Goal: Ask a question: Seek information or help from site administrators or community

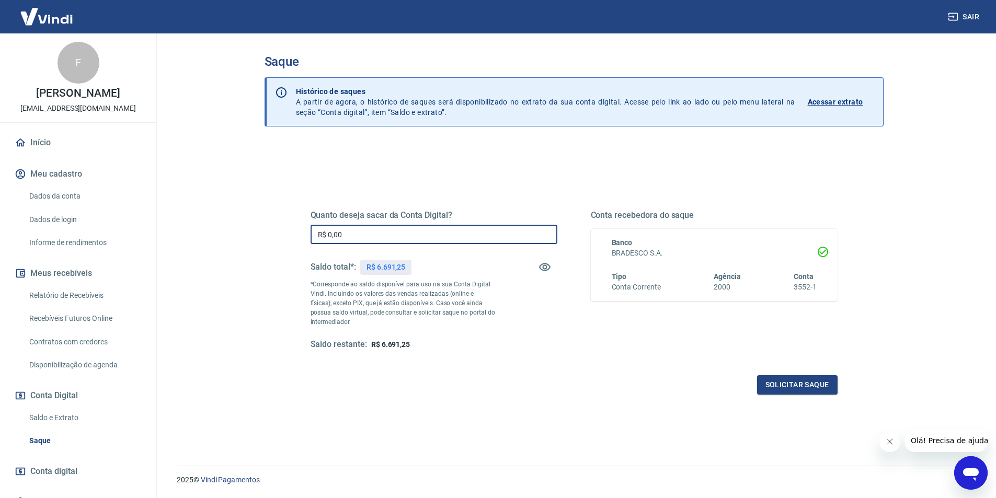
click at [350, 235] on input "R$ 0,00" at bounding box center [433, 234] width 247 height 19
type input "R$ 6.691,25"
click at [231, 241] on main "Saque Histórico de saques A partir de agora, o histórico de saques será disponi…" at bounding box center [574, 265] width 844 height 465
click at [362, 233] on input "R$ 6.691,25" at bounding box center [433, 234] width 247 height 19
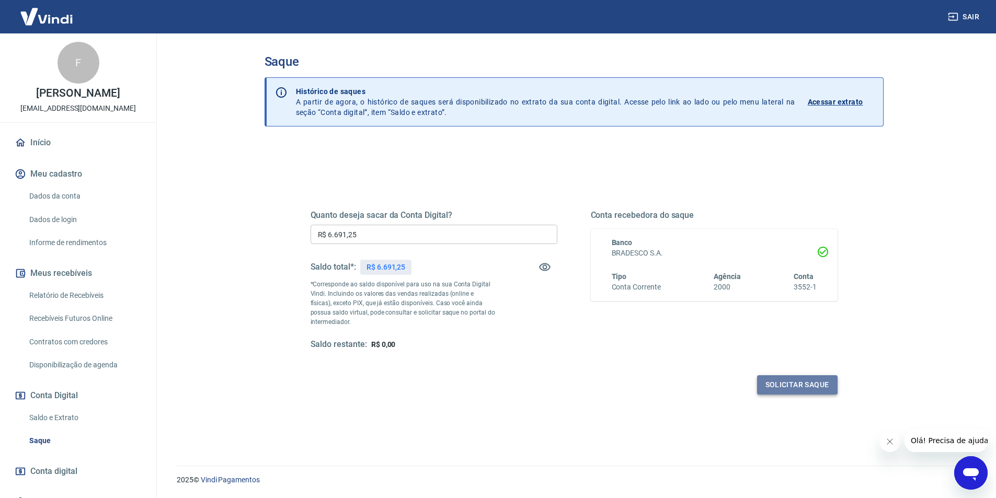
click at [787, 388] on button "Solicitar saque" at bounding box center [797, 384] width 80 height 19
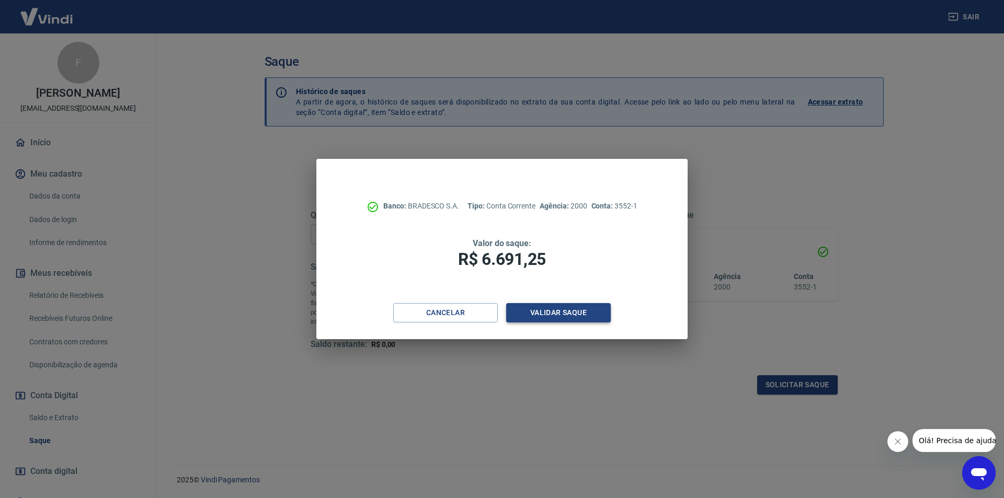
click at [582, 312] on button "Validar saque" at bounding box center [558, 312] width 105 height 19
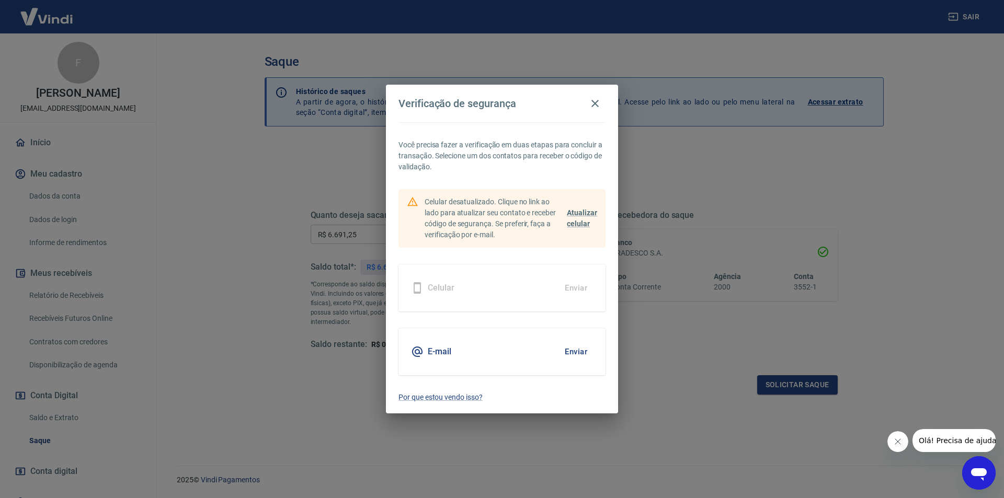
click at [574, 352] on button "Enviar" at bounding box center [576, 352] width 34 height 22
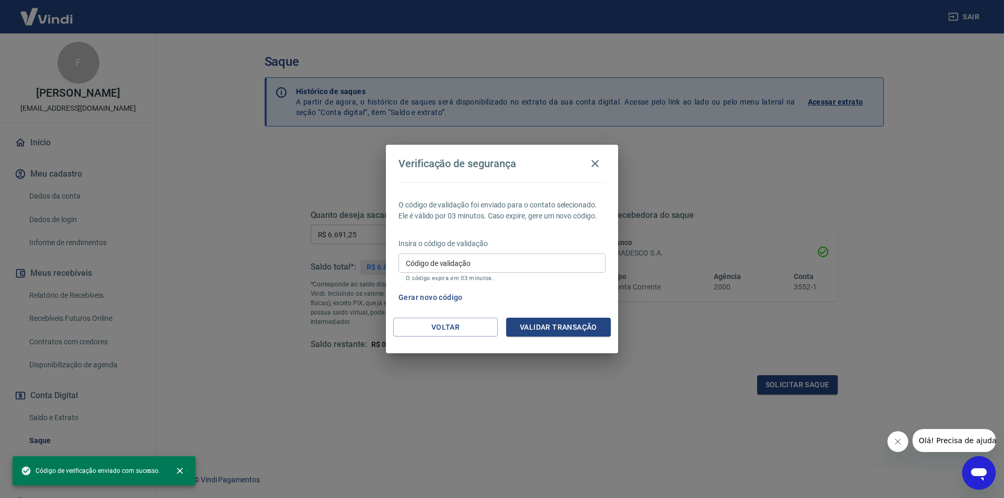
click at [560, 248] on p "Insira o código de validação" at bounding box center [501, 243] width 207 height 11
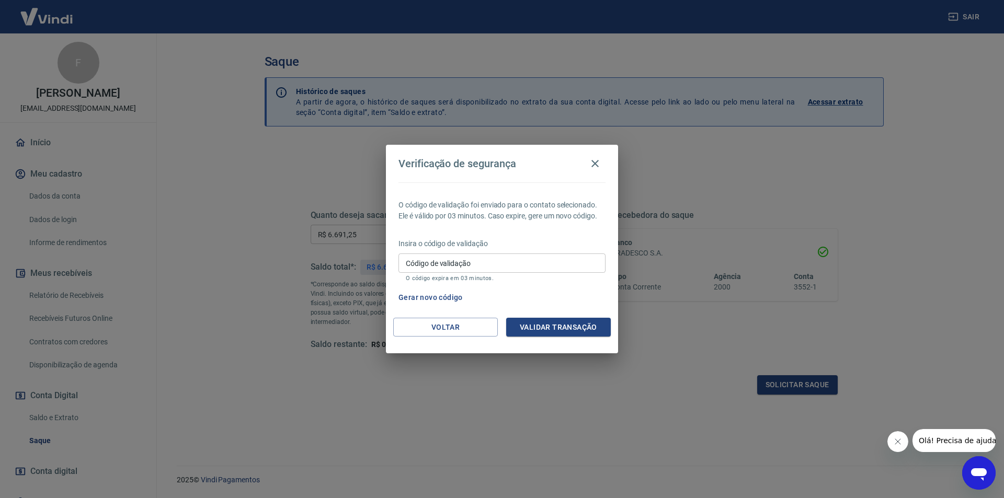
click at [553, 259] on input "Código de validação" at bounding box center [501, 263] width 207 height 19
paste input "114552"
type input "114552"
click at [559, 326] on button "Validar transação" at bounding box center [558, 327] width 105 height 19
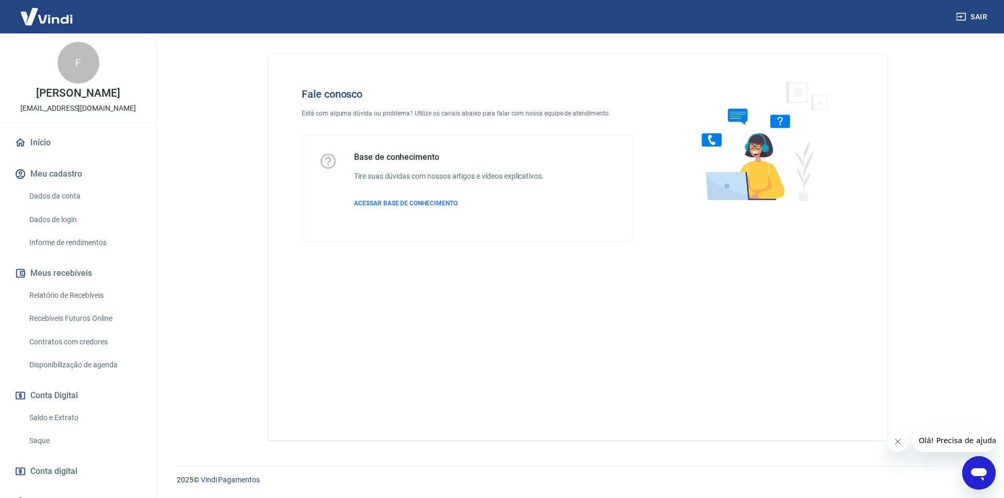
click at [959, 464] on div "2025 © Vindi Pagamentos" at bounding box center [577, 475] width 827 height 45
click at [971, 466] on icon "Abrir janela de mensagens" at bounding box center [978, 473] width 19 height 19
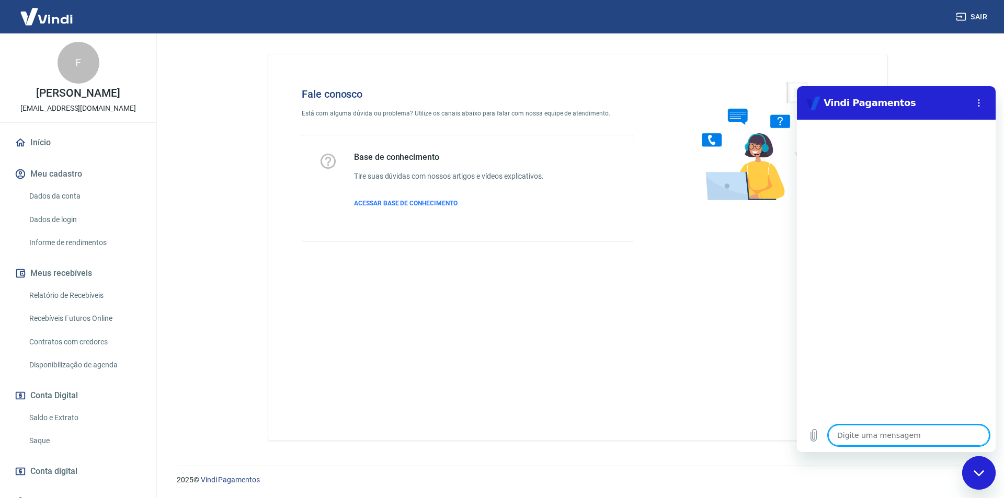
click at [870, 436] on textarea at bounding box center [908, 435] width 161 height 21
type textarea "o"
type textarea "x"
type textarea "oi"
type textarea "x"
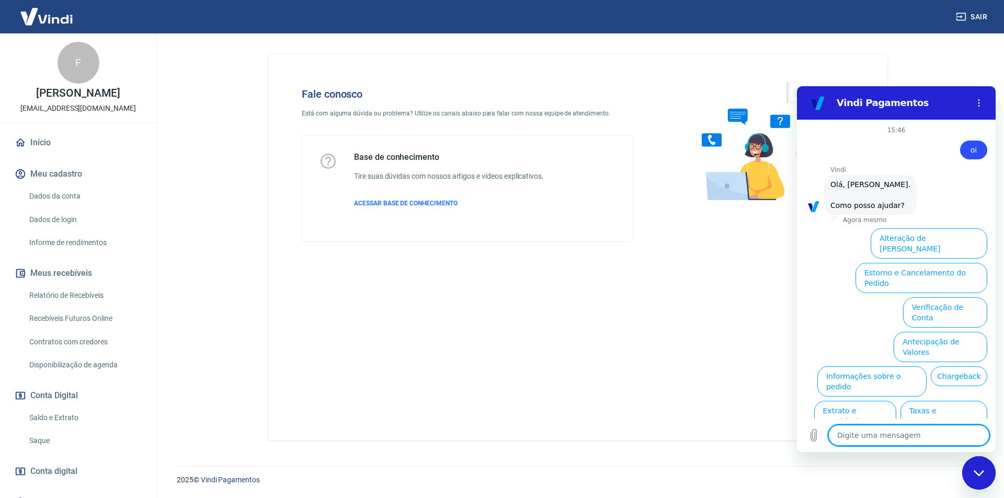
scroll to position [25, 0]
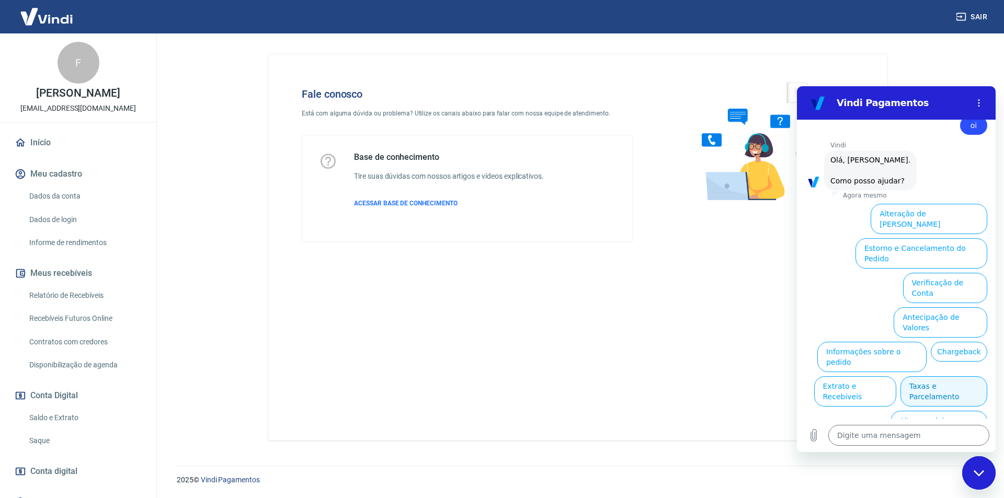
click at [948, 376] on button "Taxas e Parcelamento" at bounding box center [943, 391] width 87 height 30
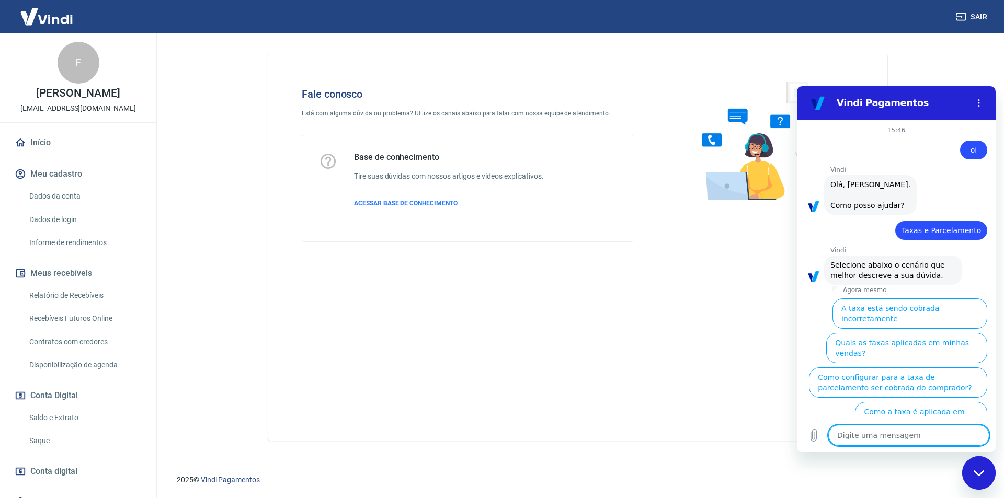
scroll to position [19, 0]
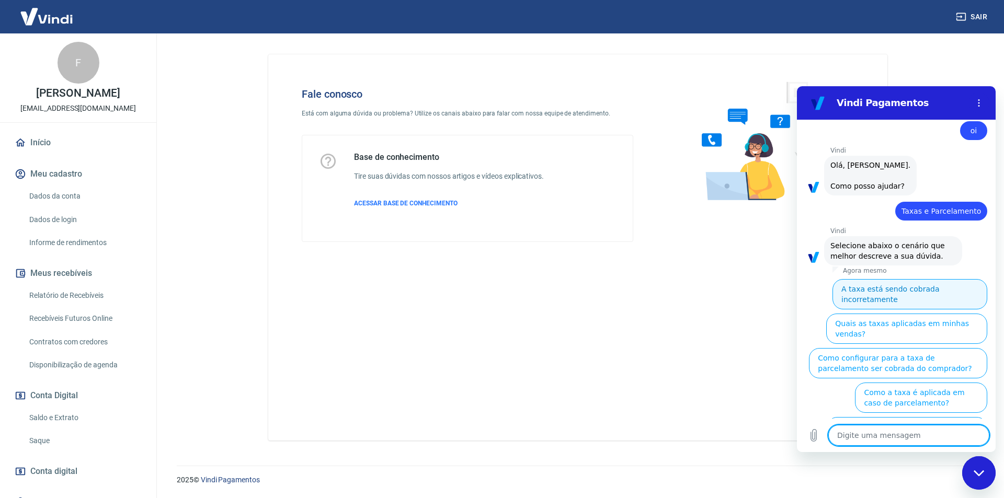
click at [901, 297] on button "A taxa está sendo cobrada incorretamente" at bounding box center [909, 294] width 155 height 30
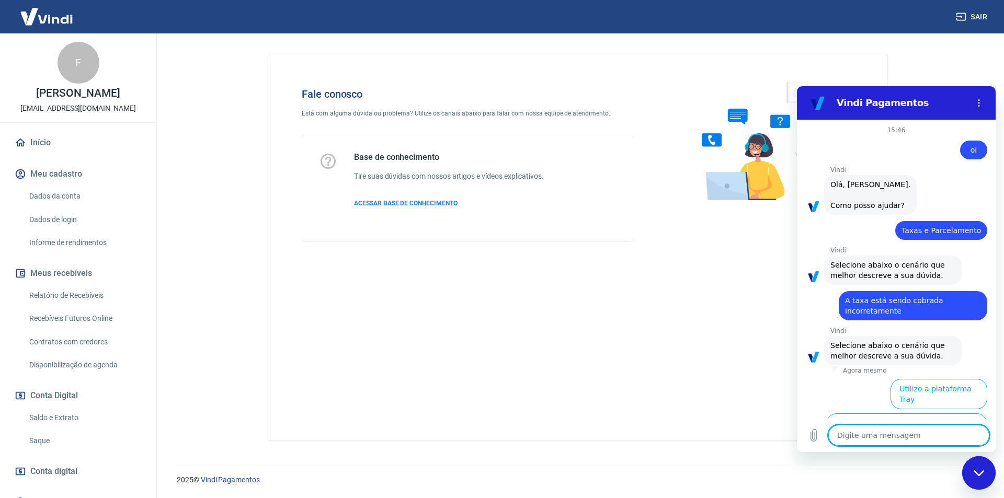
scroll to position [7, 0]
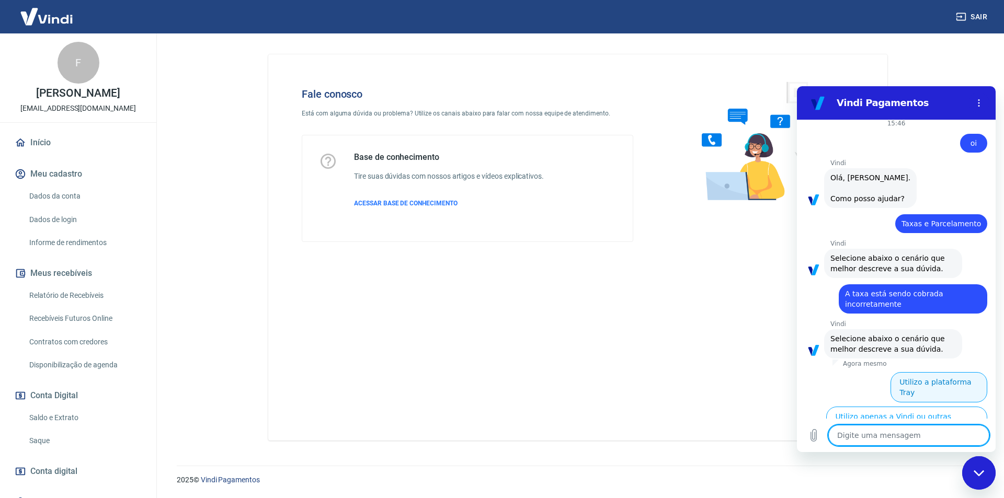
click at [936, 383] on button "Utilizo a plataforma Tray" at bounding box center [938, 387] width 97 height 30
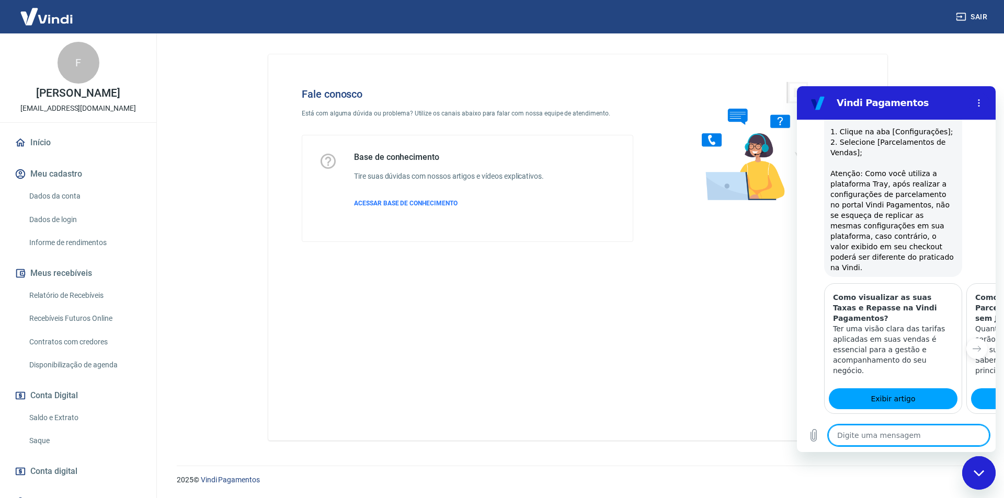
scroll to position [686, 0]
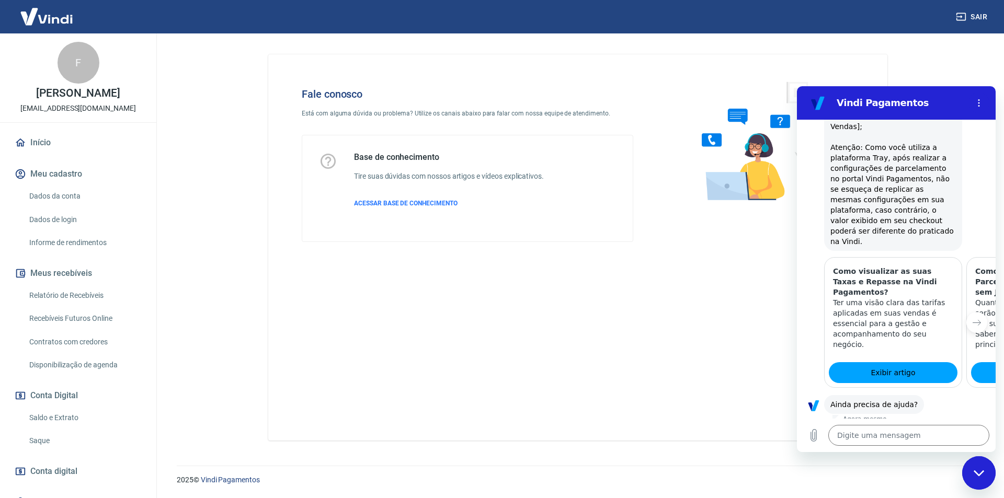
click at [933, 428] on button "Sim" at bounding box center [935, 438] width 30 height 20
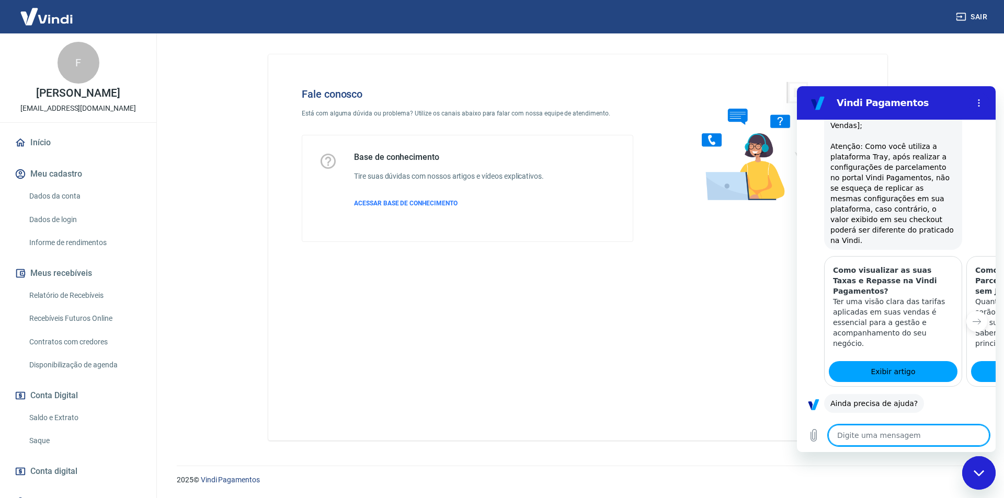
type textarea "x"
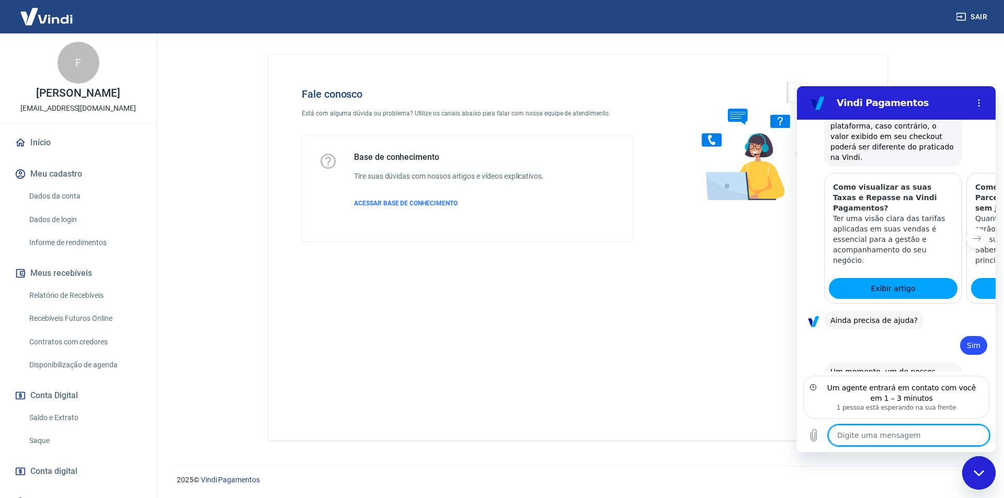
scroll to position [771, 0]
click at [925, 431] on textarea at bounding box center [908, 435] width 161 height 21
type textarea "B"
type textarea "x"
type textarea "Bo"
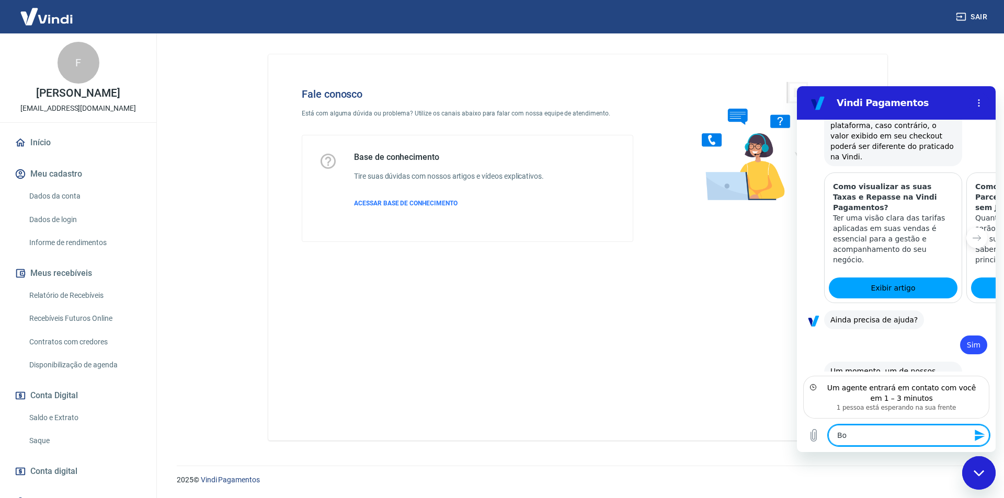
type textarea "x"
type textarea "Boa"
type textarea "x"
type textarea "Boa"
type textarea "x"
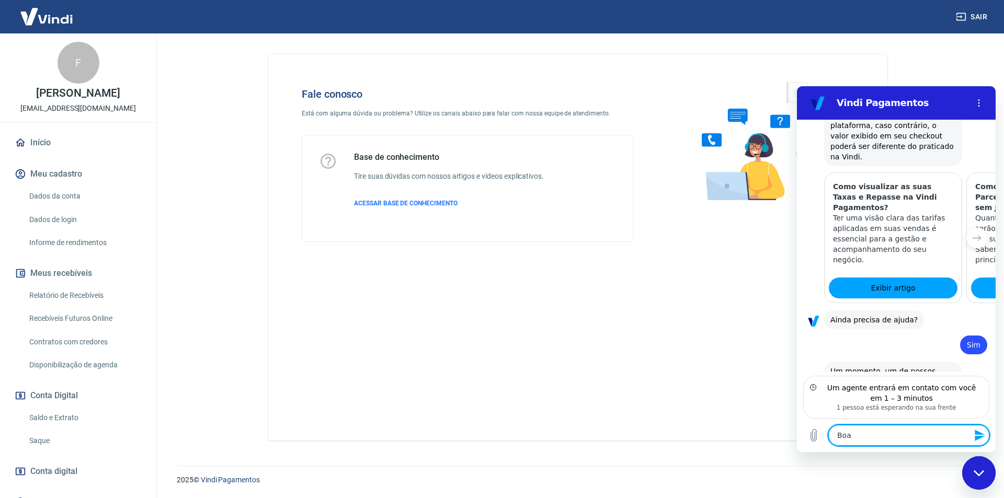
type textarea "Boa t"
type textarea "x"
type textarea "Boa ta"
type textarea "x"
type textarea "Boa tar"
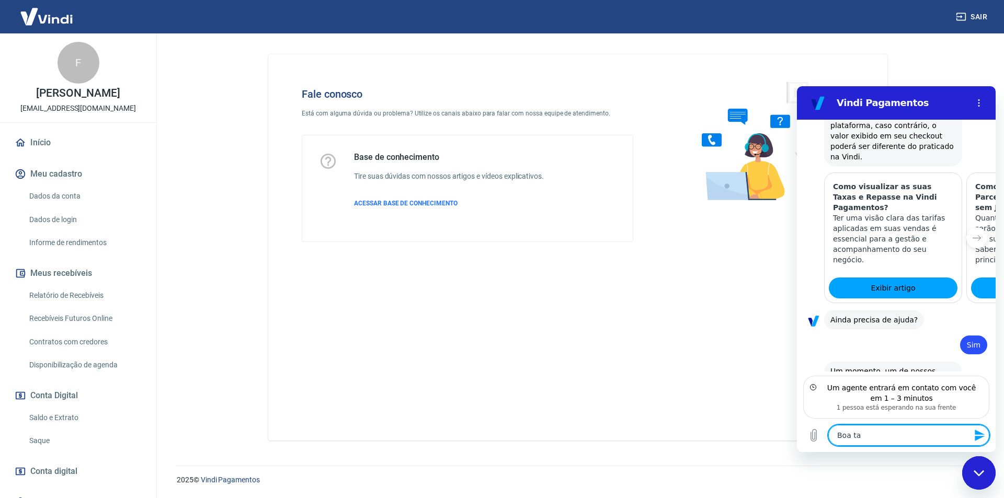
type textarea "x"
type textarea "Boa tard"
type textarea "x"
type textarea "Boa tarde"
type textarea "x"
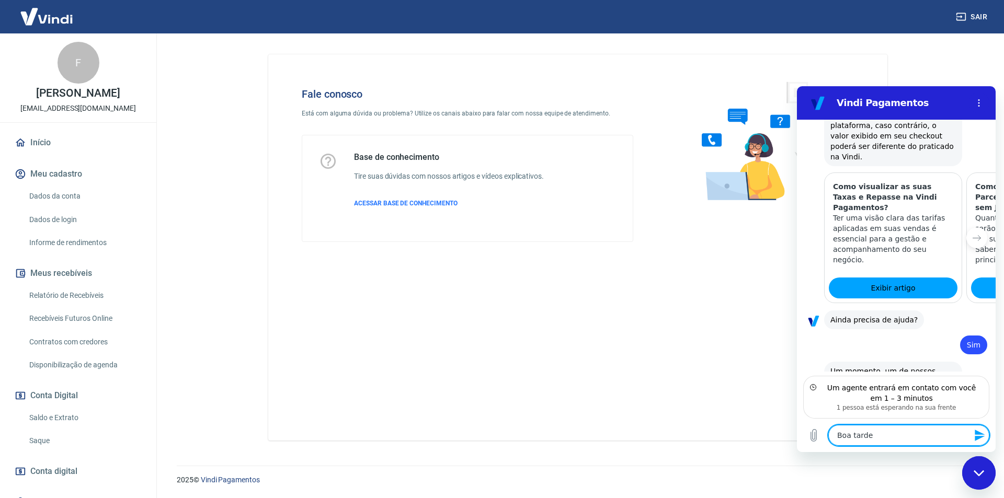
type textarea "Boa tarde!"
type textarea "x"
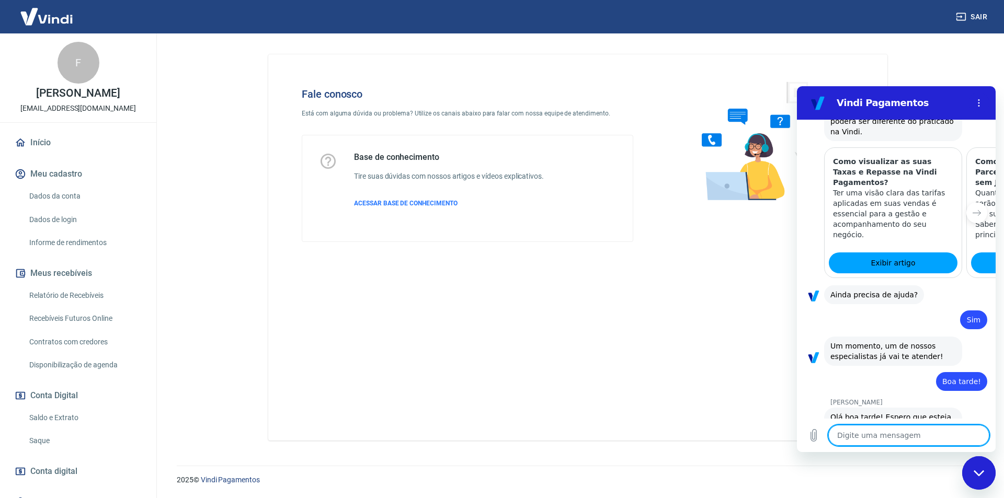
scroll to position [834, 0]
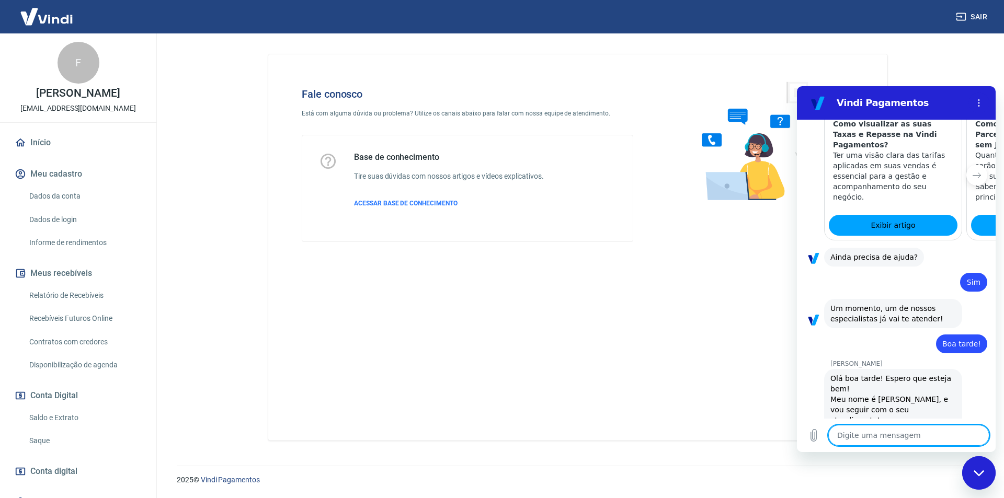
type textarea "x"
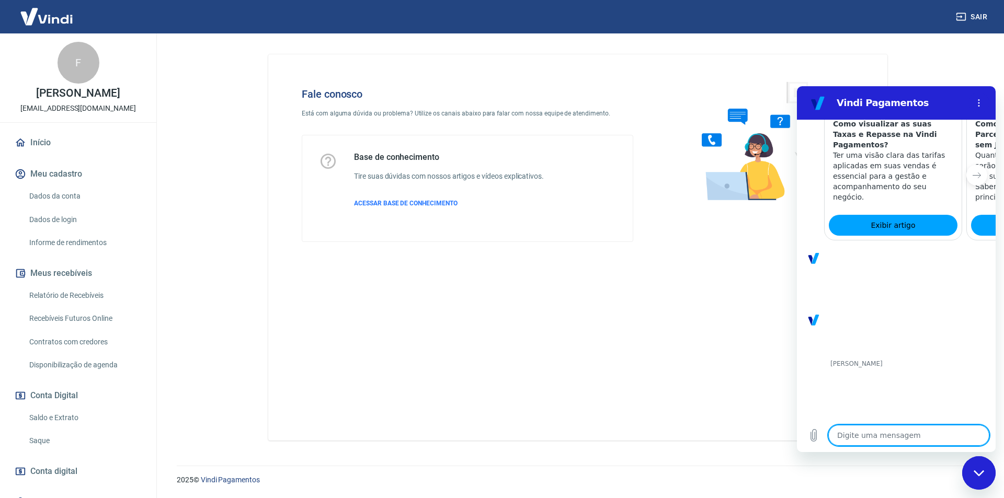
scroll to position [836, 0]
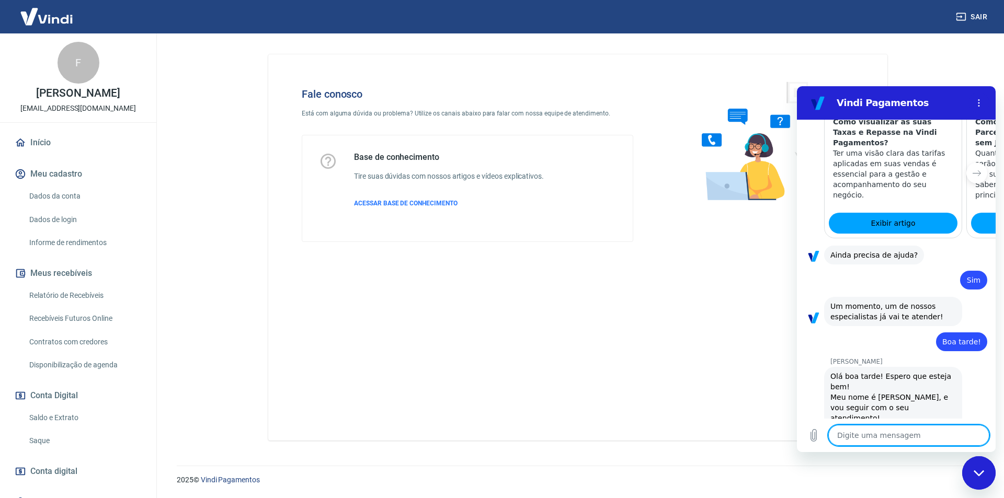
click at [866, 432] on textarea at bounding box center [908, 435] width 161 height 21
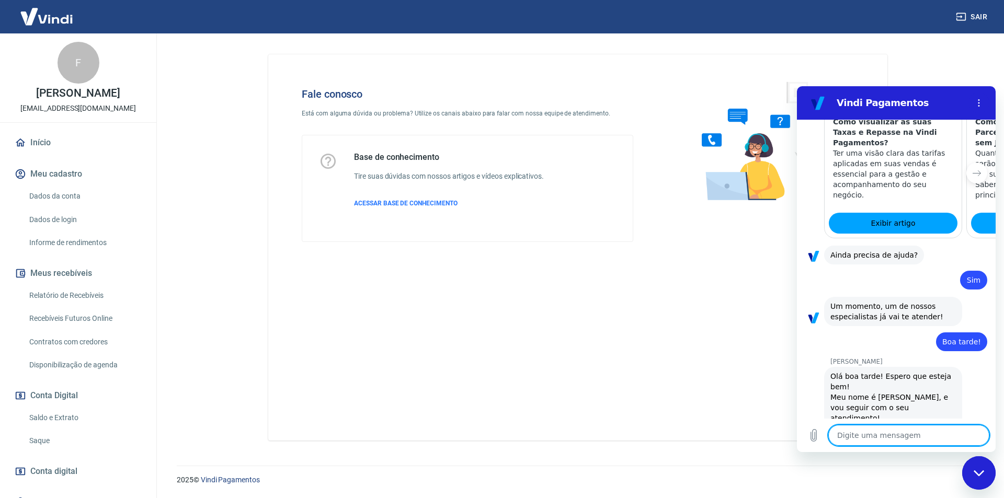
click at [866, 432] on textarea at bounding box center [908, 435] width 161 height 21
type textarea "B"
type textarea "x"
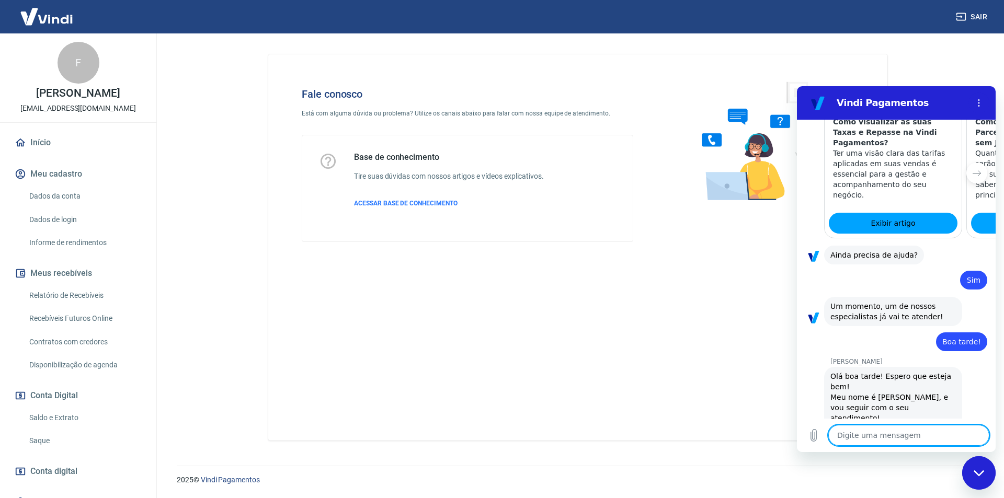
click at [866, 432] on textarea at bounding box center [908, 435] width 161 height 21
click at [926, 432] on textarea at bounding box center [908, 435] width 161 height 21
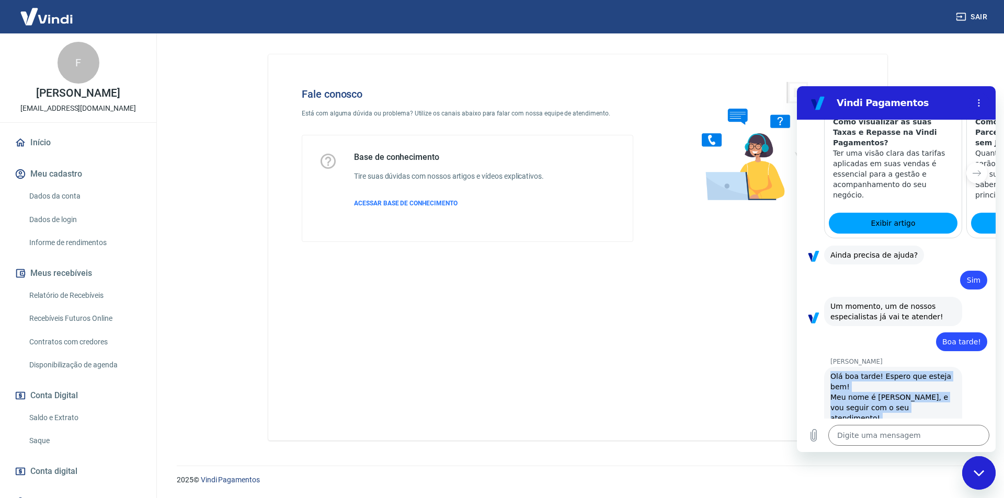
drag, startPoint x: 896, startPoint y: 393, endPoint x: 808, endPoint y: 322, distance: 113.1
click at [808, 322] on div "15:46 Web User 68c85eeffa6fe45679f99c61 diz: oi Vindi Vindi diz: Olá, Flávio Go…" at bounding box center [896, 269] width 199 height 299
click at [839, 322] on div "15:46 Web User 68c85eeffa6fe45679f99c61 diz: oi Vindi Vindi diz: Olá, Flávio Go…" at bounding box center [896, 269] width 199 height 299
click at [838, 358] on p "Nani Venancia Dos Santos" at bounding box center [912, 362] width 165 height 8
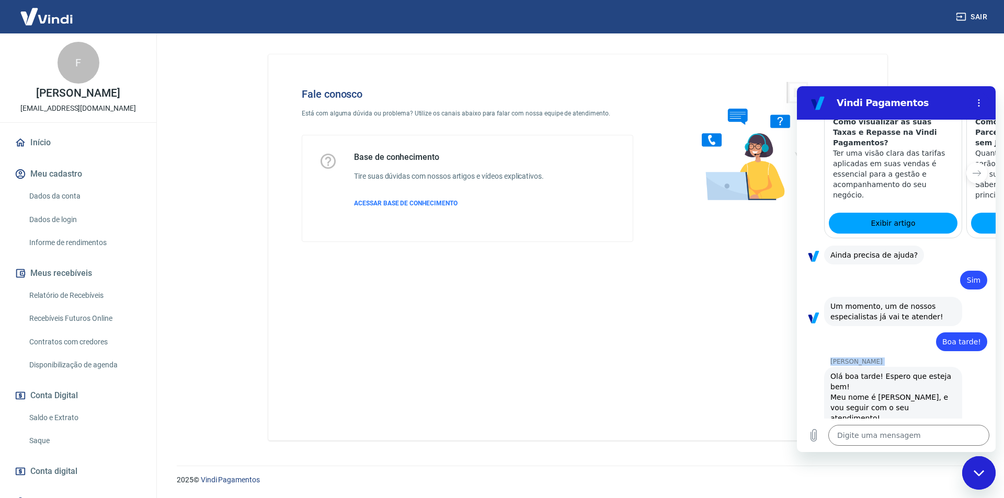
click at [838, 358] on p "Nani Venancia Dos Santos" at bounding box center [912, 362] width 165 height 8
click at [839, 358] on p "Nani Venancia Dos Santos" at bounding box center [912, 362] width 165 height 8
click at [841, 358] on p "Nani Venancia Dos Santos" at bounding box center [912, 362] width 165 height 8
click at [866, 371] on div "Olá boa tarde! Espero que esteja bem! Meu nome é Nani, e vou seguir com o seu a…" at bounding box center [892, 407] width 125 height 73
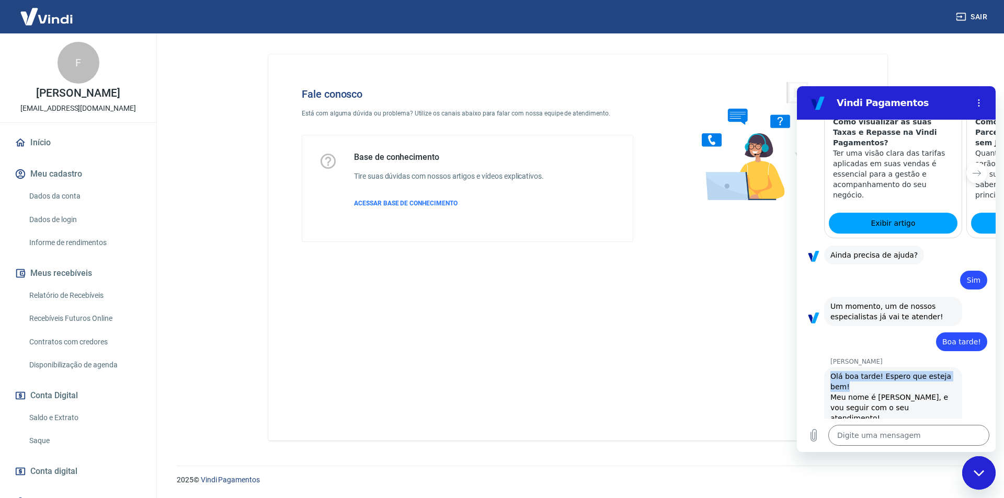
drag, startPoint x: 830, startPoint y: 344, endPoint x: 860, endPoint y: 356, distance: 32.1
click at [860, 371] on div "Olá boa tarde! Espero que esteja bem! Meu nome é Nani, e vou seguir com o seu a…" at bounding box center [892, 407] width 125 height 73
click at [885, 443] on textarea at bounding box center [908, 435] width 161 height 21
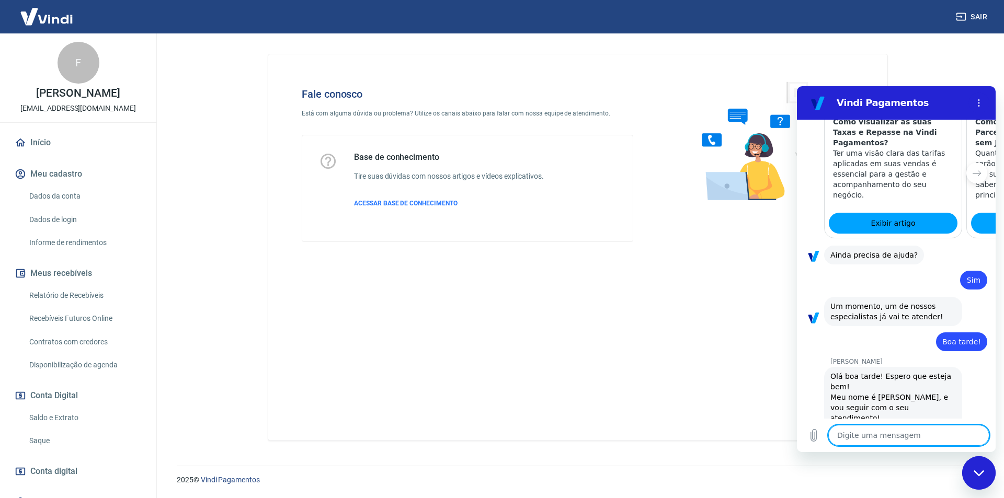
type textarea "B"
type textarea "x"
type textarea "BO"
type textarea "x"
type textarea "BOA"
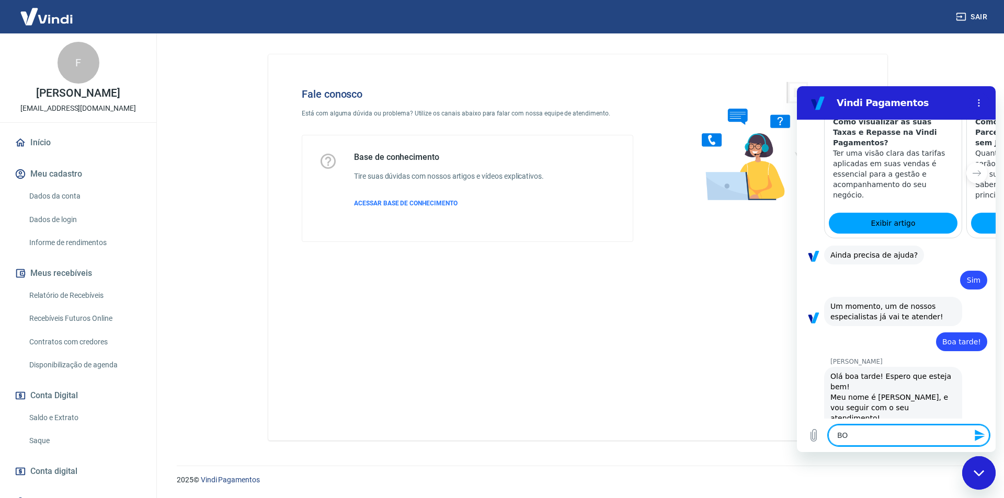
type textarea "x"
type textarea "BO"
type textarea "x"
type textarea "B"
type textarea "x"
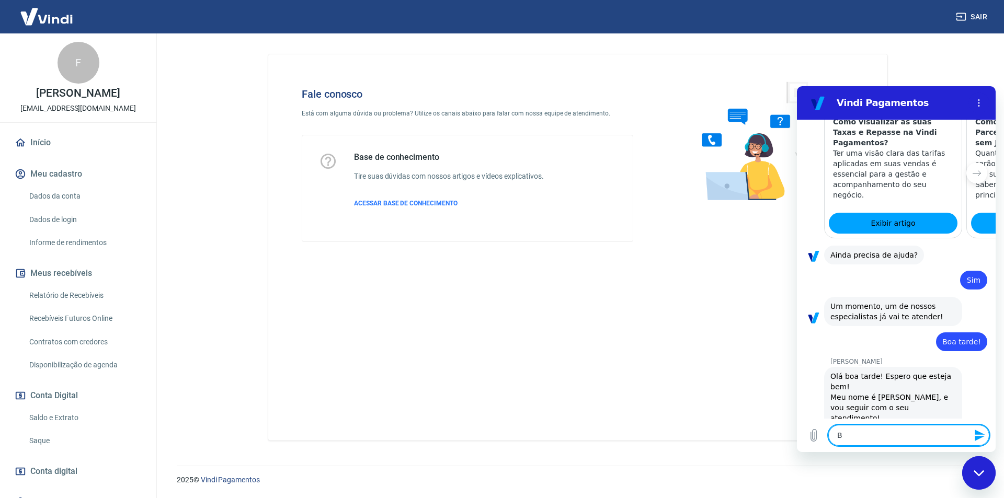
type textarea "x"
type textarea "b"
type textarea "x"
type textarea "bo"
type textarea "x"
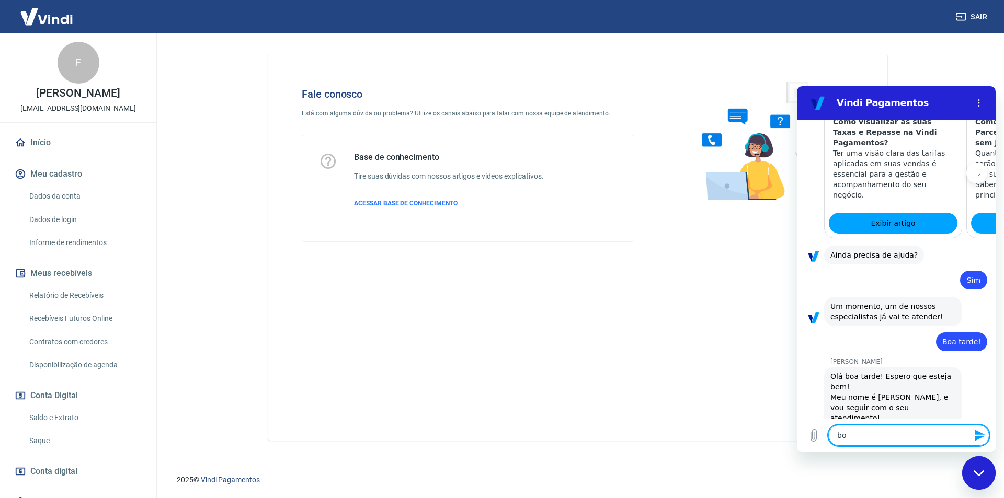
type textarea "boa"
type textarea "x"
type textarea "boa"
type textarea "x"
type textarea "boa t"
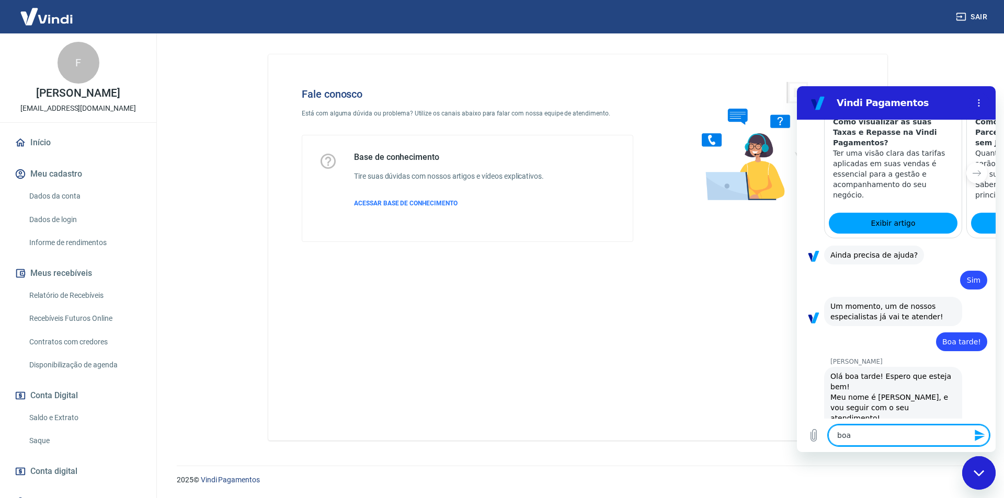
type textarea "x"
type textarea "boa ta"
type textarea "x"
type textarea "boa tar"
type textarea "x"
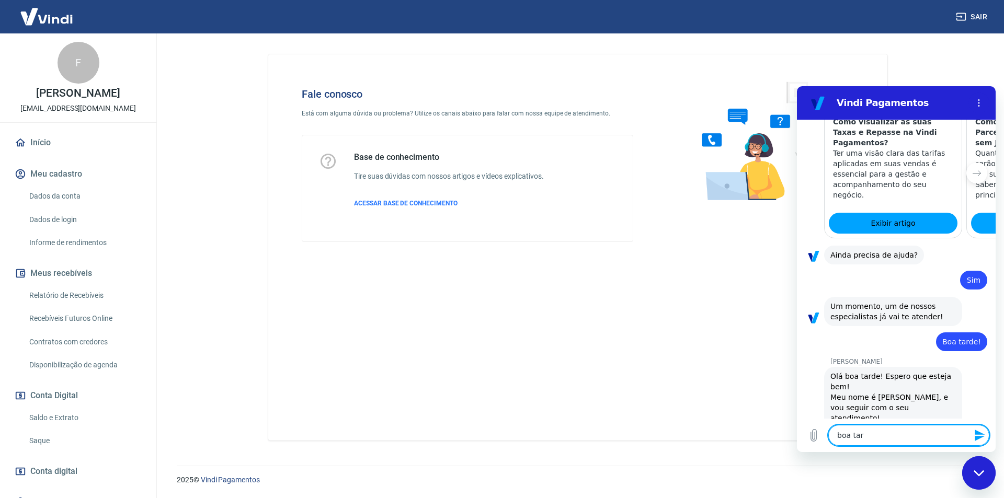
type textarea "boa tard"
type textarea "x"
type textarea "boa tarde"
type textarea "x"
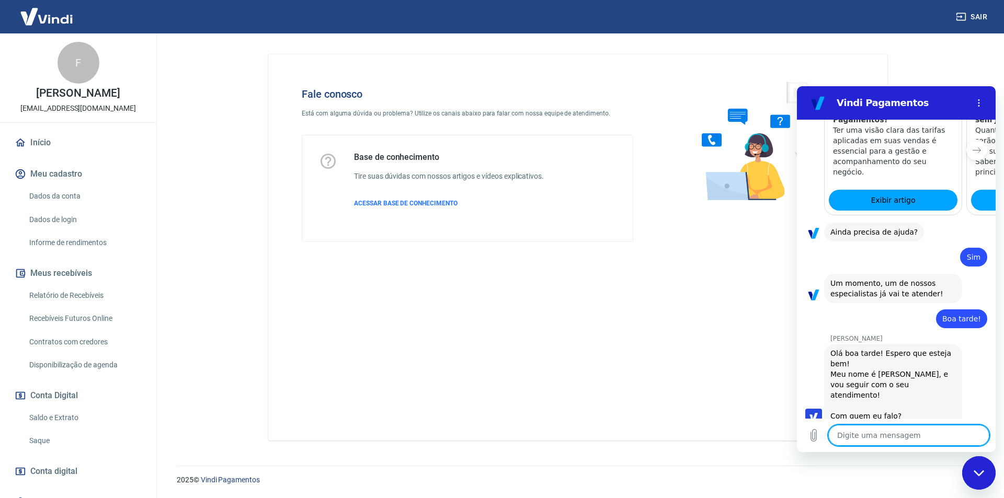
scroll to position [861, 0]
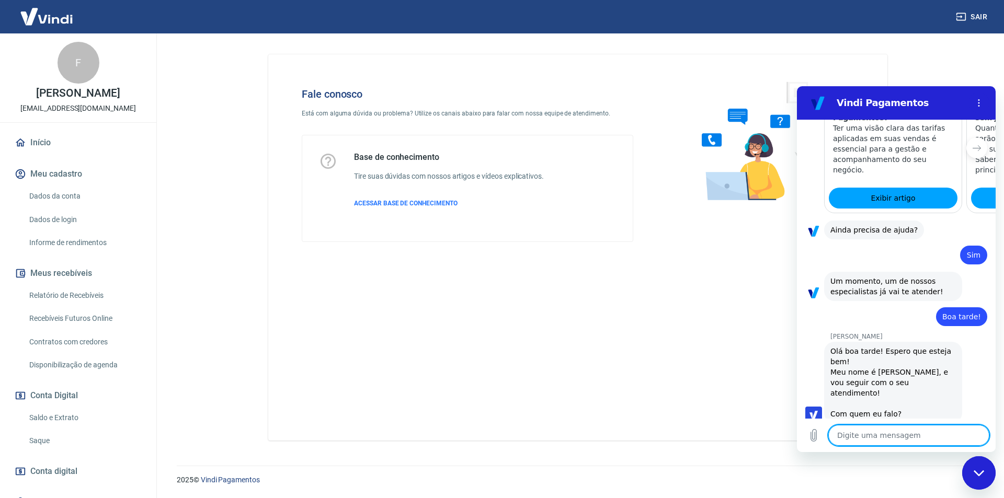
click at [888, 434] on textarea at bounding box center [908, 435] width 161 height 21
click at [949, 434] on span "boa tarde" at bounding box center [963, 439] width 36 height 10
click at [897, 354] on div "Olá boa tarde! Espero que esteja bem! Meu nome é Nani, e vou seguir com o seu a…" at bounding box center [892, 382] width 125 height 73
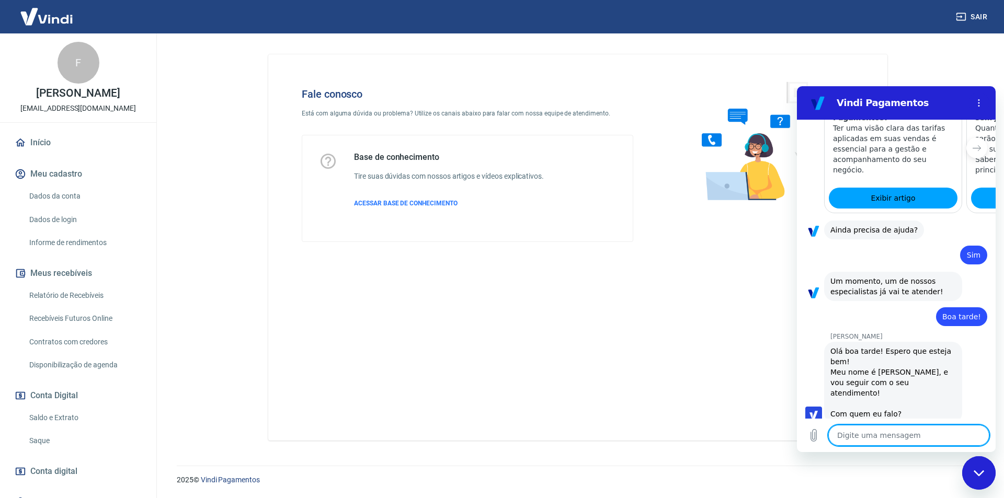
click at [875, 445] on textarea at bounding box center [908, 435] width 161 height 21
click at [880, 434] on textarea at bounding box center [908, 435] width 161 height 21
type textarea "x"
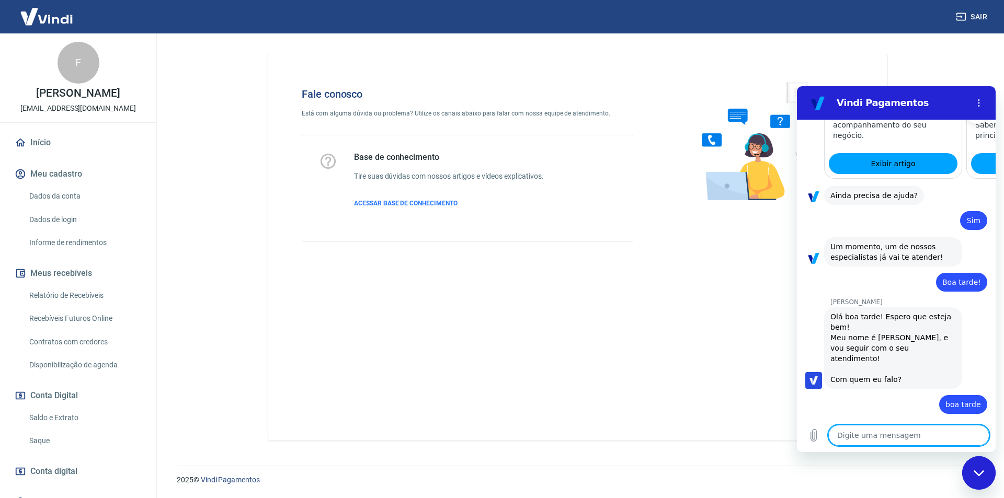
click at [872, 440] on textarea at bounding box center [908, 435] width 161 height 21
type textarea "F"
type textarea "x"
type textarea "F"
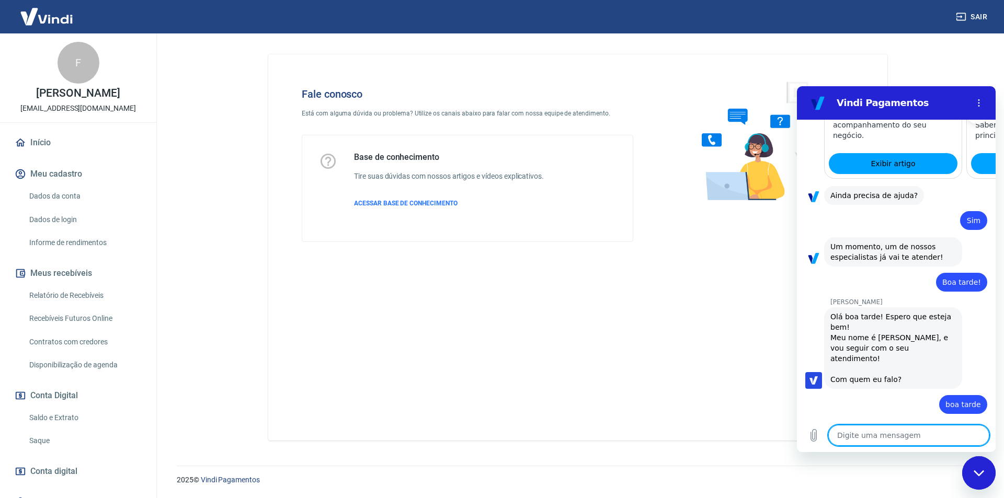
type textarea "x"
type textarea "Fi"
type textarea "x"
type textarea "Fiz"
type textarea "x"
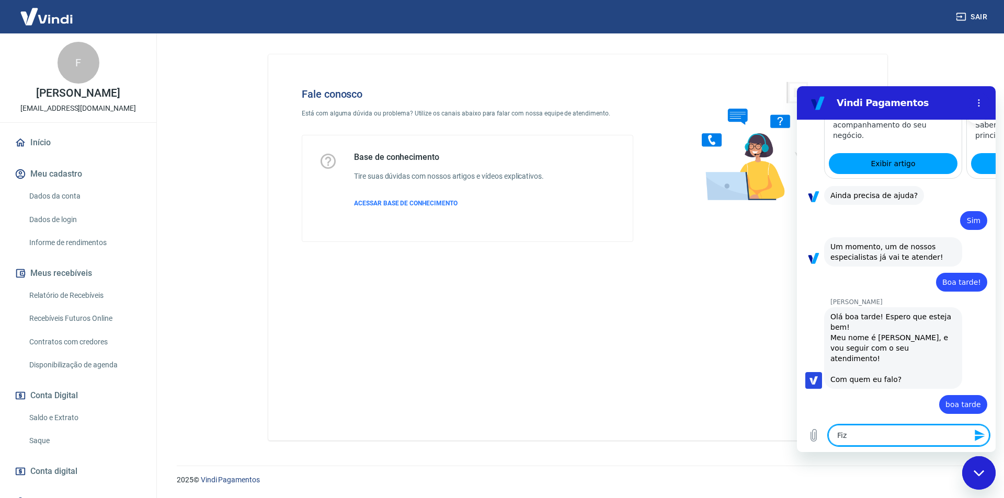
type textarea "Fiz"
type textarea "x"
type textarea "Fiz c"
type textarea "x"
type textarea "Fiz co"
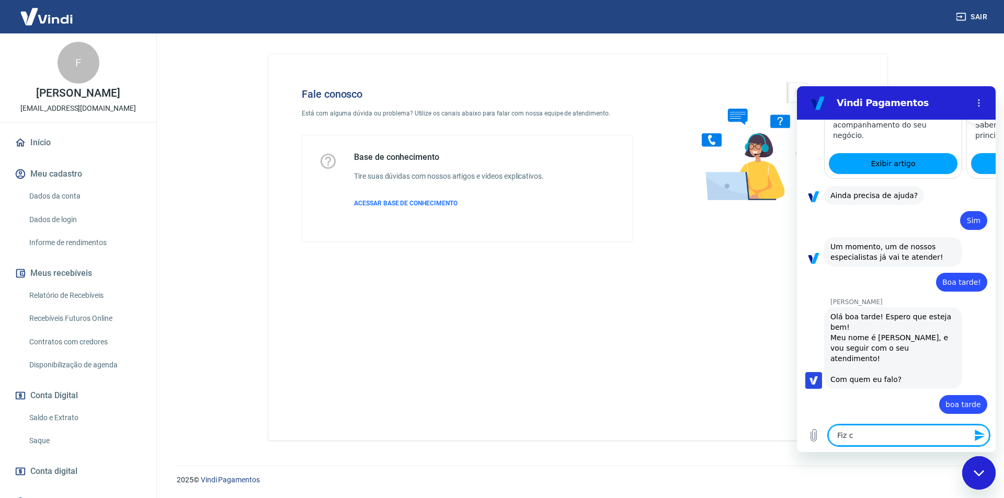
type textarea "x"
type textarea "Fiz con"
type textarea "x"
type textarea "Fiz cont"
type textarea "x"
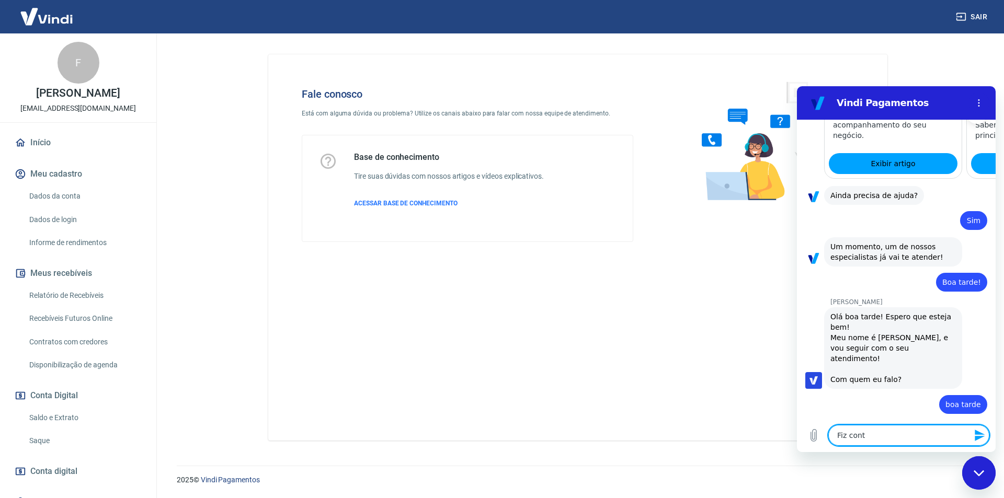
type textarea "Fiz conta"
type textarea "x"
type textarea "Fiz contat"
type textarea "x"
type textarea "Fiz contato"
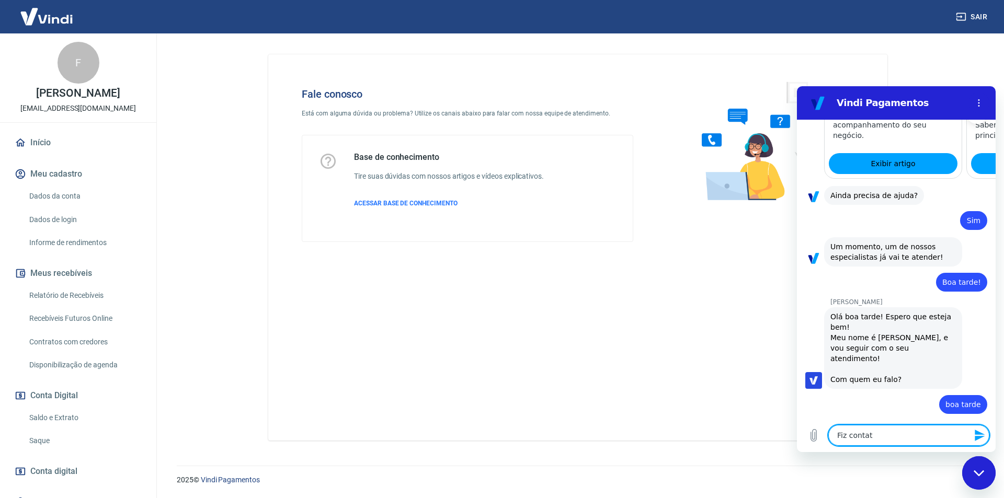
type textarea "x"
type textarea "Fiz contato"
type textarea "x"
type textarea "Fiz contato c"
type textarea "x"
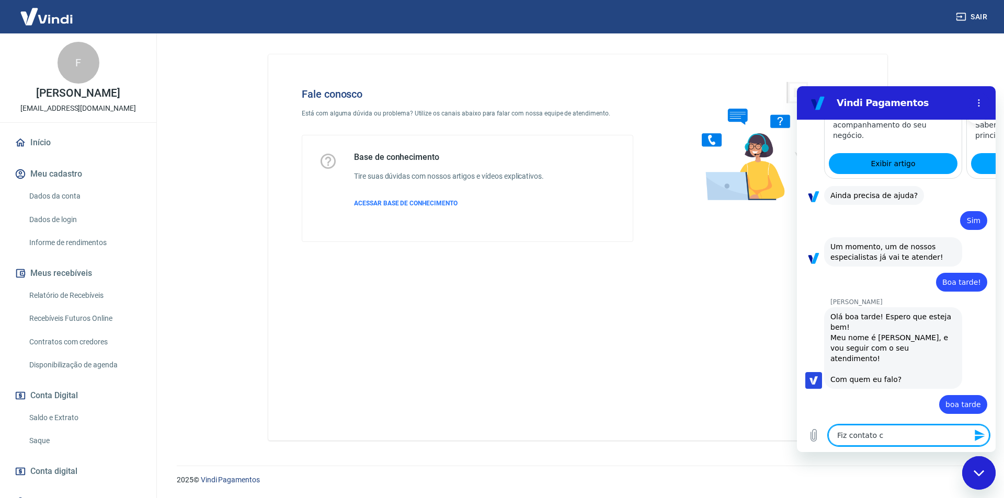
type textarea "Fiz contato co"
type textarea "x"
type textarea "Fiz contato com"
type textarea "x"
type textarea "Fiz contato com"
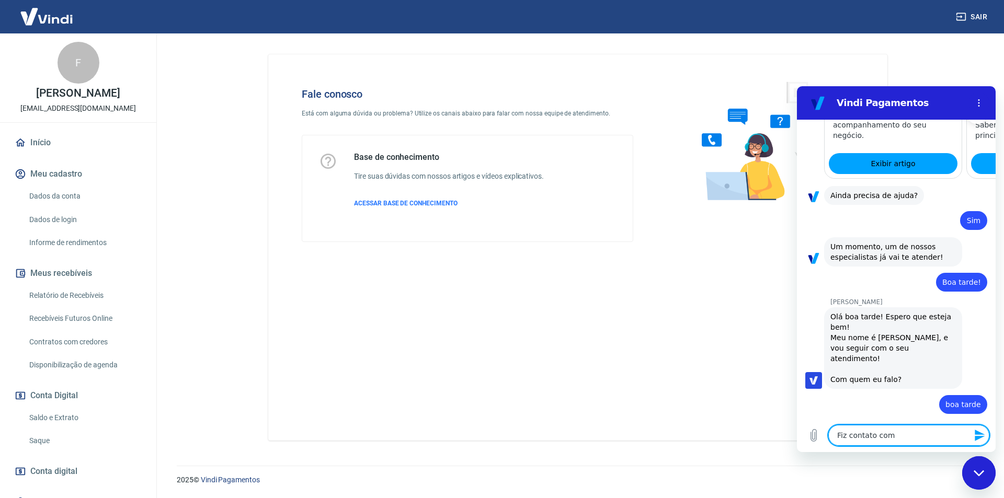
type textarea "x"
type textarea "Fiz contato com v"
type textarea "x"
type textarea "Fiz contato com vo"
type textarea "x"
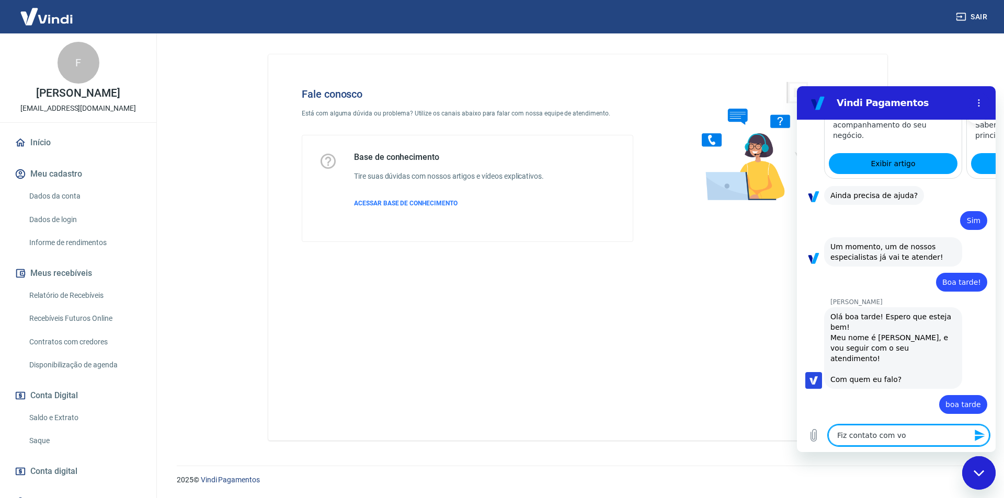
type textarea "Fiz contato com voc"
type textarea "x"
type textarea "Fiz contato com voce"
type textarea "x"
type textarea "Fiz contato com voces"
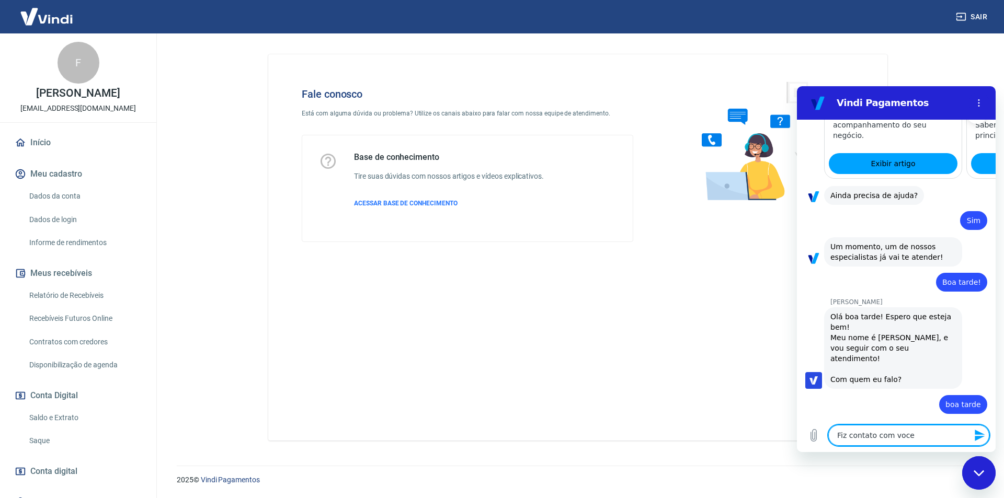
type textarea "x"
type textarea "Fiz contato com voces"
type textarea "x"
type textarea "Fiz contato com voces p"
type textarea "x"
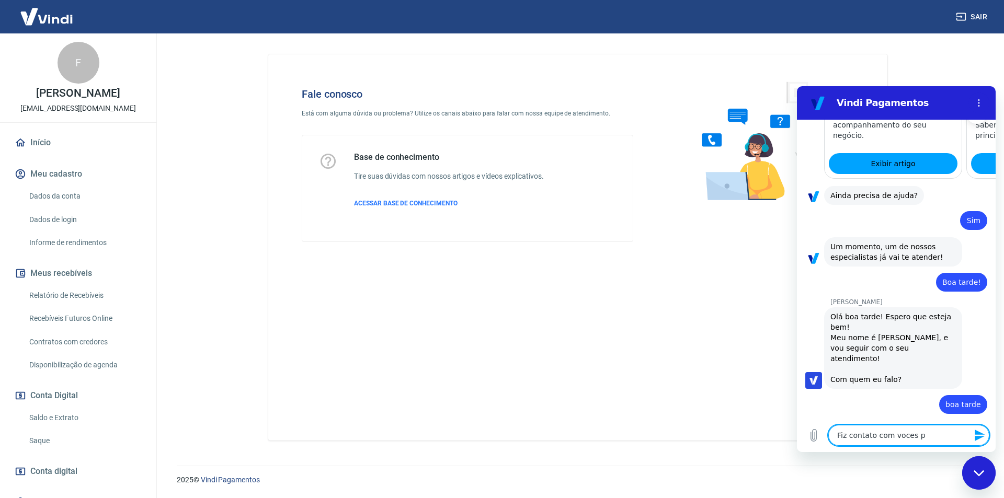
type textarea "Fiz contato com voces po"
type textarea "x"
type textarea "Fiz contato com voces por"
type textarea "x"
type textarea "Fiz contato com voces por"
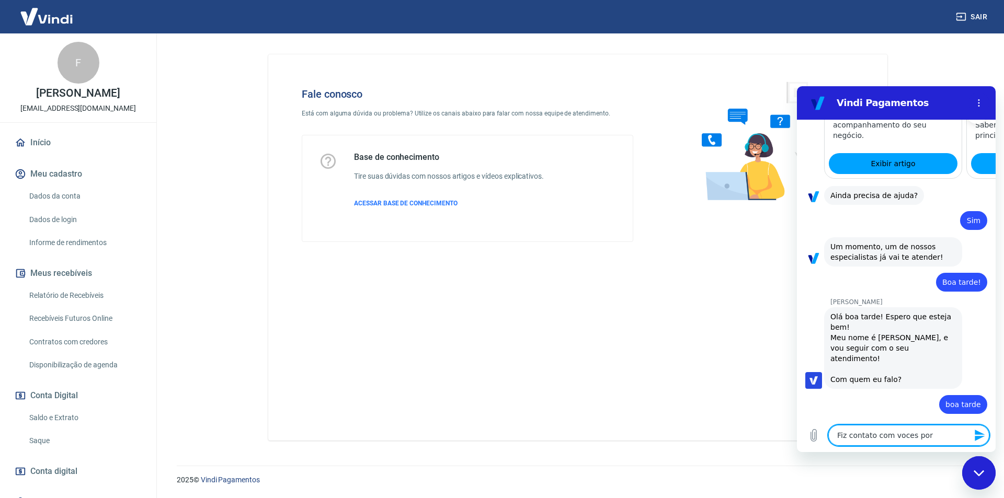
type textarea "x"
type textarea "Fiz contato com voces por d"
type textarea "x"
type textarea "Fiz contato com voces por du"
type textarea "x"
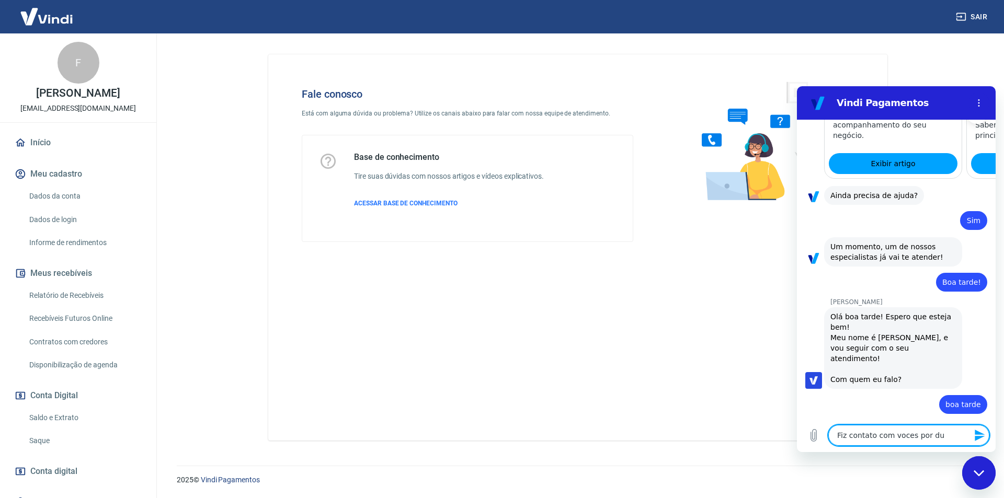
type textarea "Fiz contato com voces por dua"
type textarea "x"
type textarea "Fiz contato com voces por duas"
type textarea "x"
type textarea "Fiz contato com voces por duas"
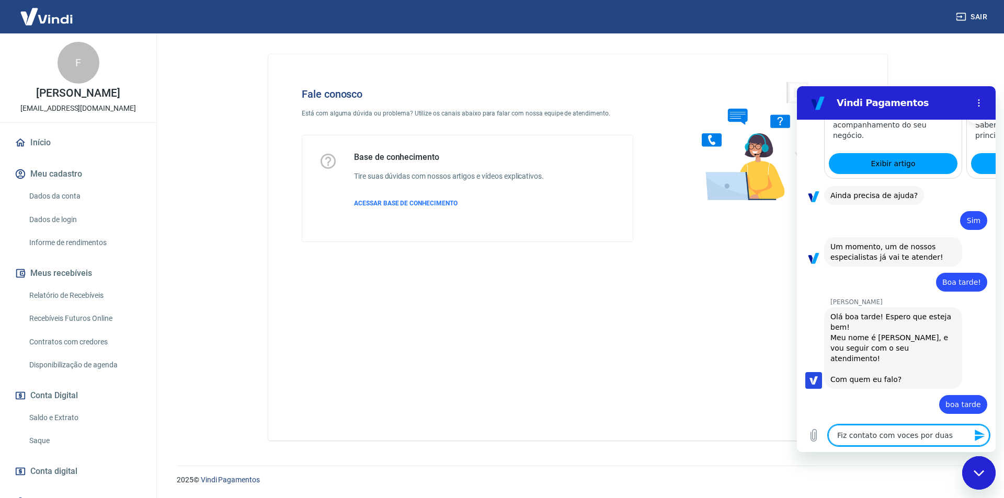
type textarea "x"
type textarea "Fiz contato com voces por duas v"
type textarea "x"
type textarea "Fiz contato com voces por duas ve"
type textarea "x"
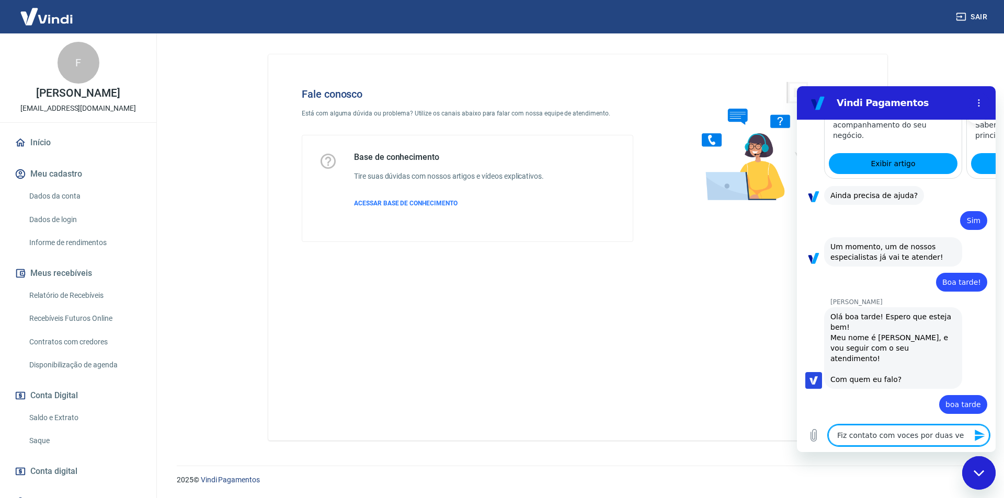
type textarea "Fiz contato com voces por duas vez"
type textarea "x"
type textarea "Fiz contato com voces por duas veze"
type textarea "x"
type textarea "Fiz contato com voces por duas vezes"
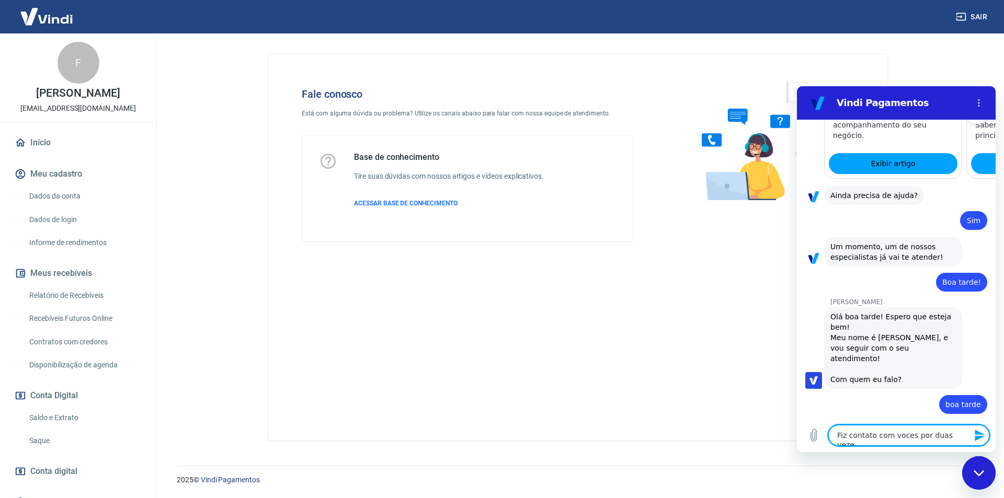
type textarea "x"
type textarea "Fiz contato com voces por duas vezes"
type textarea "x"
type textarea "Fiz contato com voces por duas vezes s"
type textarea "x"
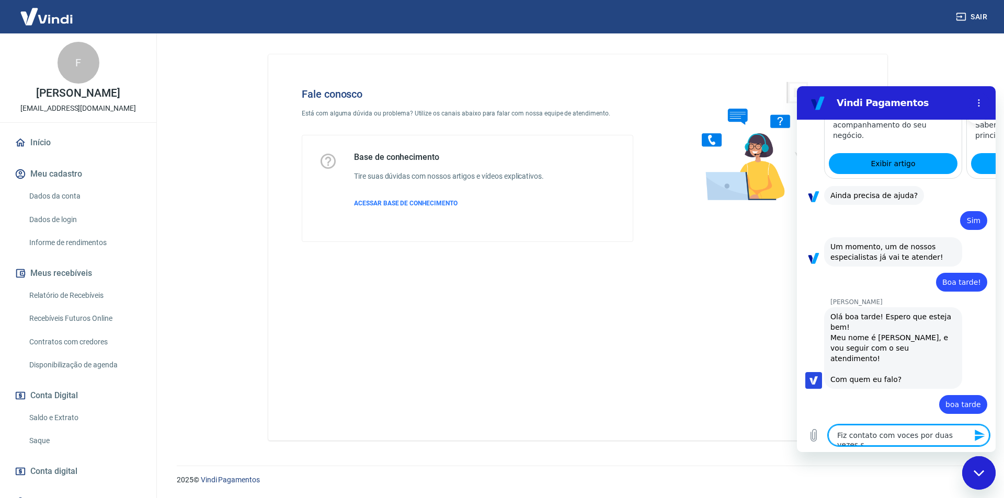
type textarea "Fiz contato com voces por duas vezes so"
type textarea "x"
type textarea "Fiz contato com voces por duas vezes sol"
type textarea "x"
type textarea "Fiz contato com voces por duas vezes soli"
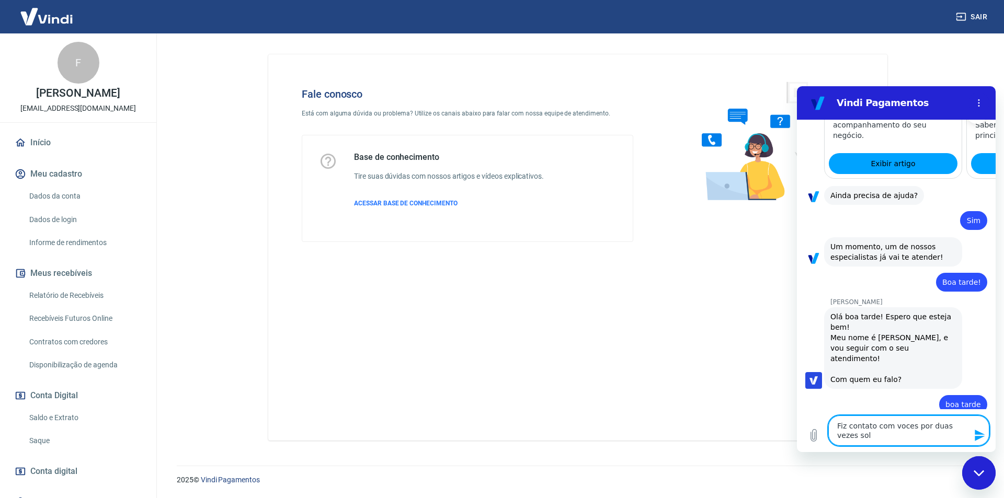
type textarea "x"
type textarea "Fiz contato com voces por duas vezes solii"
type textarea "x"
type textarea "Fiz contato com voces por duas vezes soliit"
type textarea "x"
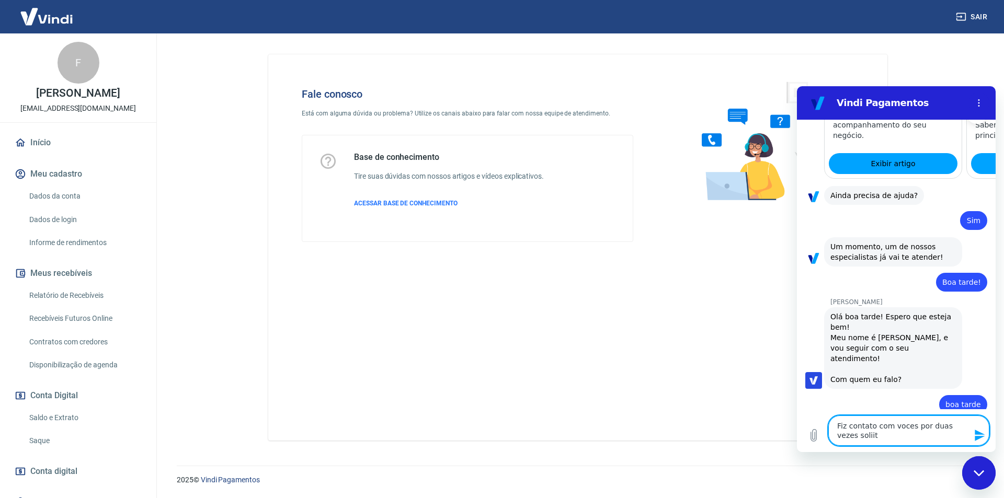
type textarea "Fiz contato com voces por duas vezes soliita"
type textarea "x"
type textarea "Fiz contato com voces por duas vezes soliit"
type textarea "x"
type textarea "Fiz contato com voces por duas vezes solii"
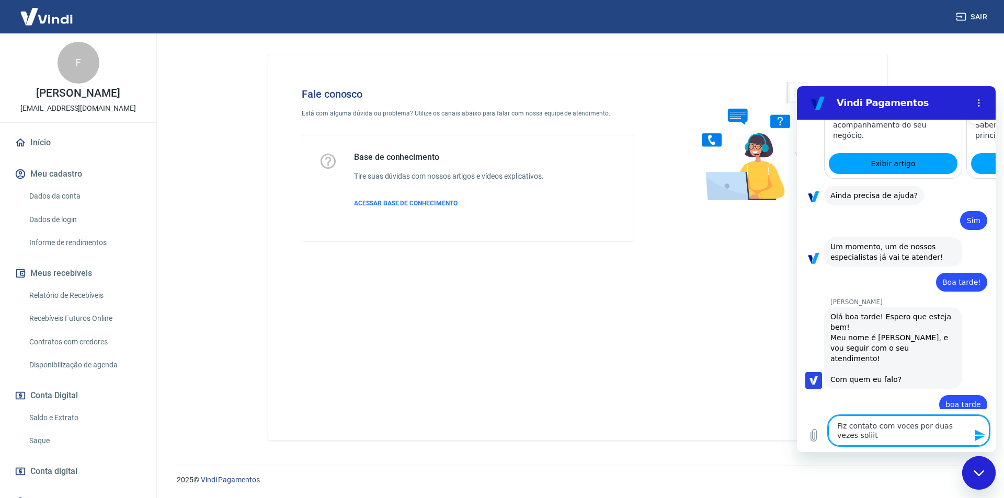
type textarea "x"
type textarea "Fiz contato com voces por duas vezes soli"
type textarea "x"
type textarea "Fiz contato com voces por duas vezes sol"
type textarea "x"
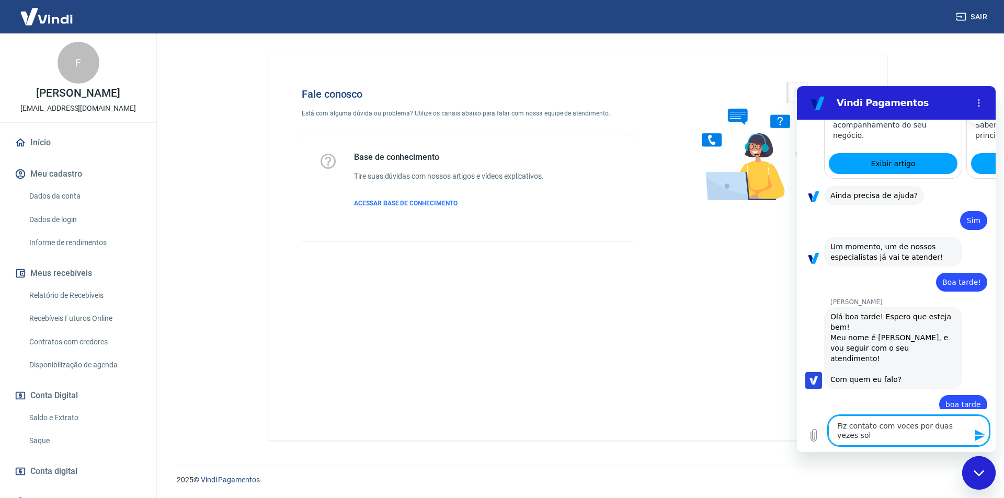
type textarea "Fiz contato com voces por duas vezes soli"
type textarea "x"
type textarea "Fiz contato com voces por duas vezes solic"
type textarea "x"
type textarea "Fiz contato com voces por duas vezes solici"
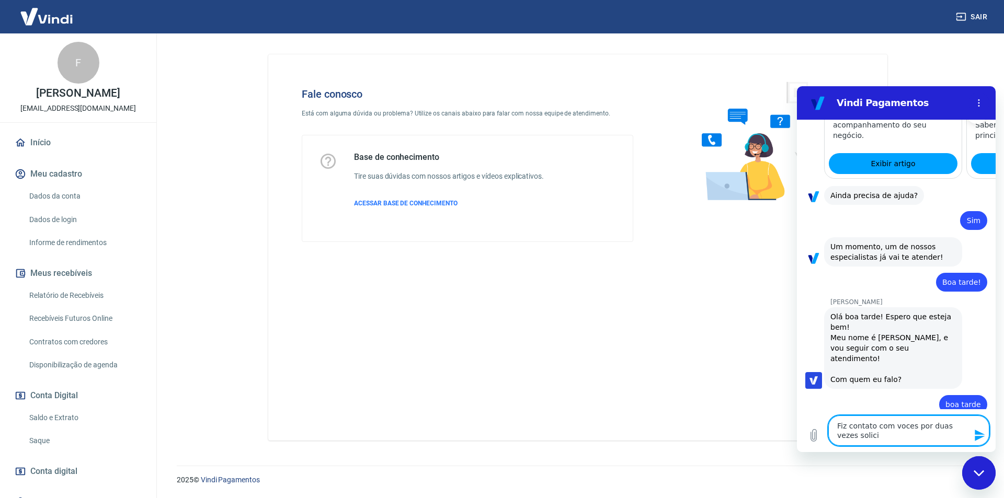
type textarea "x"
type textarea "Fiz contato com voces por duas vezes solicit"
type textarea "x"
type textarea "Fiz contato com voces por duas vezes solicita"
type textarea "x"
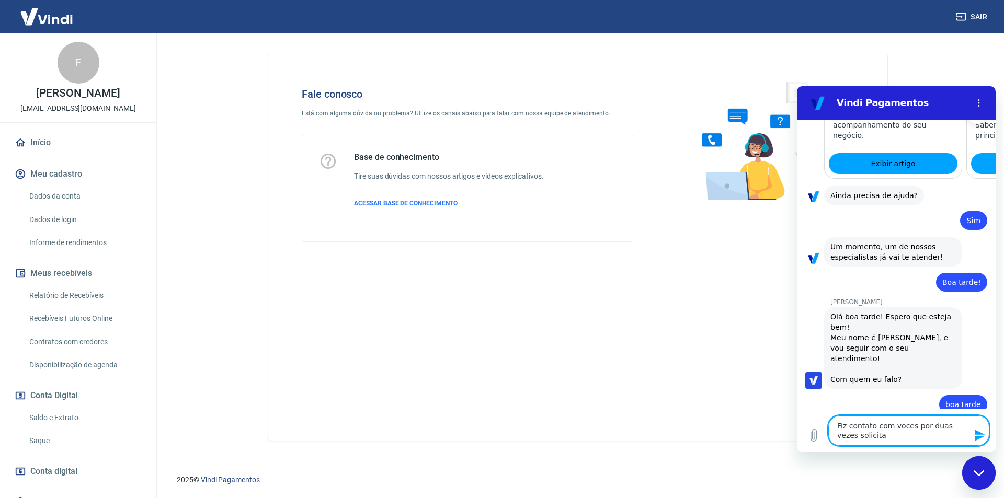
type textarea "Fiz contato com voces por duas vezes solicitan"
type textarea "x"
type textarea "Fiz contato com voces por duas vezes solicitand"
type textarea "x"
type textarea "Fiz contato com voces por duas vezes solicitando"
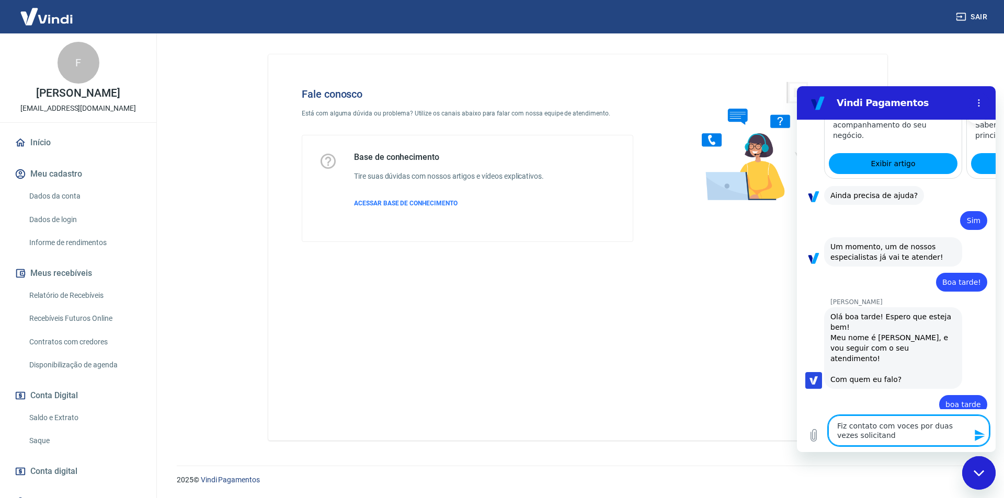
type textarea "x"
type textarea "Fiz contato com voces por duas vezes solicitando"
type textarea "x"
type textarea "Fiz contato com voces por duas vezes solicitando q"
type textarea "x"
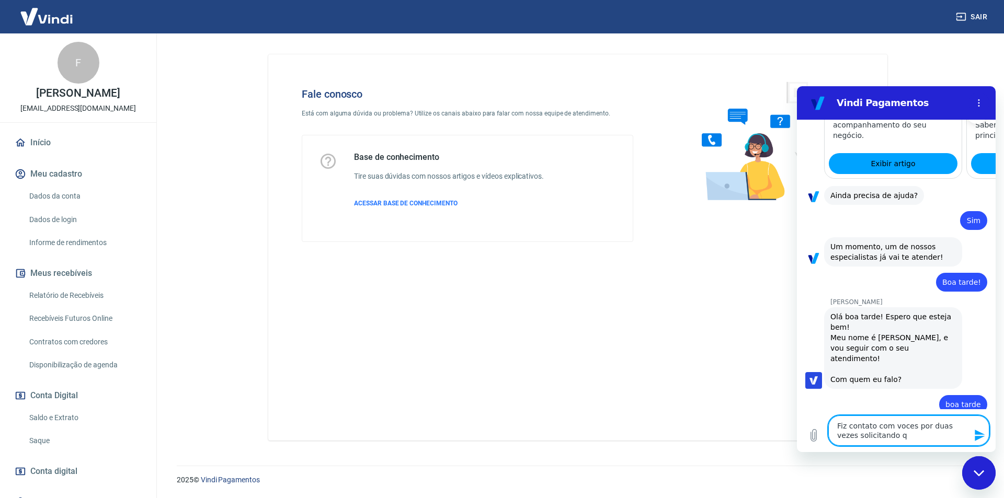
type textarea "Fiz contato com voces por duas vezes solicitando qu"
type textarea "x"
type textarea "Fiz contato com voces por duas vezes solicitando que"
type textarea "x"
type textarea "Fiz contato com voces por duas vezes solicitando que"
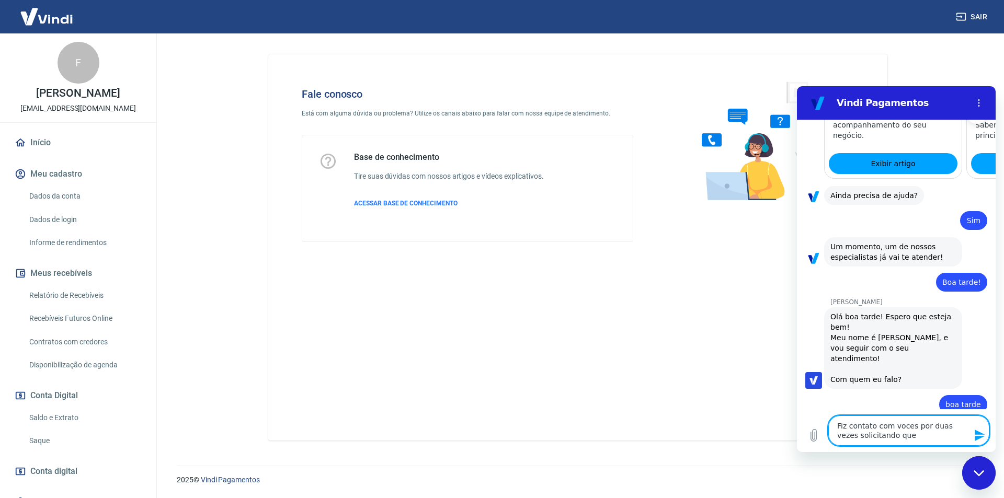
type textarea "x"
type textarea "Fiz contato com voces por duas vezes solicitando que f"
type textarea "x"
type textarea "Fiz contato com voces por duas vezes solicitando que fo"
type textarea "x"
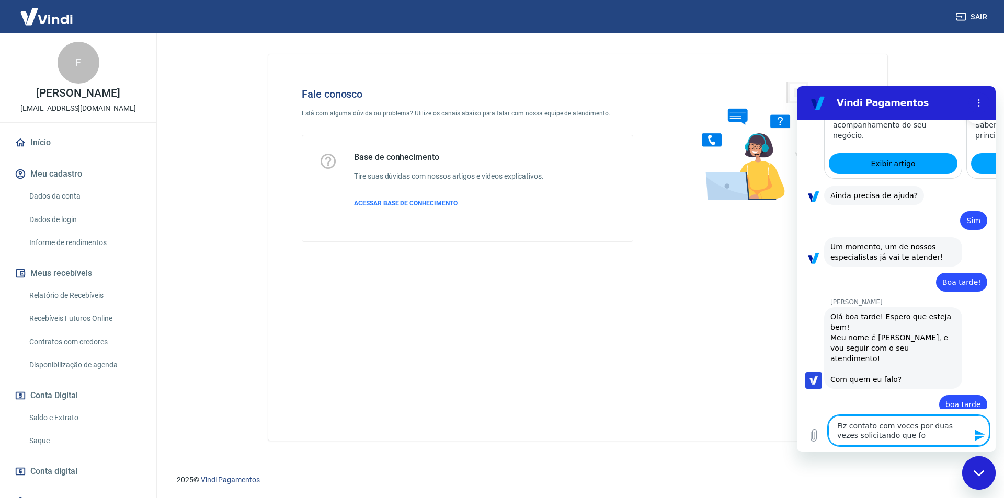
type textarea "Fiz contato com voces por duas vezes solicitando que fos"
type textarea "x"
type textarea "Fiz contato com voces por duas vezes solicitando que foss"
type textarea "x"
type textarea "Fiz contato com voces por duas vezes solicitando que fosse"
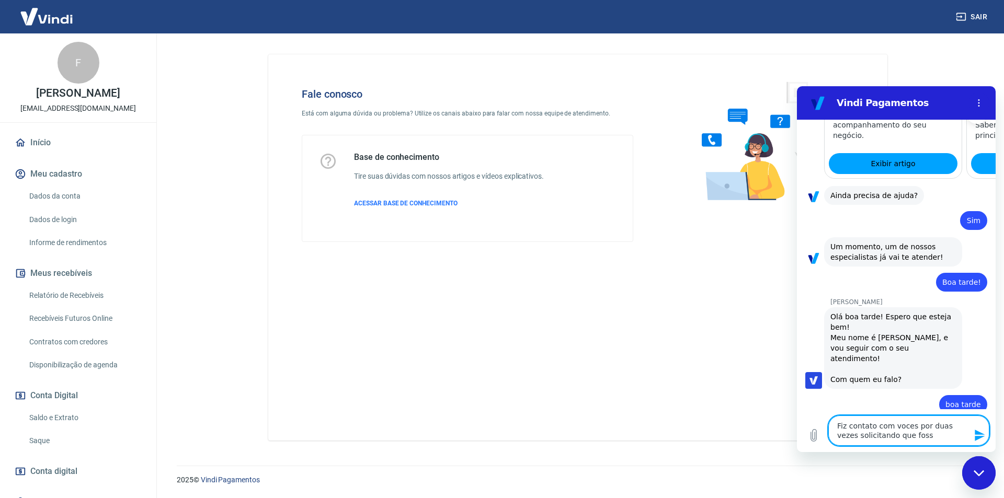
type textarea "x"
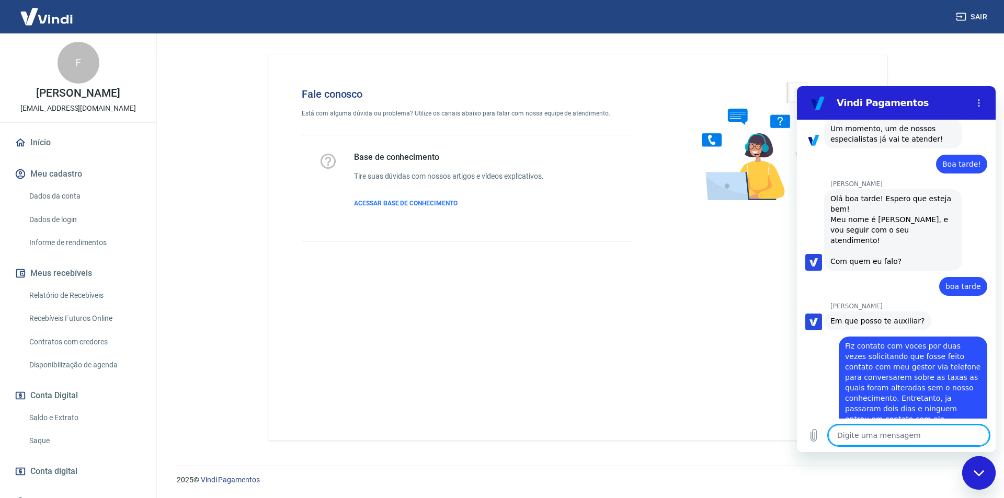
scroll to position [1048, 0]
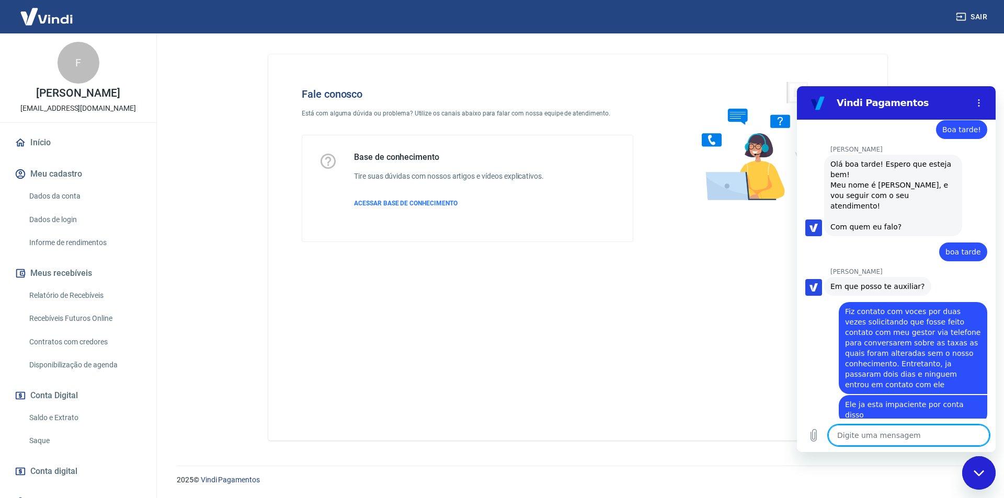
click at [865, 433] on textarea at bounding box center [908, 435] width 161 height 21
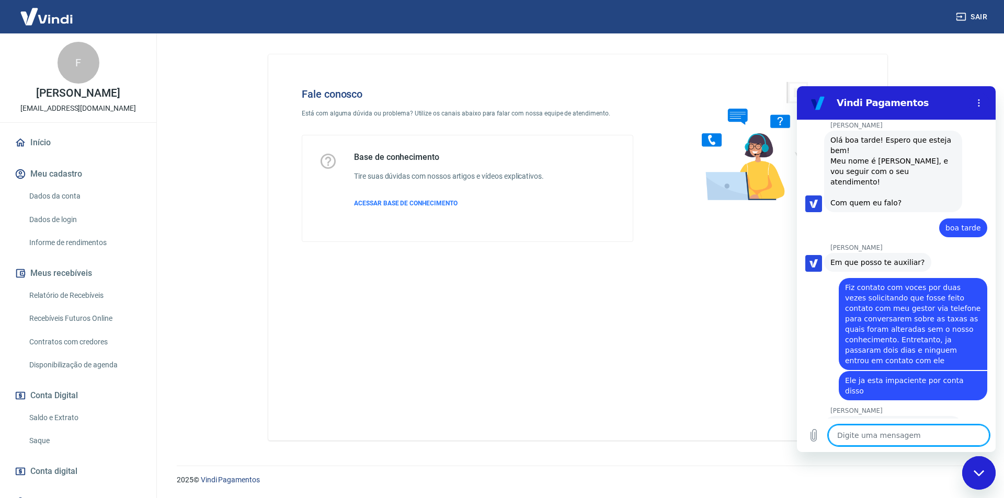
scroll to position [1073, 0]
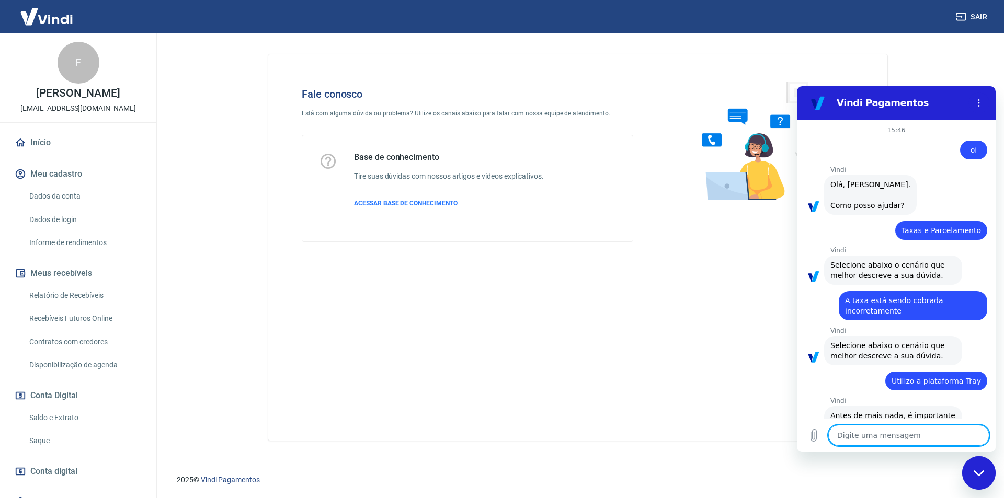
scroll to position [1317, 0]
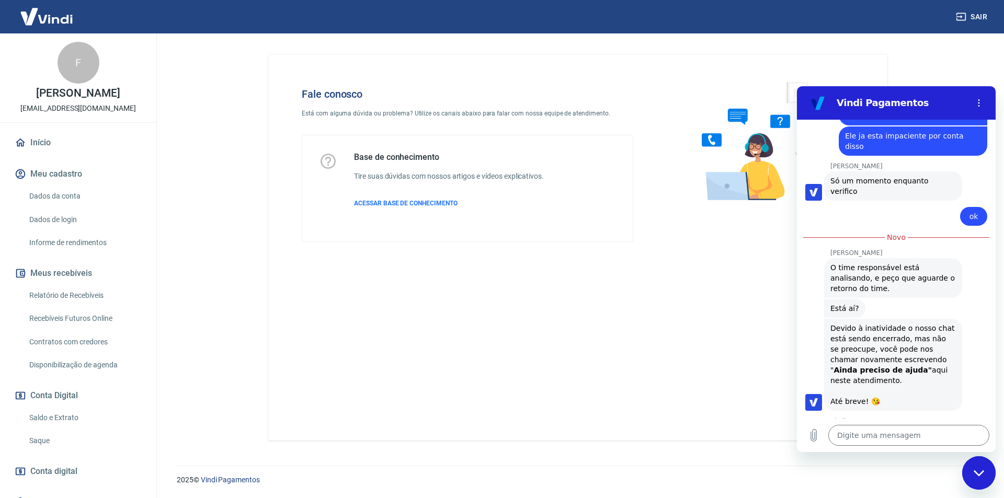
click at [880, 448] on div "Digite uma mensagem x" at bounding box center [896, 435] width 199 height 33
click at [948, 469] on button "Ruim 👎" at bounding box center [964, 484] width 46 height 30
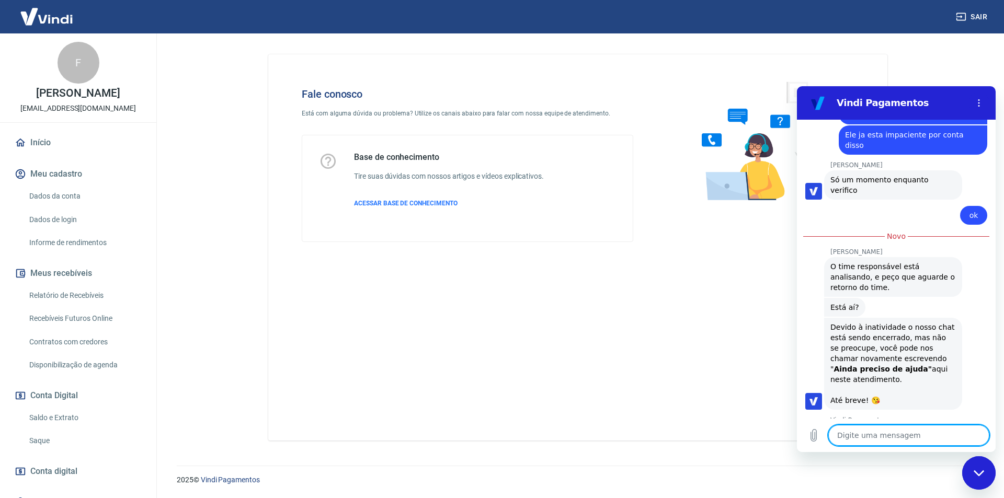
type textarea "x"
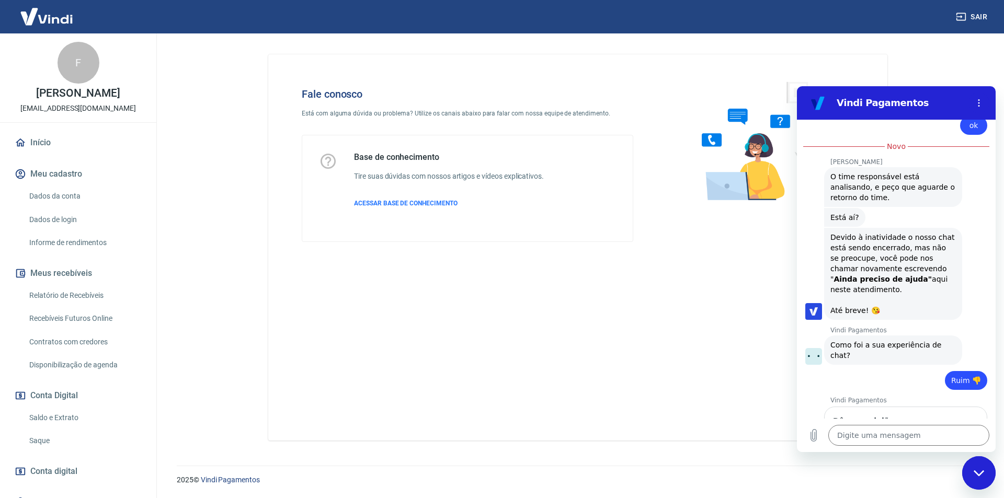
scroll to position [1407, 0]
click at [863, 431] on input "Dê sua opinião:" at bounding box center [905, 442] width 145 height 22
type input "preciso que façam contato com meu gestor e por duas vezes ja pedi e ninguem fez…"
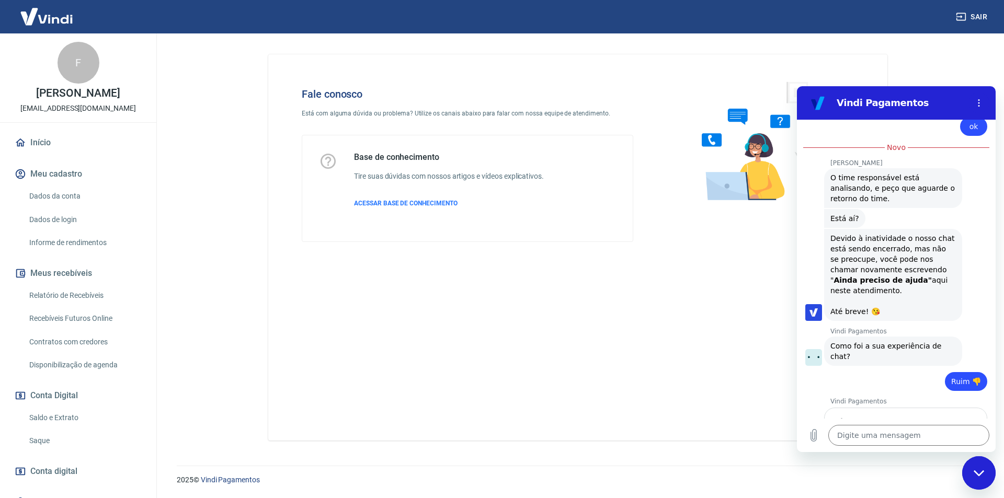
click at [962, 462] on button "Enviar" at bounding box center [957, 472] width 41 height 21
type textarea "x"
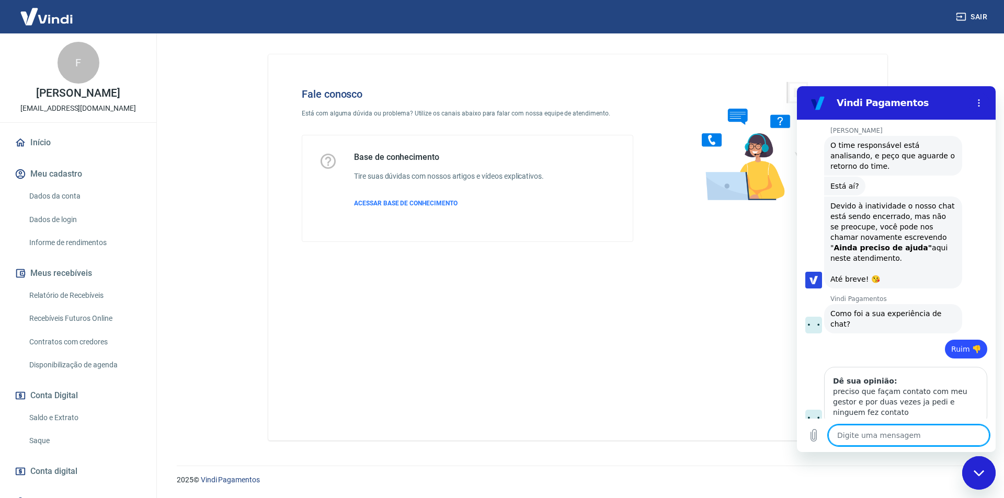
scroll to position [1441, 0]
click at [916, 427] on textarea at bounding box center [908, 435] width 161 height 21
type textarea "f"
type textarea "x"
type textarea "fa"
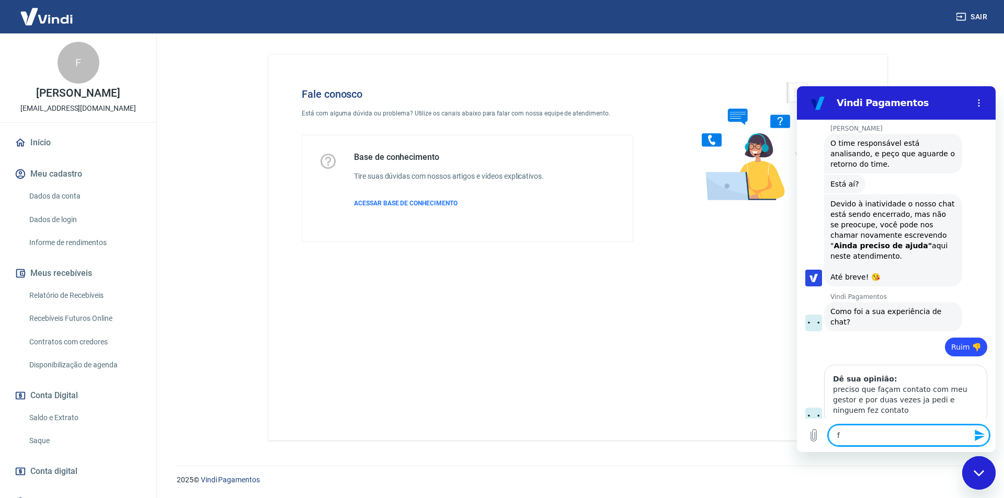
type textarea "x"
type textarea "fal"
type textarea "x"
type textarea "fala"
type textarea "x"
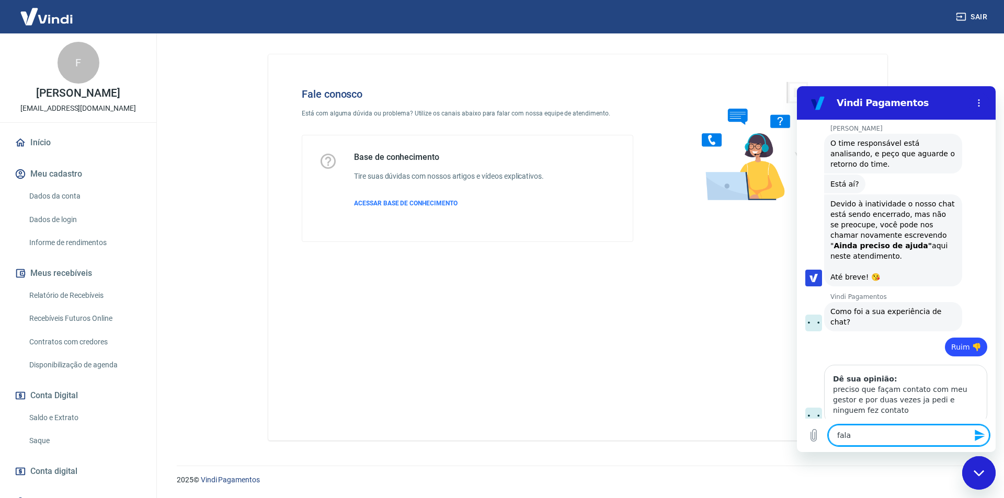
type textarea "falar"
type textarea "x"
type textarea "falar"
type textarea "x"
type textarea "falar c"
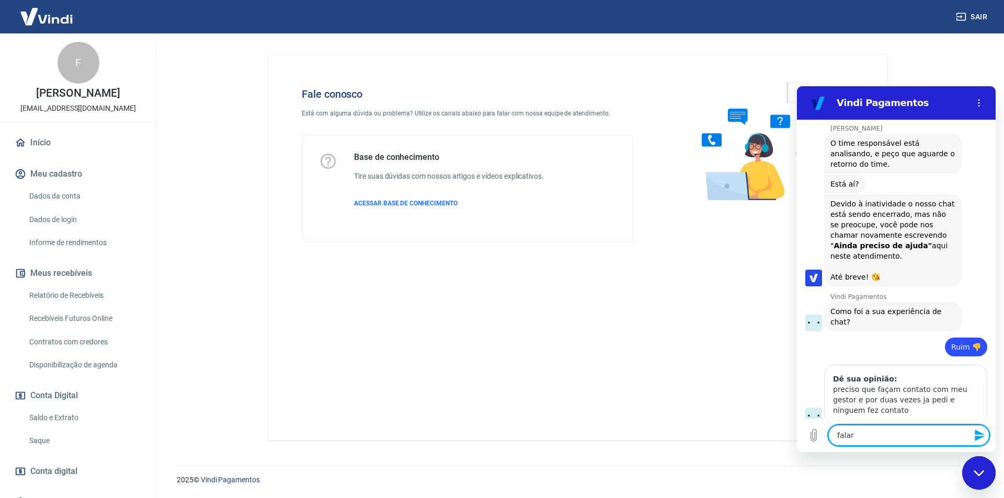
type textarea "x"
type textarea "falar co"
type textarea "x"
type textarea "falar com"
type textarea "x"
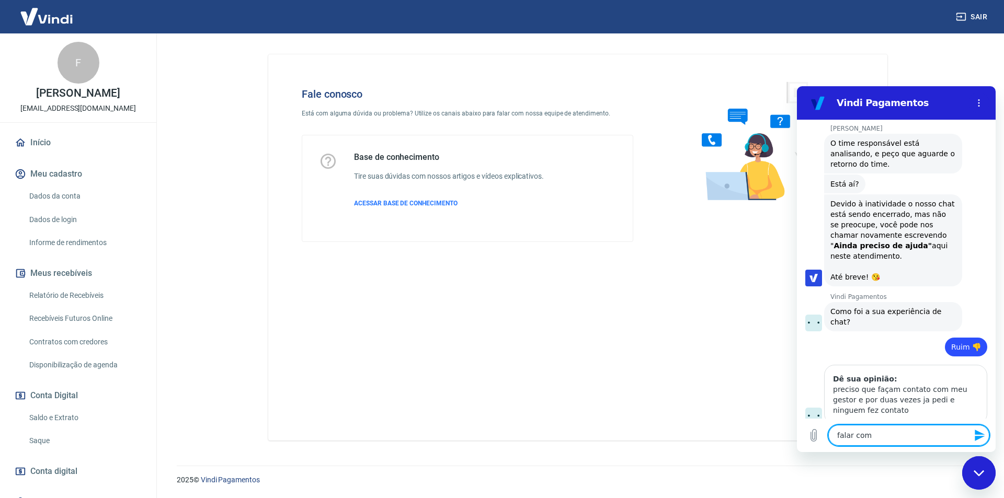
type textarea "falar com"
type textarea "x"
type textarea "falar com a"
type textarea "x"
type textarea "falar com at"
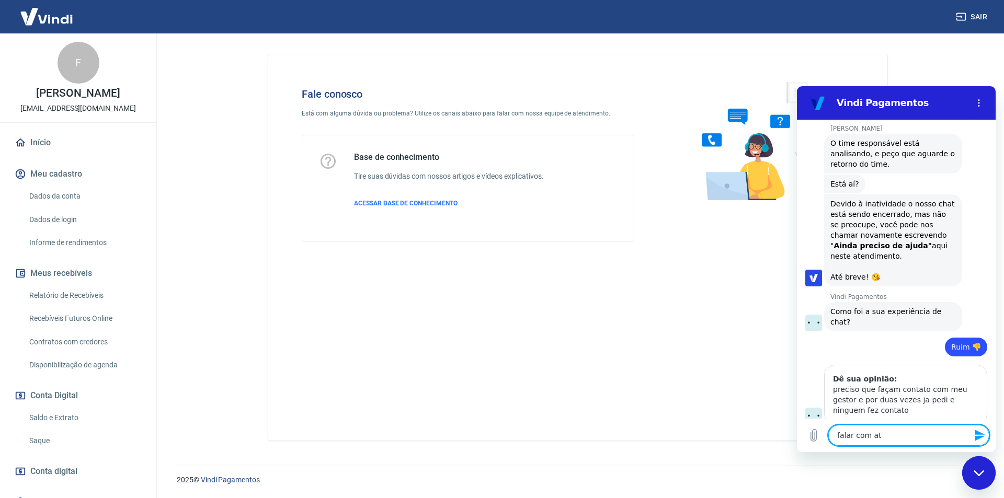
type textarea "x"
type textarea "falar com ate"
type textarea "x"
type textarea "falar com aten"
type textarea "x"
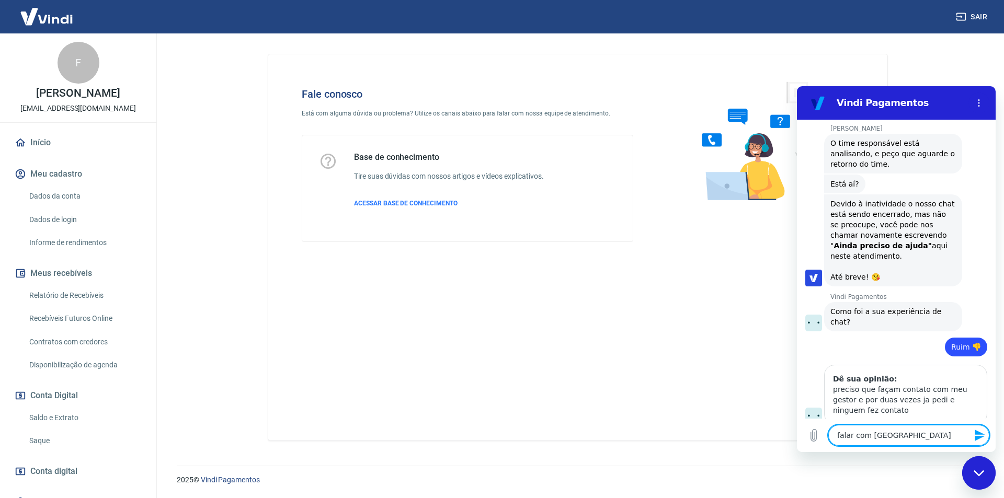
type textarea "falar com atend"
type textarea "x"
type textarea "falar com atende"
type textarea "x"
type textarea "falar com atenden"
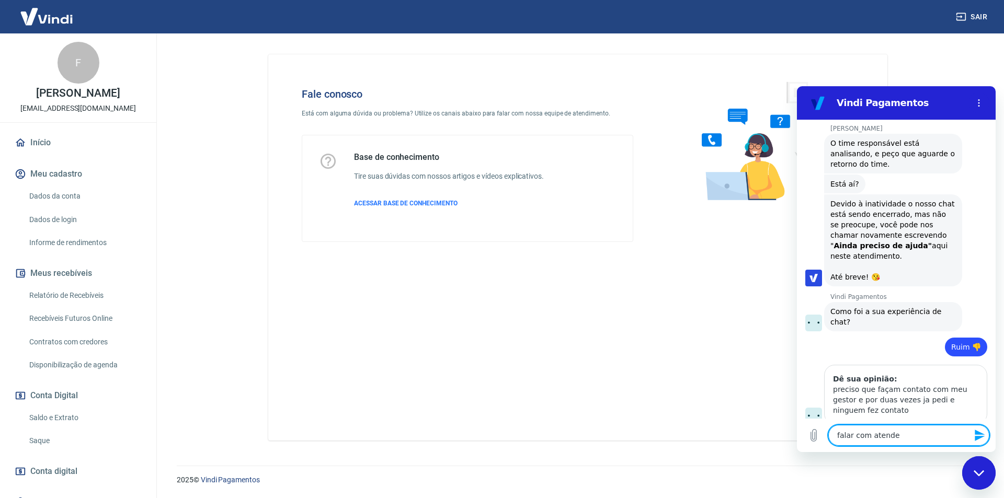
type textarea "x"
type textarea "falar com atendent"
type textarea "x"
type textarea "falar com atendente"
type textarea "x"
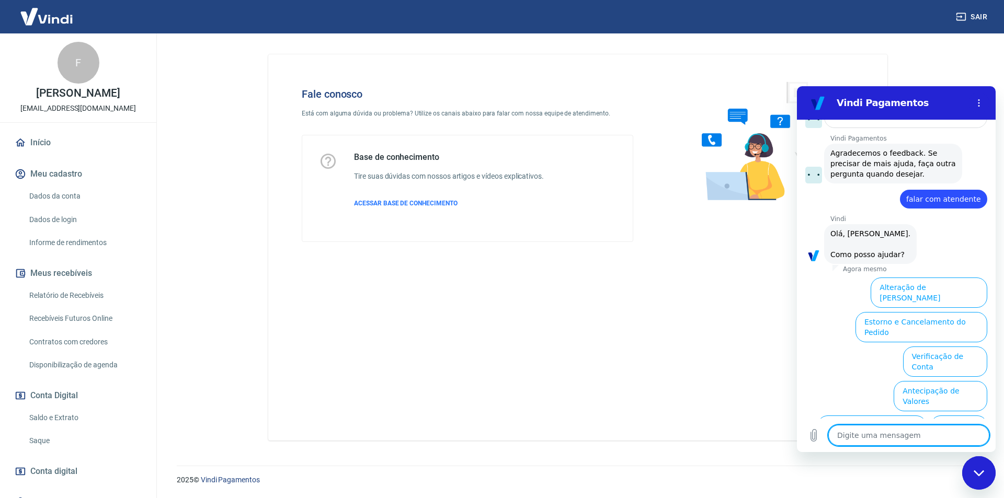
scroll to position [1738, 0]
click at [949, 450] on button "Taxas e Parcelamento" at bounding box center [943, 465] width 87 height 30
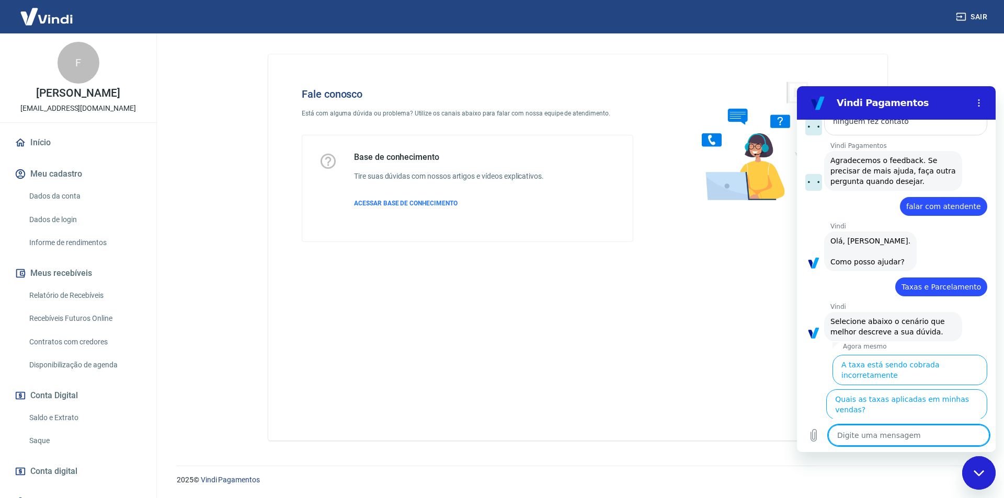
scroll to position [1733, 0]
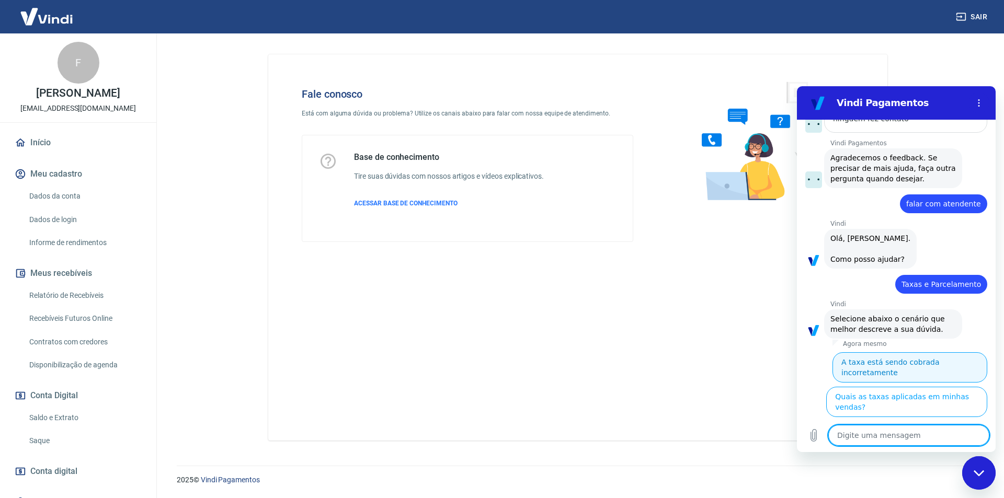
click at [934, 352] on button "A taxa está sendo cobrada incorretamente" at bounding box center [909, 367] width 155 height 30
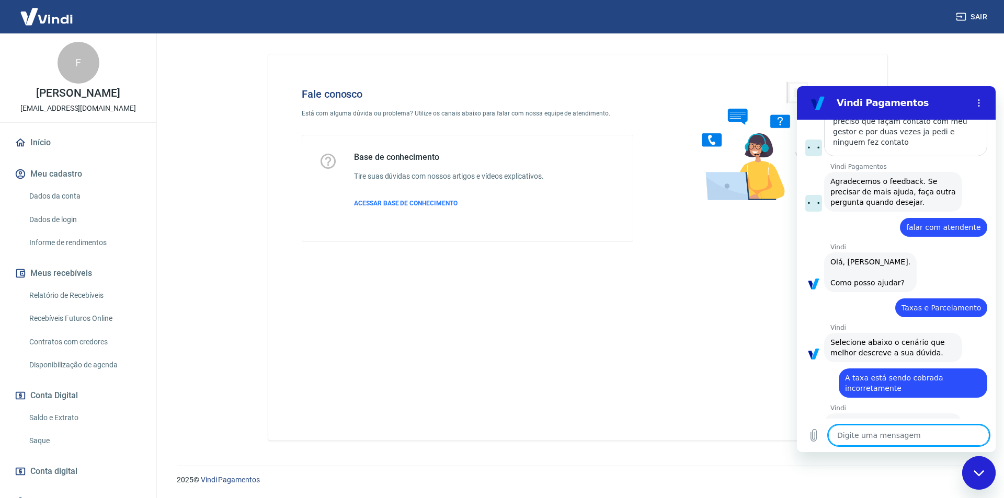
scroll to position [1720, 0]
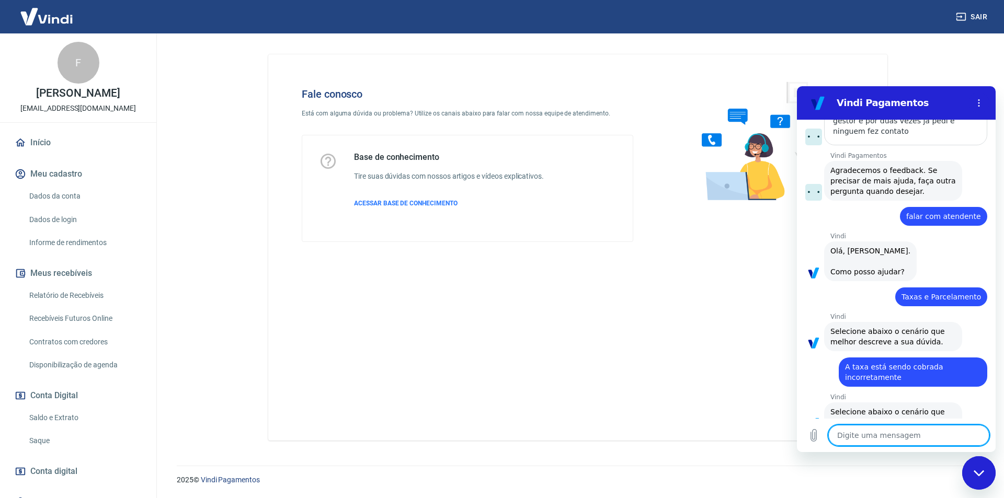
click at [924, 445] on button "Utilizo a plataforma Tray" at bounding box center [938, 460] width 97 height 30
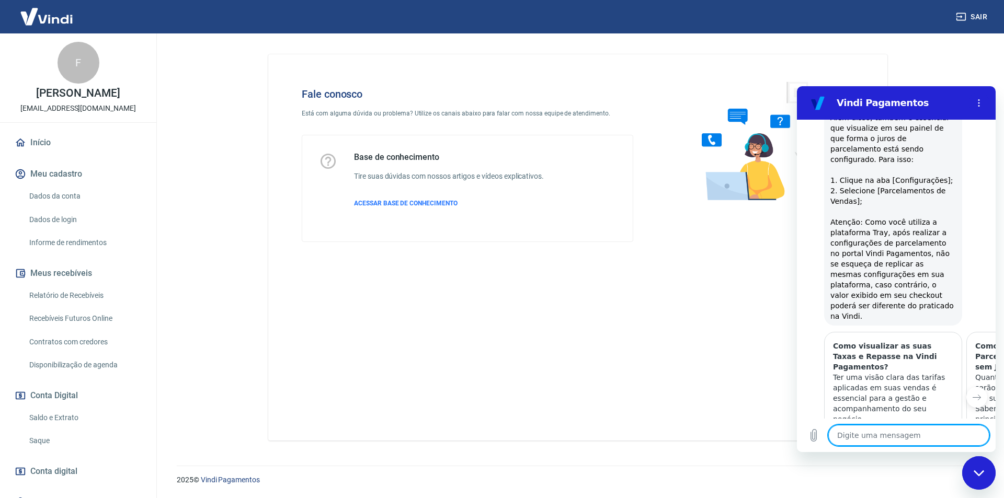
scroll to position [2400, 0]
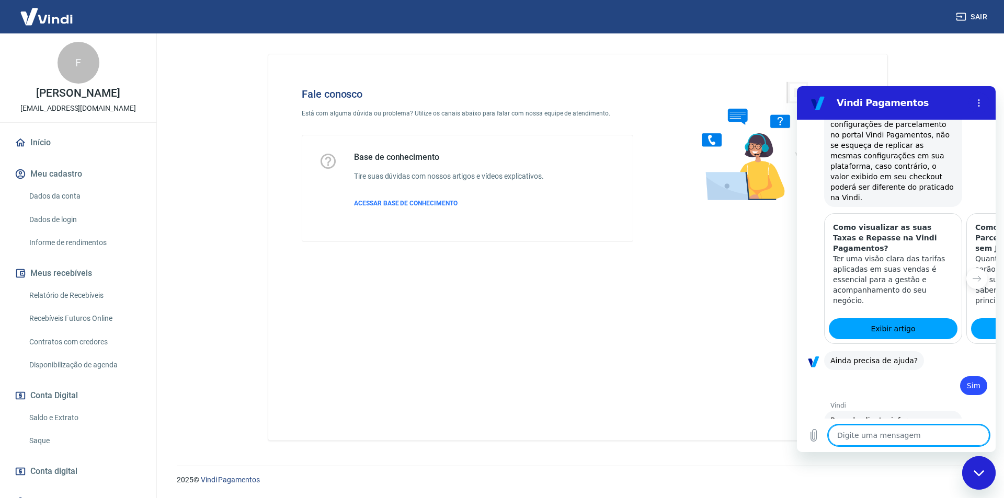
type textarea "x"
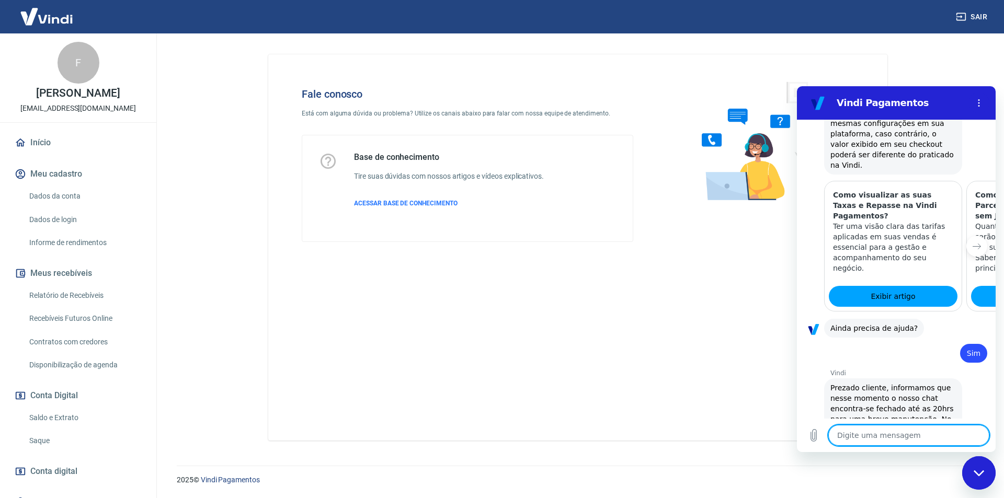
click at [872, 431] on textarea at bounding box center [908, 435] width 161 height 21
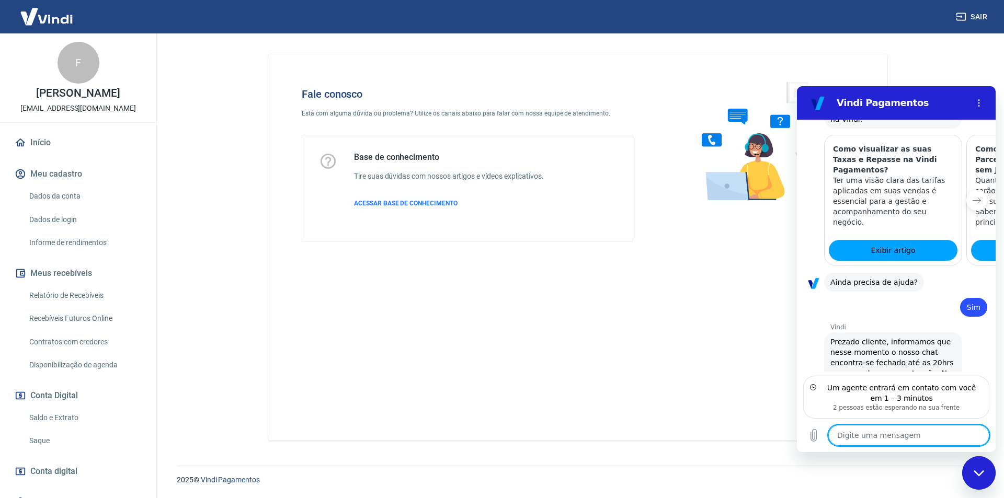
scroll to position [2596, 0]
click at [924, 336] on span "Prezado cliente, informamos que nesse momento o nosso chat encontra-se fechado …" at bounding box center [892, 383] width 125 height 94
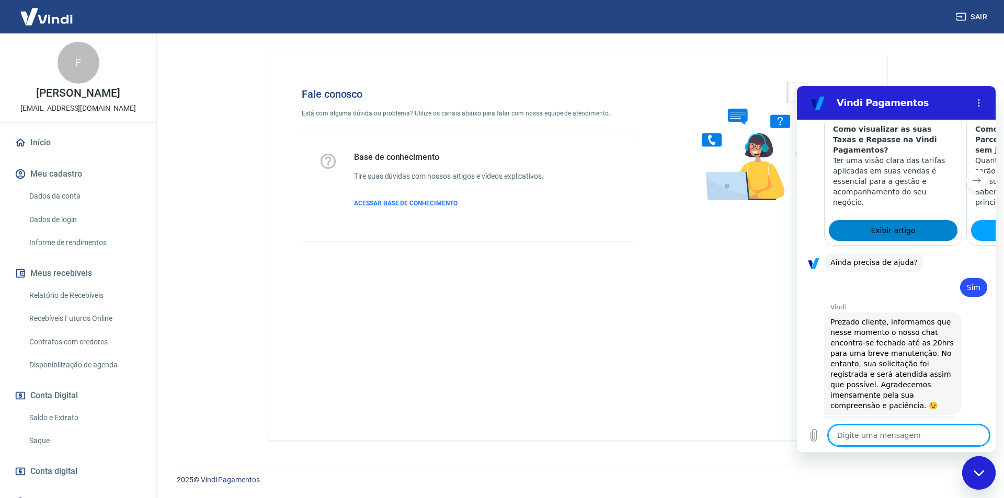
scroll to position [1090, 0]
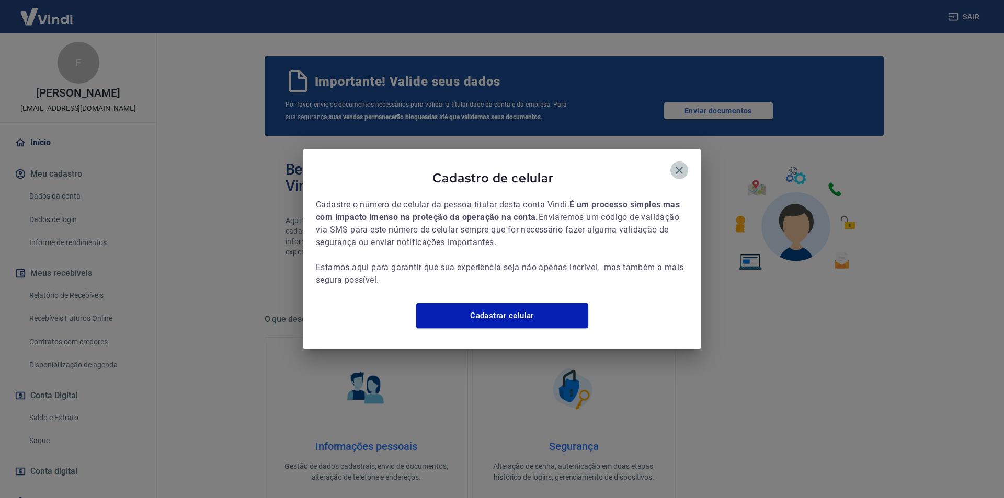
click at [680, 164] on icon "button" at bounding box center [679, 170] width 13 height 13
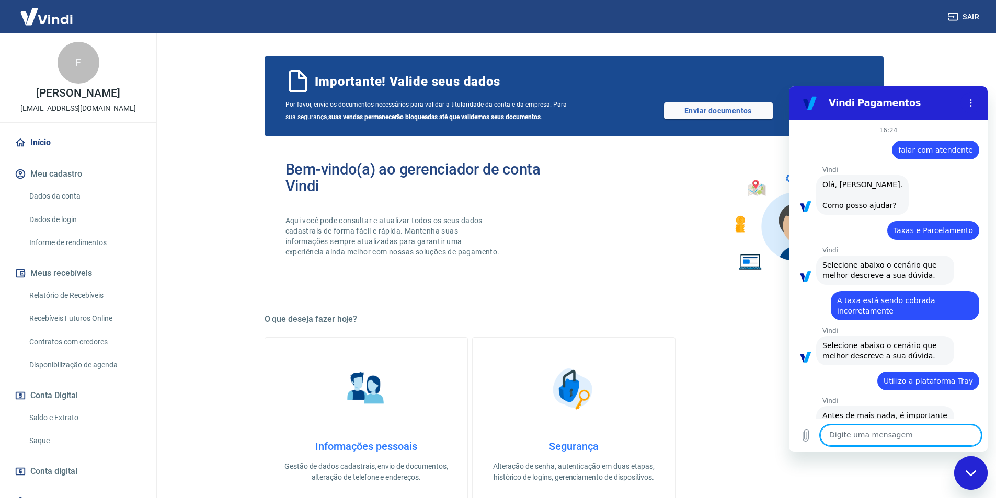
scroll to position [1073, 0]
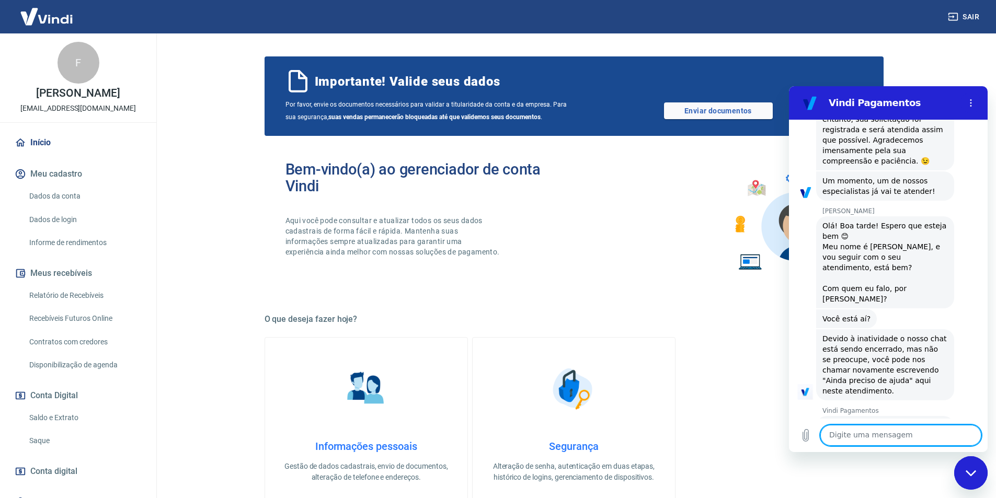
click at [895, 459] on button "Boa 👍" at bounding box center [908, 474] width 41 height 30
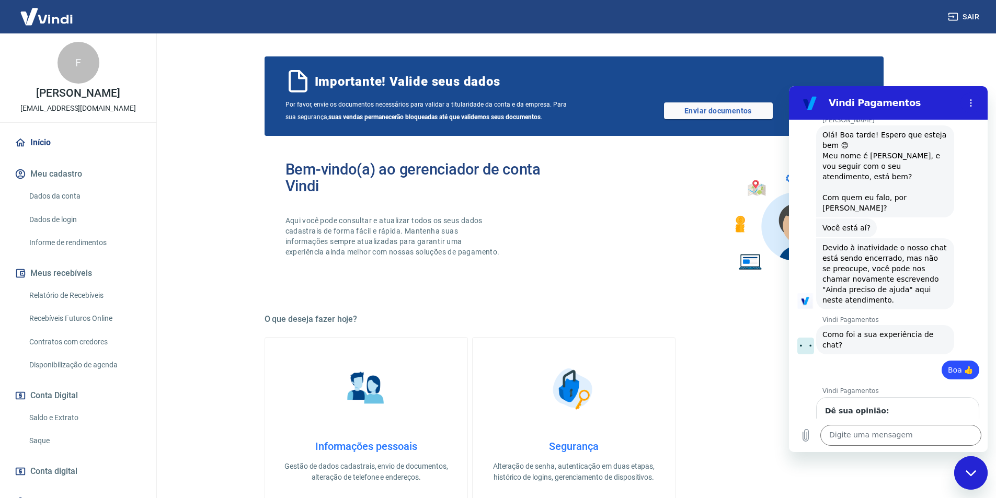
scroll to position [1163, 0]
click at [886, 434] on textarea at bounding box center [900, 435] width 161 height 21
type textarea "OI"
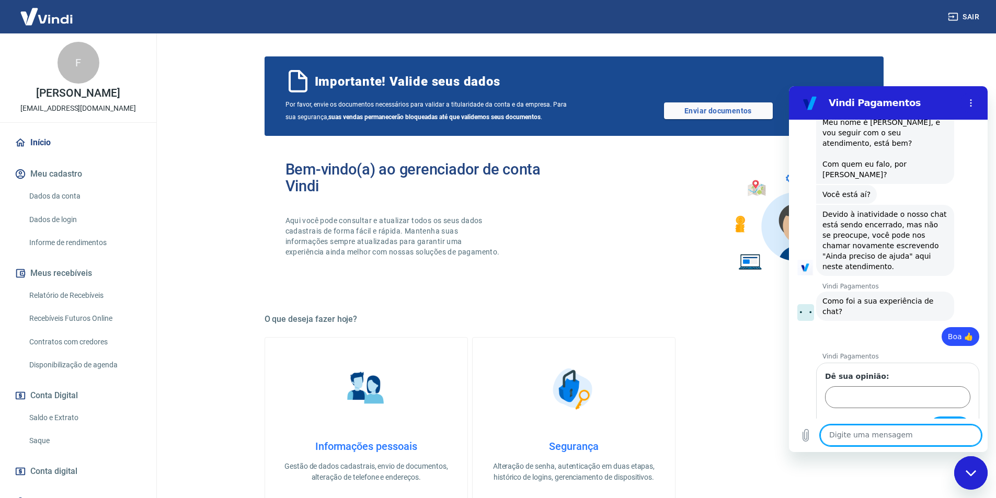
scroll to position [1200, 0]
click at [904, 434] on textarea at bounding box center [900, 435] width 161 height 21
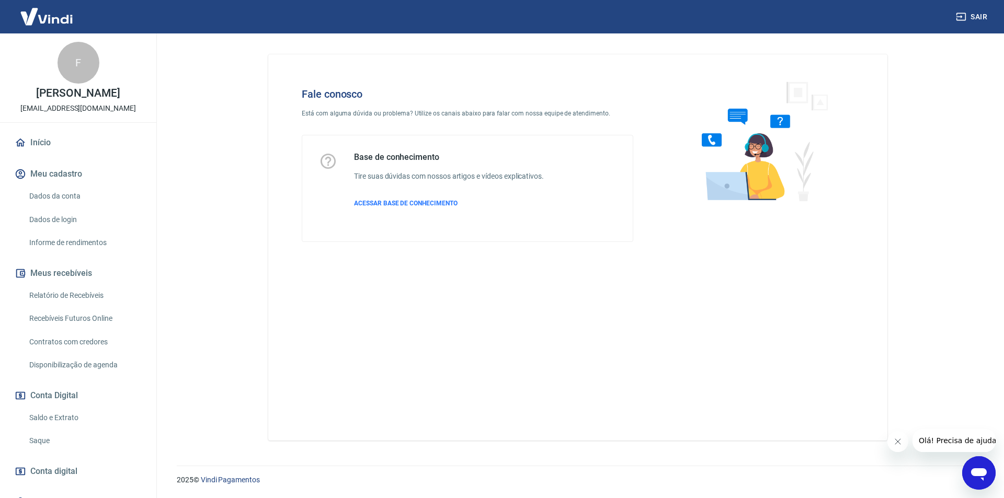
click at [966, 481] on div "Abrir janela de mensagens" at bounding box center [978, 472] width 31 height 31
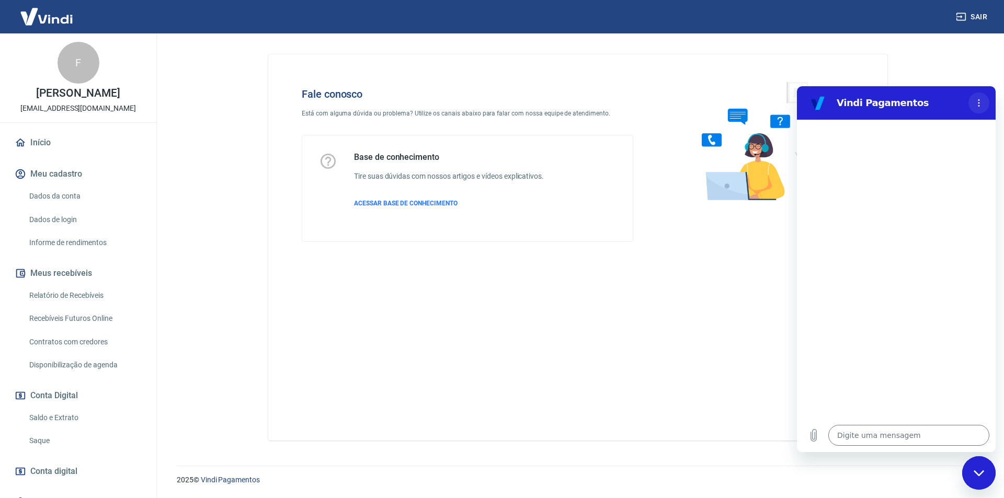
click at [974, 95] on div at bounding box center [978, 103] width 21 height 21
click at [973, 98] on button "Menu de opções" at bounding box center [978, 103] width 21 height 21
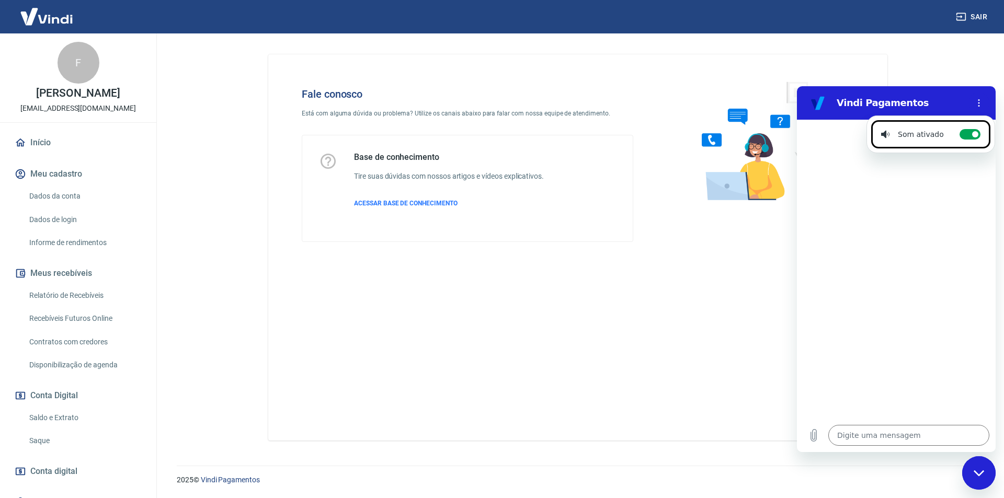
click at [922, 330] on div at bounding box center [896, 269] width 199 height 299
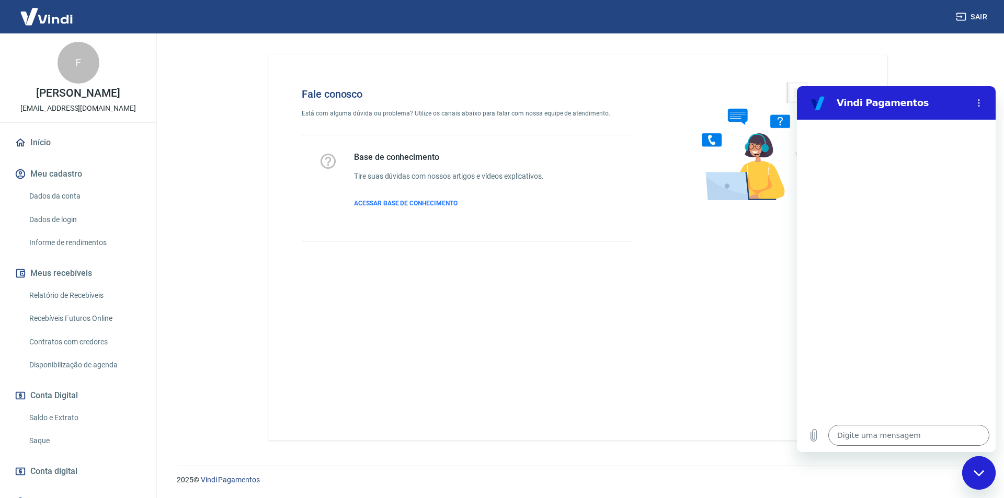
click at [963, 475] on div "Fechar janela de mensagens" at bounding box center [978, 472] width 31 height 31
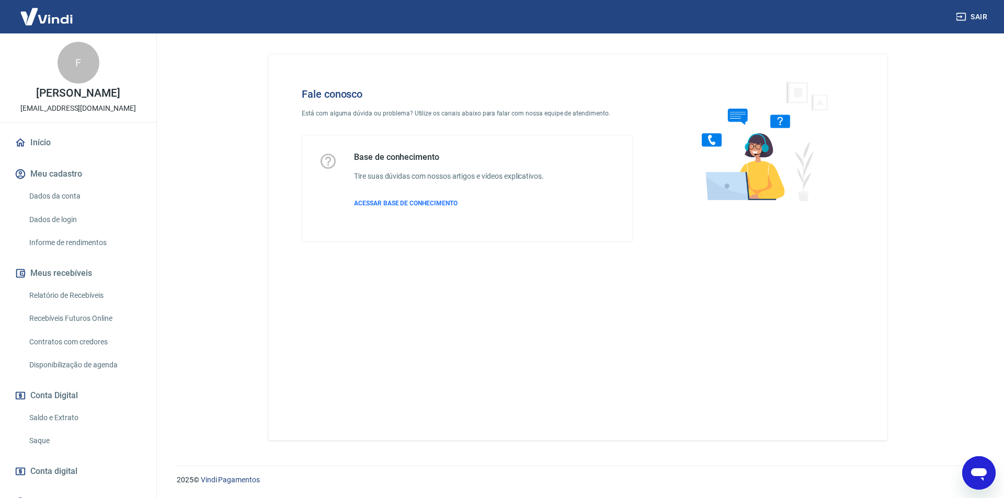
click at [981, 471] on icon "Abrir janela de mensagens" at bounding box center [979, 474] width 16 height 13
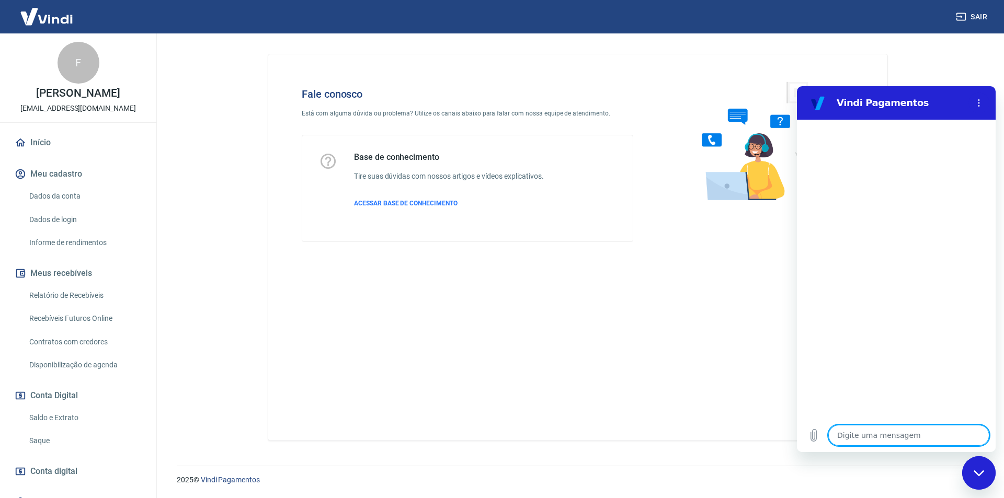
click at [984, 469] on div "Fechar janela de mensagens" at bounding box center [978, 472] width 31 height 31
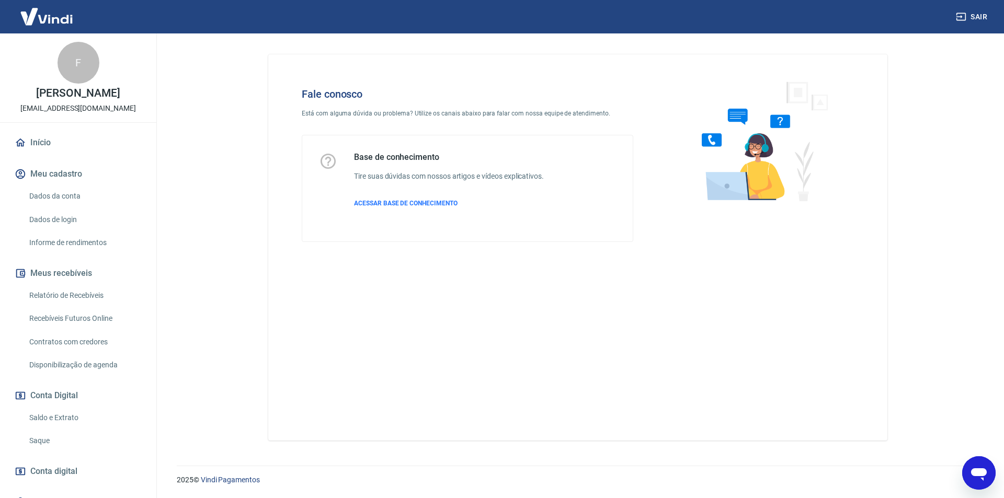
click at [980, 470] on icon "Abrir janela de mensagens" at bounding box center [979, 474] width 16 height 13
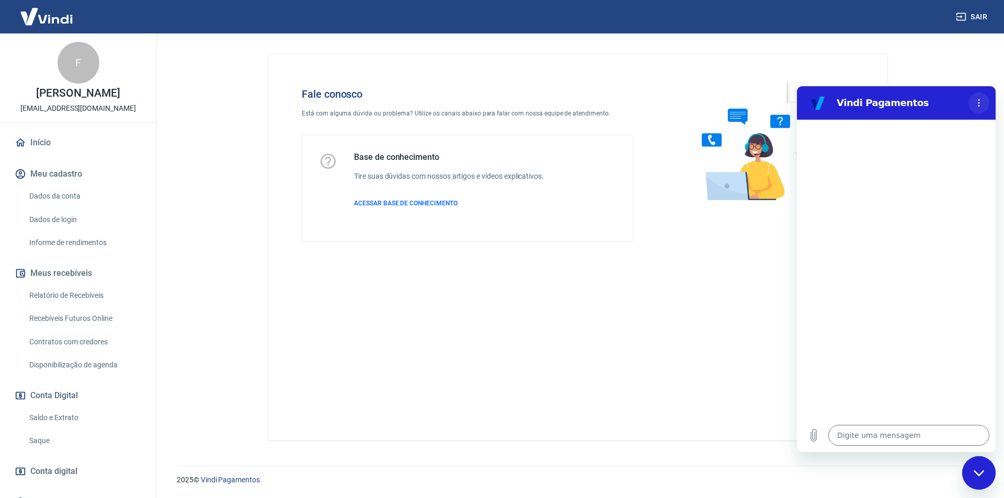
click at [970, 103] on button "Menu de opções" at bounding box center [978, 103] width 21 height 21
click at [975, 104] on icon "Menu de opções" at bounding box center [978, 103] width 8 height 8
click at [975, 102] on icon "Menu de opções" at bounding box center [978, 103] width 8 height 8
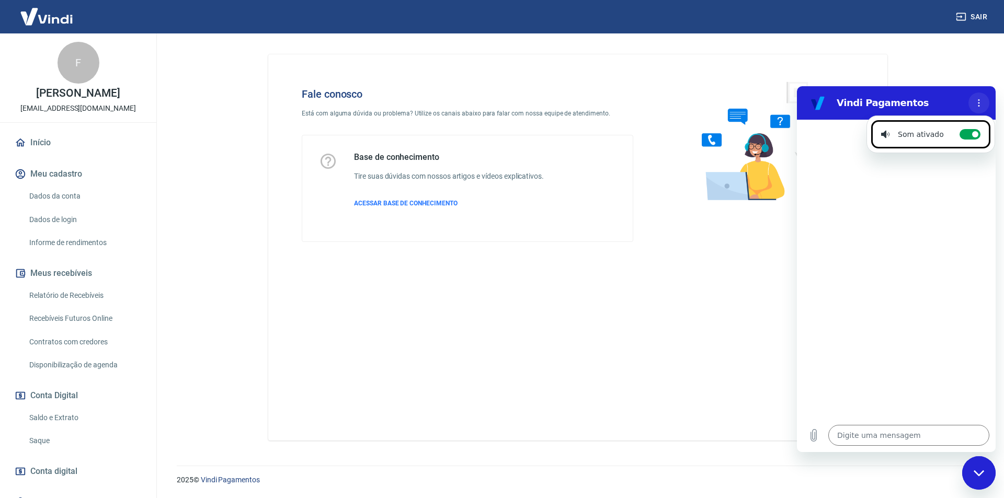
click at [974, 102] on button "Menu de opções" at bounding box center [978, 103] width 21 height 21
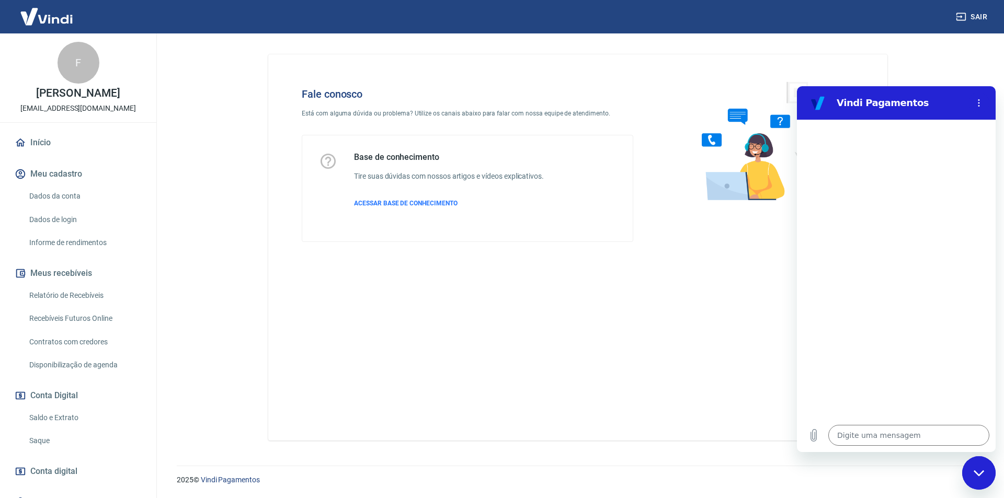
click at [963, 475] on div "Fechar janela de mensagens" at bounding box center [978, 472] width 31 height 31
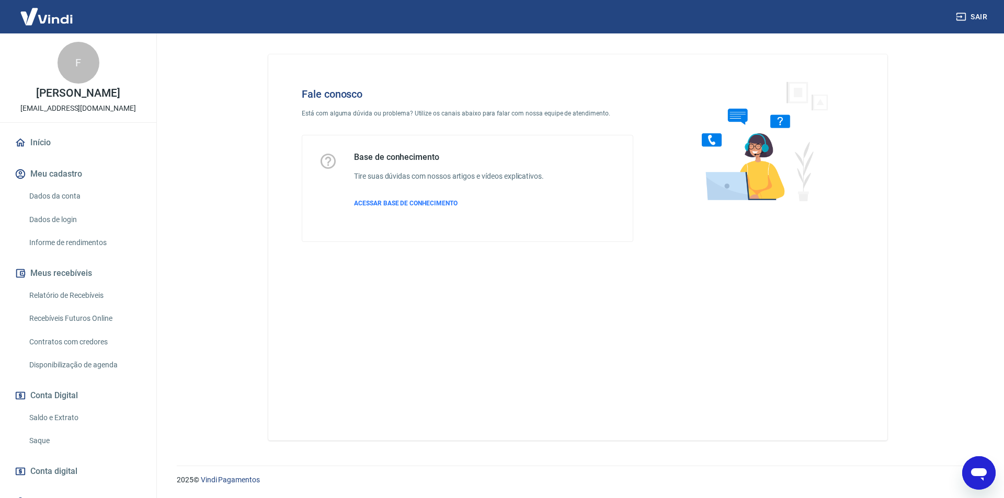
click at [974, 457] on div "Abrir janela de mensagens" at bounding box center [978, 472] width 31 height 31
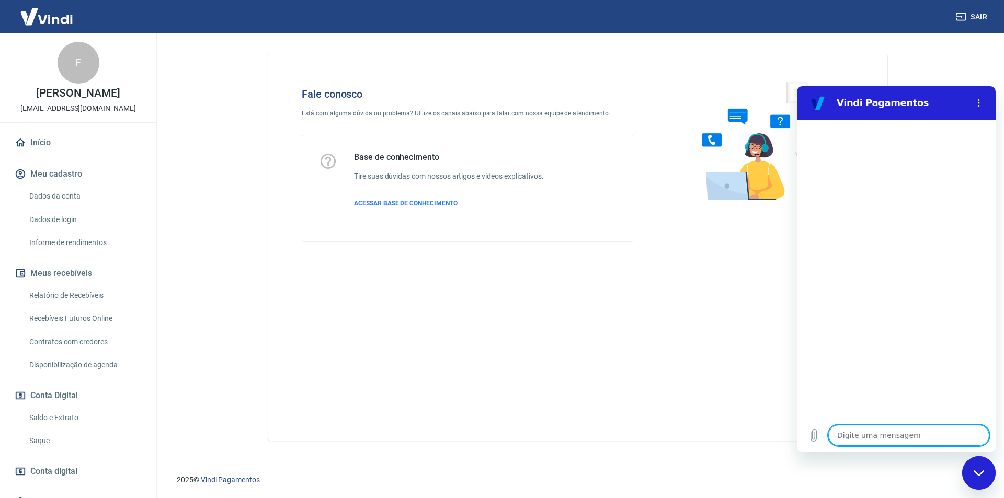
click at [963, 470] on div "Fechar janela de mensagens" at bounding box center [978, 472] width 31 height 31
type textarea "x"
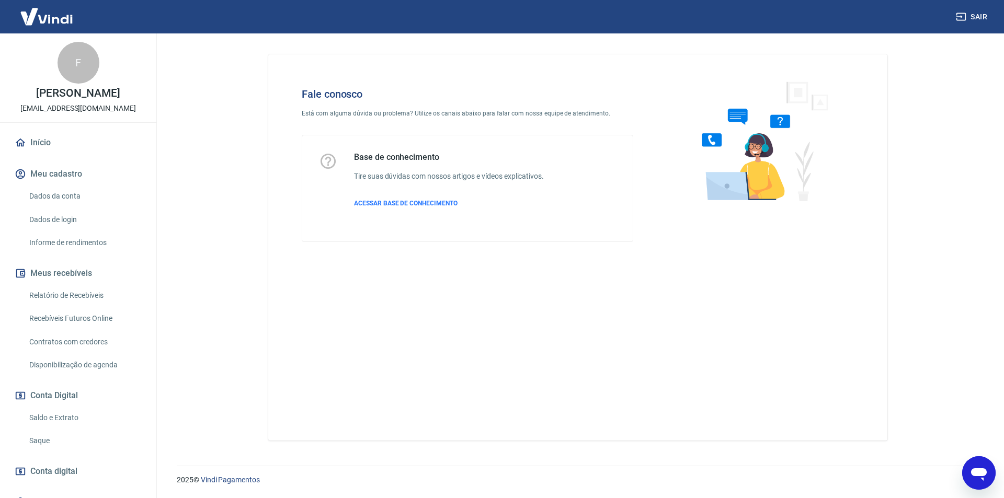
click at [972, 476] on icon "Abrir janela de mensagens" at bounding box center [978, 473] width 19 height 19
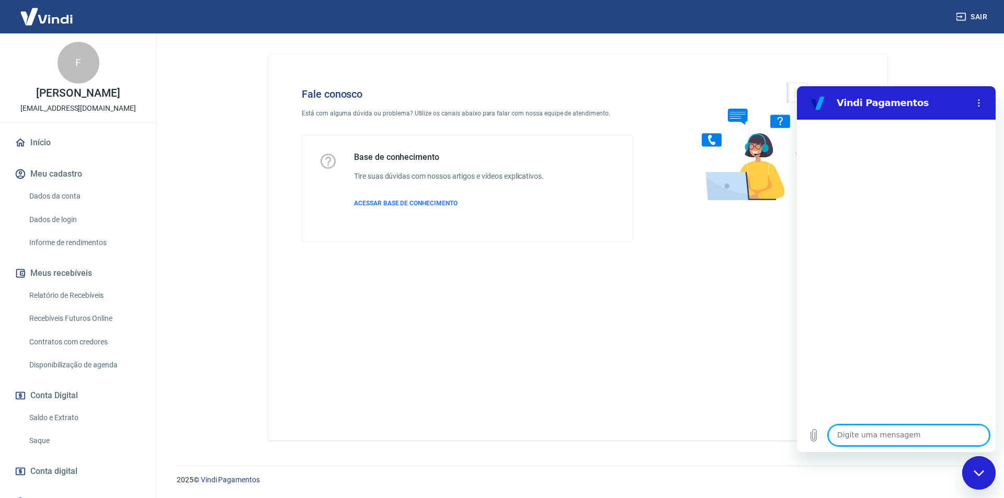
click at [880, 429] on textarea at bounding box center [908, 435] width 161 height 21
type textarea "OI"
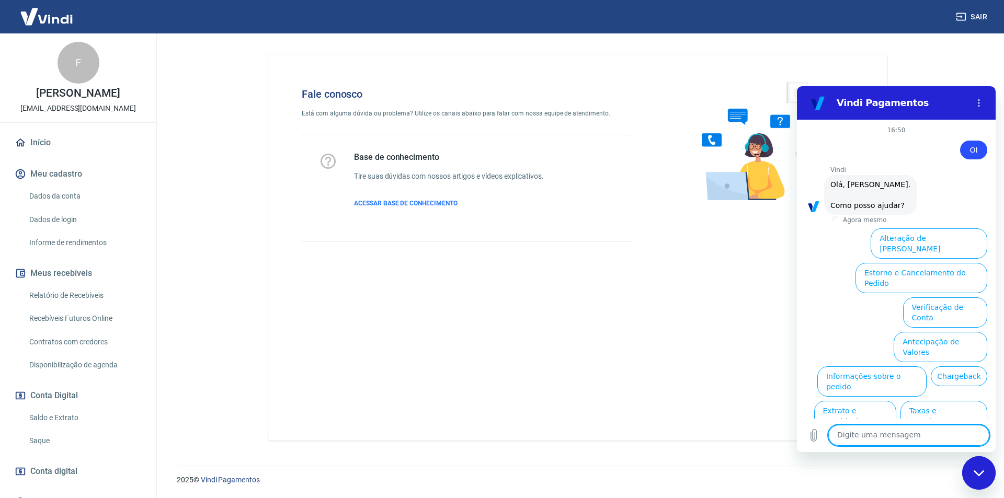
scroll to position [25, 0]
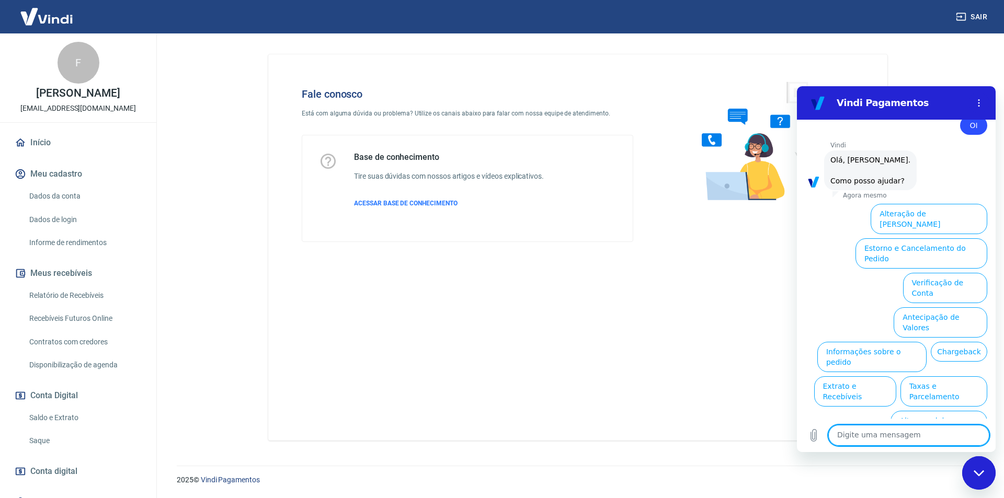
click at [928, 376] on button "Taxas e Parcelamento" at bounding box center [943, 391] width 87 height 30
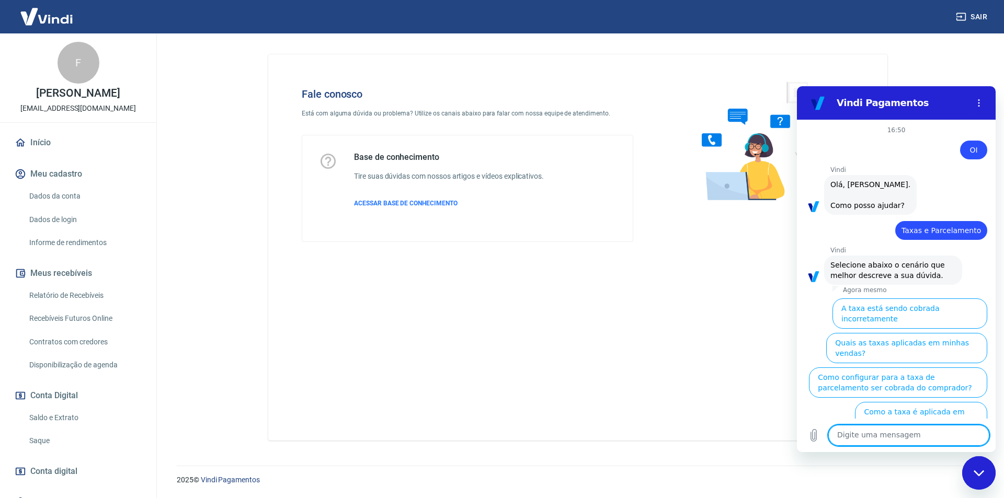
scroll to position [19, 0]
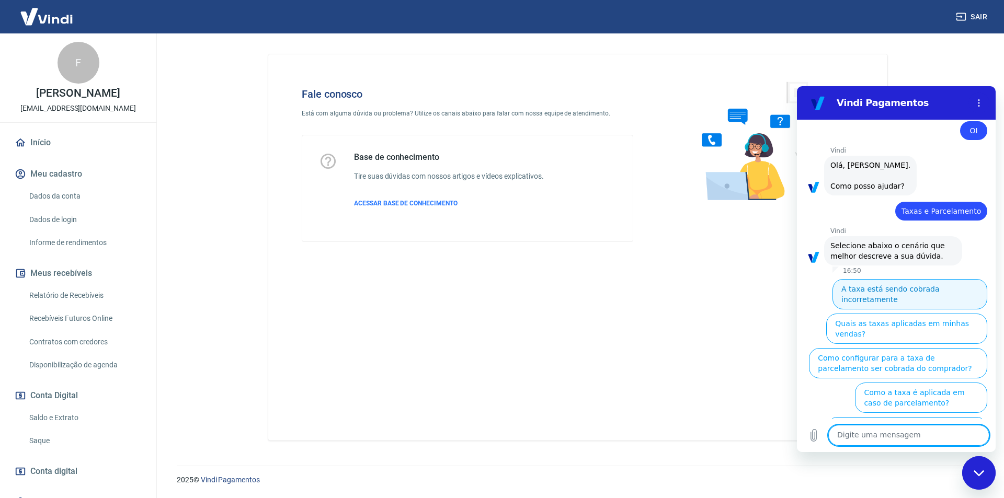
click at [890, 293] on button "A taxa está sendo cobrada incorretamente" at bounding box center [909, 294] width 155 height 30
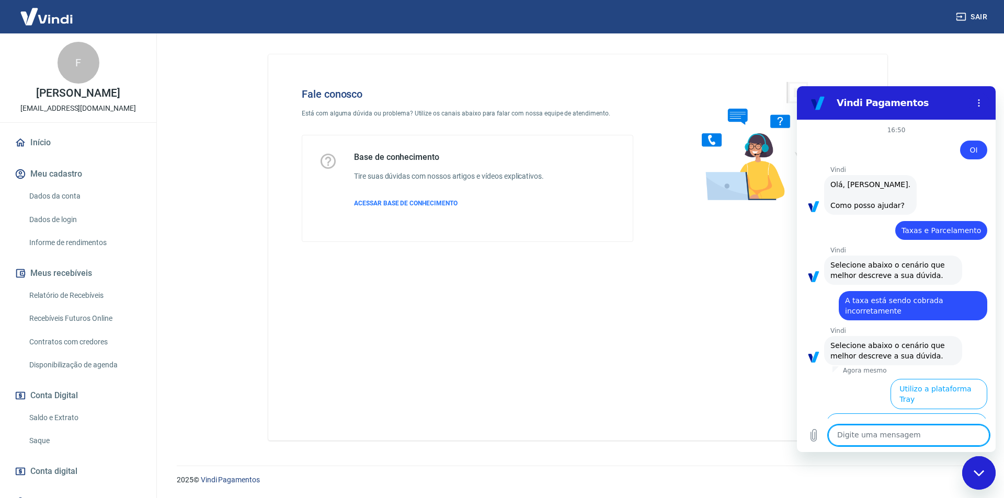
scroll to position [7, 0]
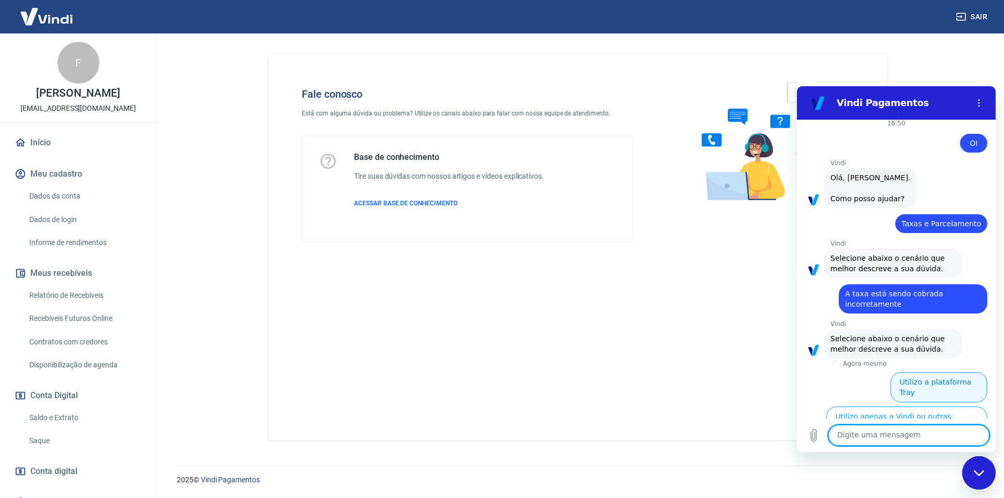
click at [917, 384] on button "Utilizo a plataforma Tray" at bounding box center [938, 387] width 97 height 30
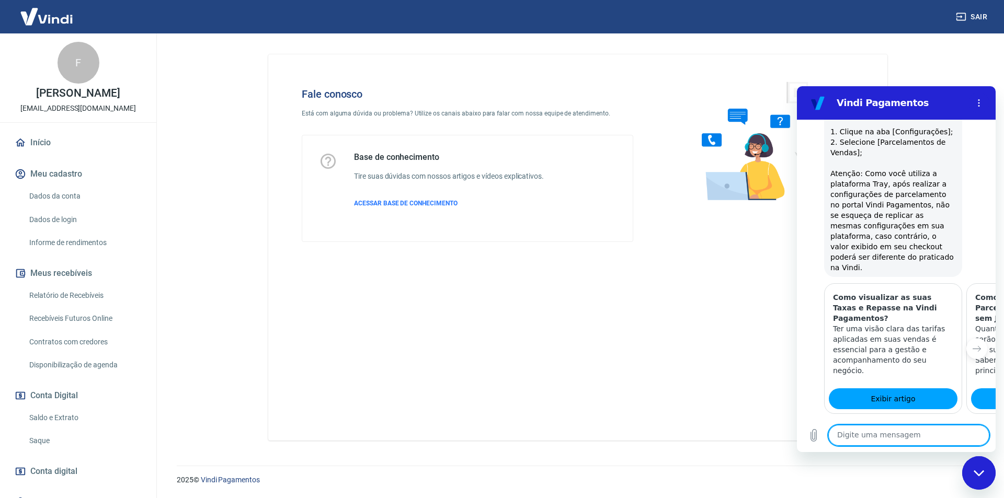
scroll to position [686, 0]
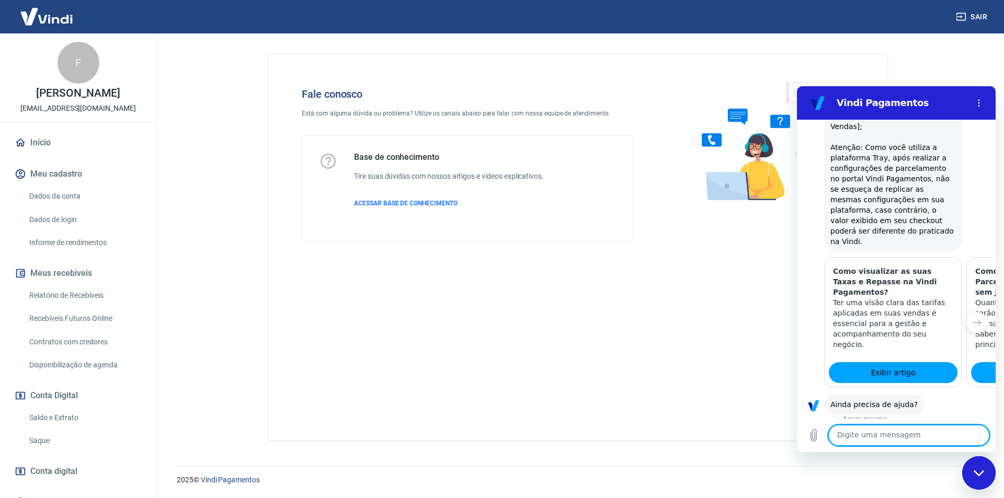
click at [930, 428] on button "Sim" at bounding box center [935, 438] width 30 height 20
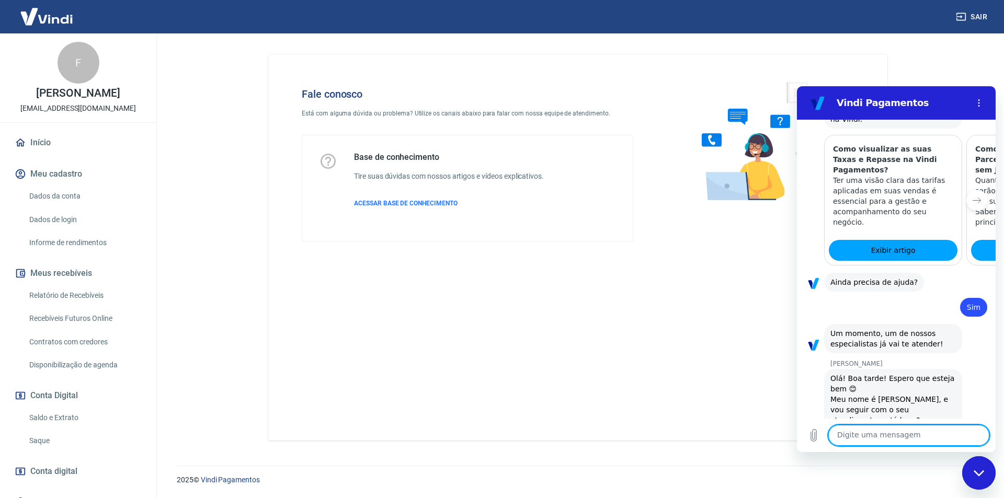
scroll to position [811, 0]
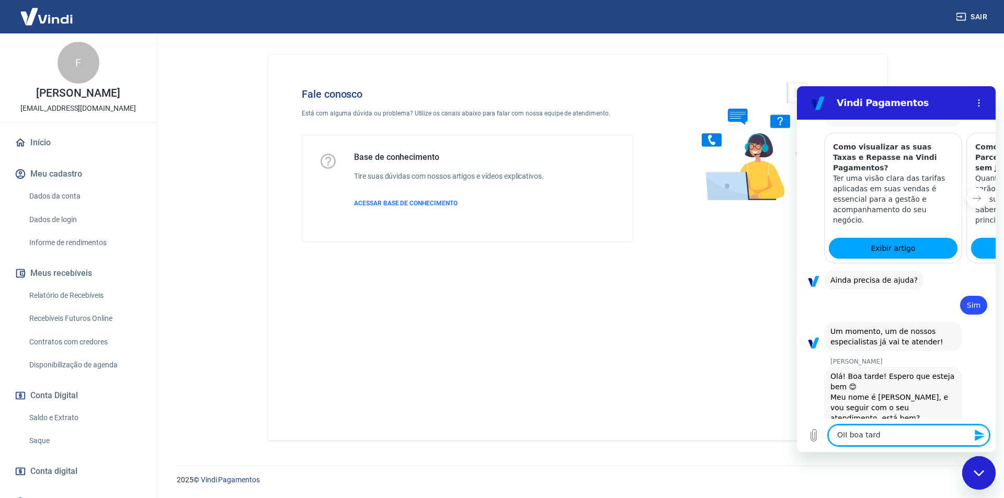
type textarea "OII boa tarde"
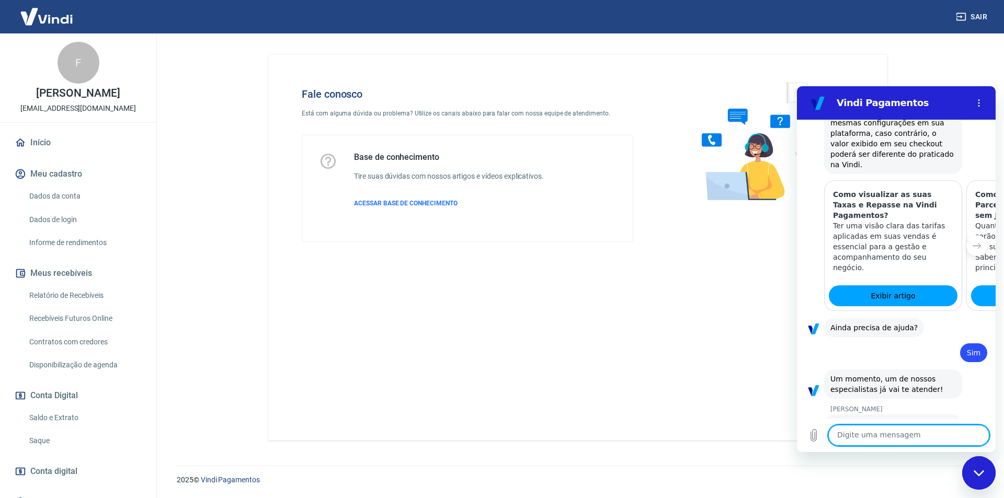
scroll to position [870, 0]
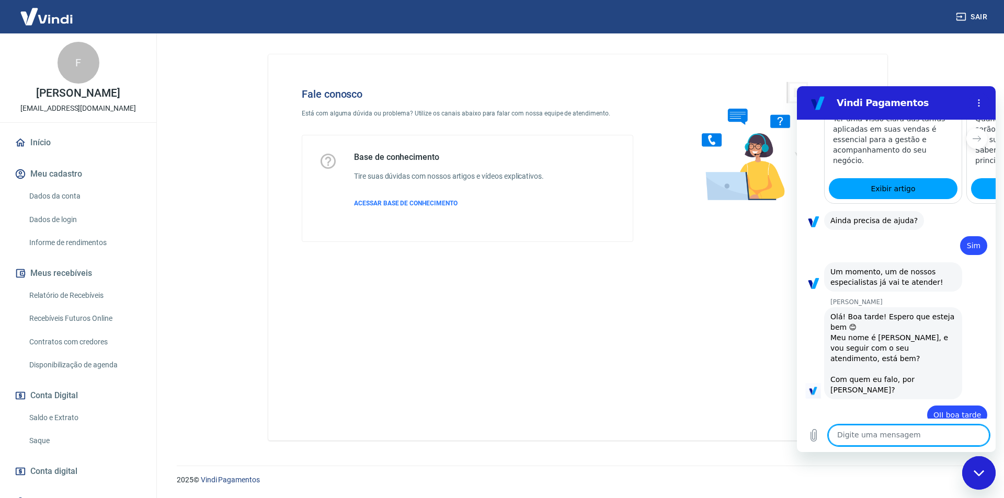
click at [883, 437] on textarea at bounding box center [908, 435] width 161 height 21
type textarea "J"
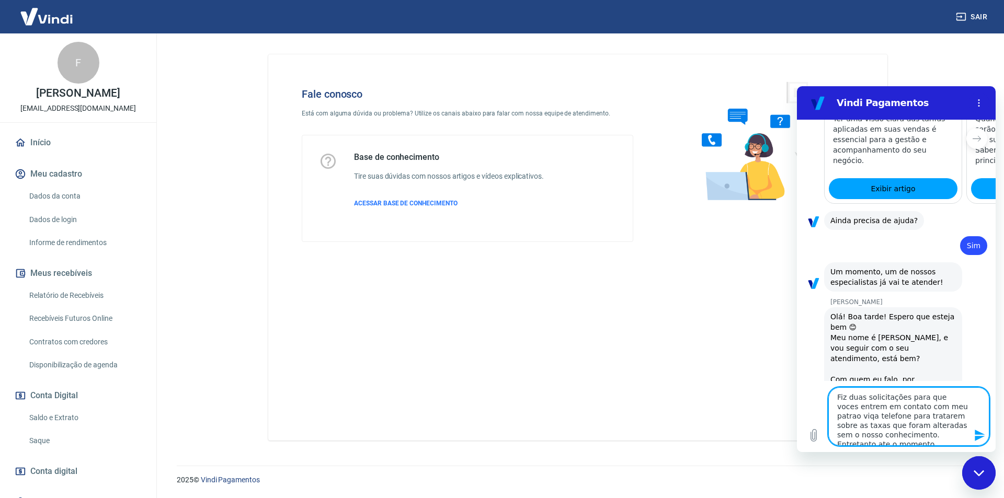
scroll to position [4, 0]
type textarea "Fiz duas solicitações para que voces entrem em contato com meu patrao viqa tele…"
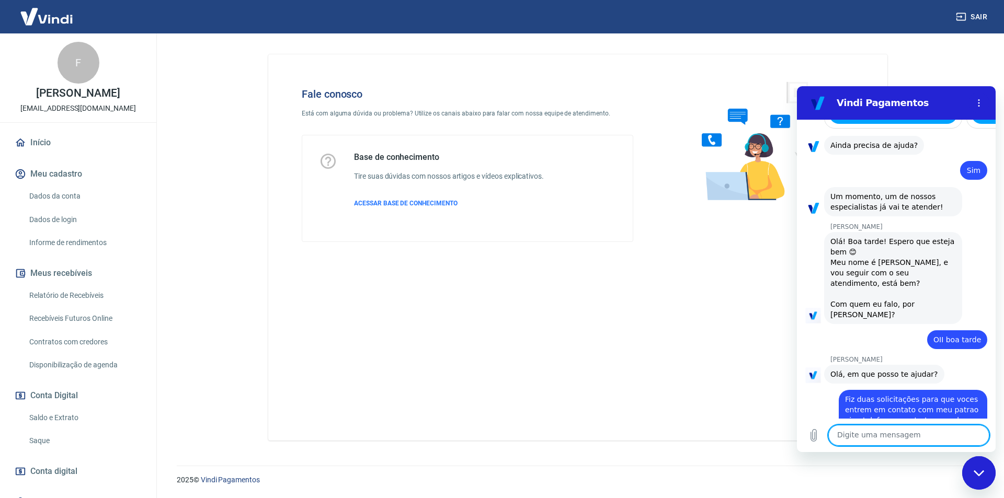
scroll to position [948, 0]
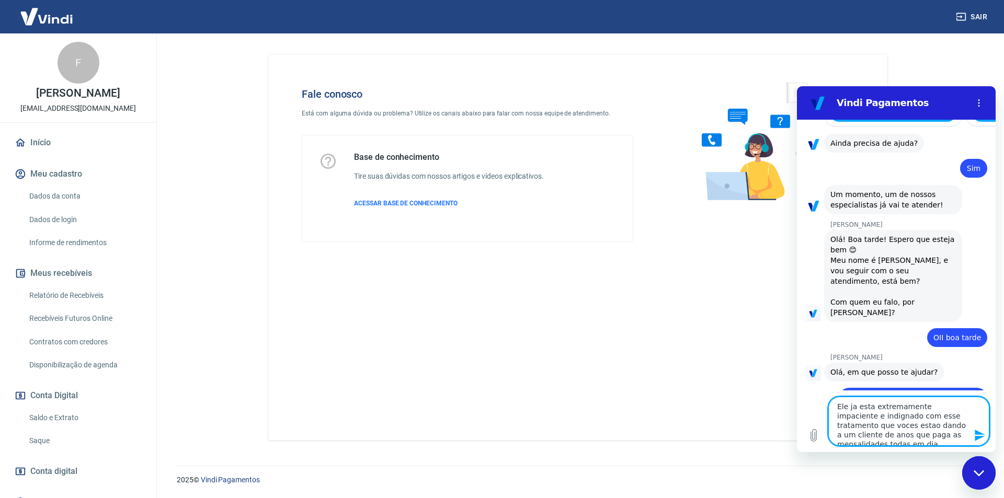
click at [851, 408] on textarea "Ele ja esta extremamente impaciente e indignado com esse tratamento que voces e…" at bounding box center [908, 421] width 161 height 49
click at [797, 86] on lt-em "já" at bounding box center [797, 86] width 0 height 0
click at [846, 425] on textarea "Ele já esta extremamente impaciente e indignado com esse tratamento que voces e…" at bounding box center [908, 421] width 161 height 49
click at [847, 426] on textarea "Ele já esta extremamente impaciente e indignado com esse tratamento que voces e…" at bounding box center [908, 421] width 161 height 49
click at [797, 86] on lt-span "vocês" at bounding box center [797, 86] width 0 height 0
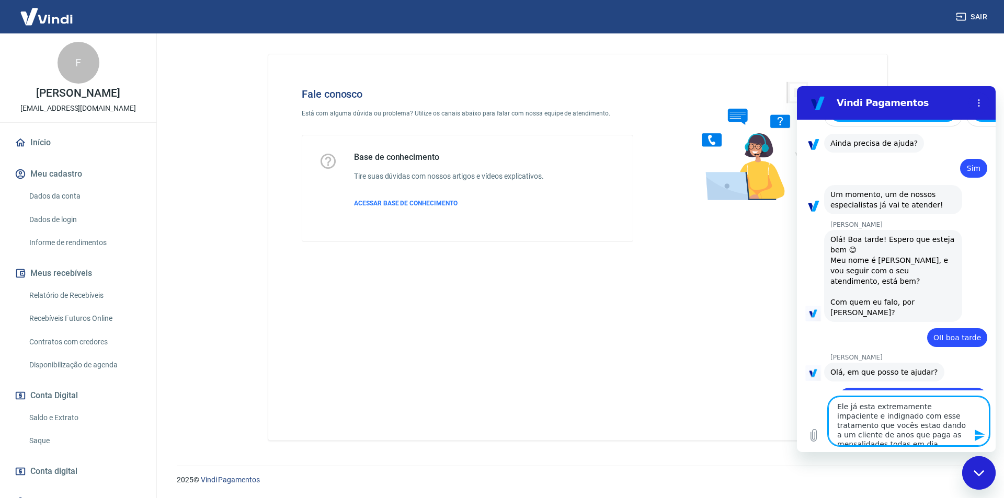
click at [861, 425] on textarea "Ele já esta extremamente impaciente e indignado com esse tratamento que vocês e…" at bounding box center [908, 421] width 161 height 49
click at [797, 86] on lt-span "estão" at bounding box center [797, 86] width 0 height 0
type textarea "Ele já esta extremamente impaciente e indignado com esse tratamento que vocês e…"
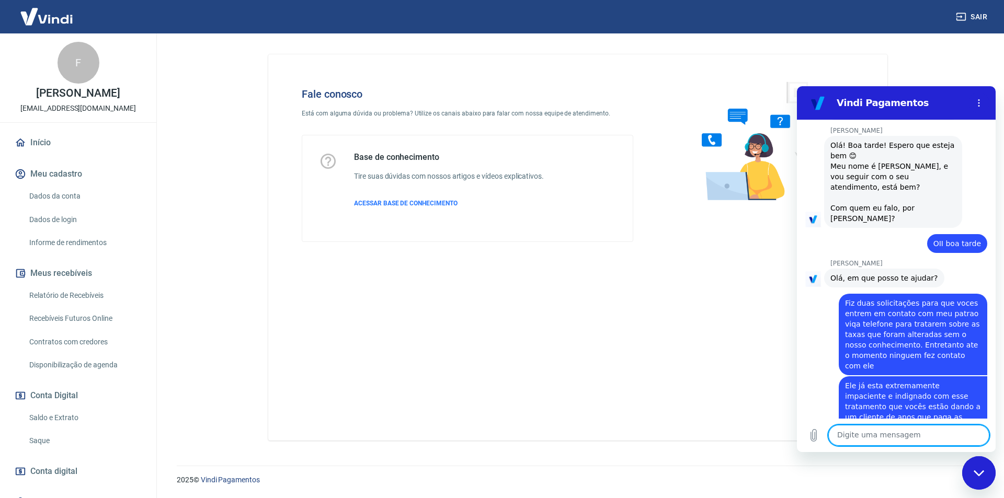
scroll to position [1044, 0]
type textarea "[PERSON_NAME]"
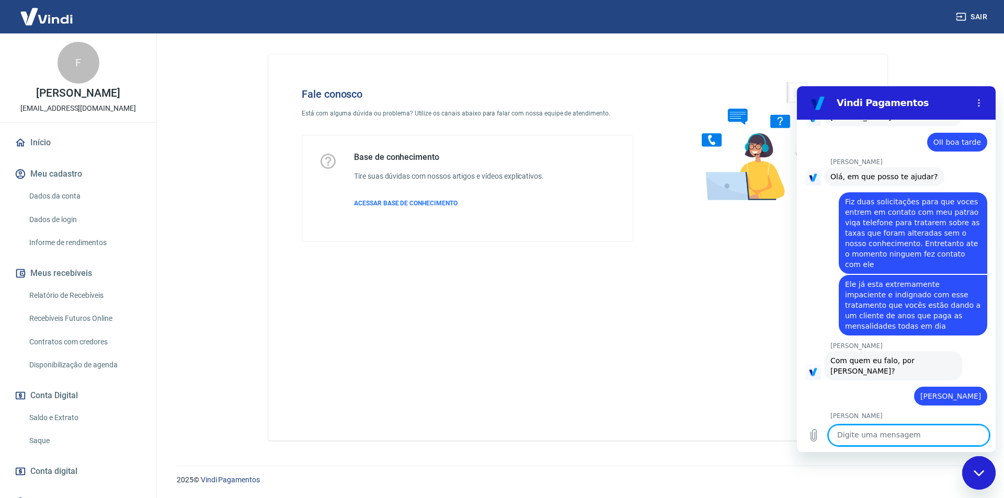
scroll to position [1145, 0]
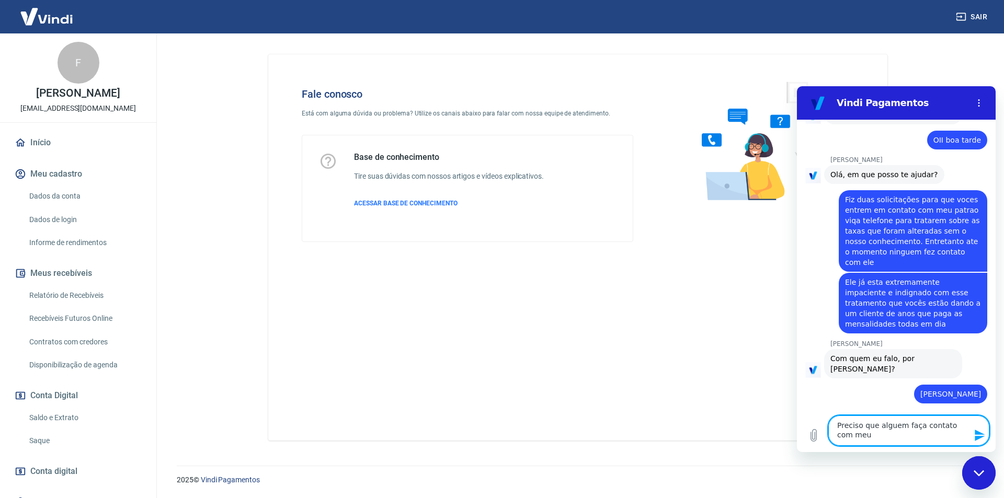
type textarea "Preciso que alguem faça contato com meu"
type textarea "Nao preciso mais disso"
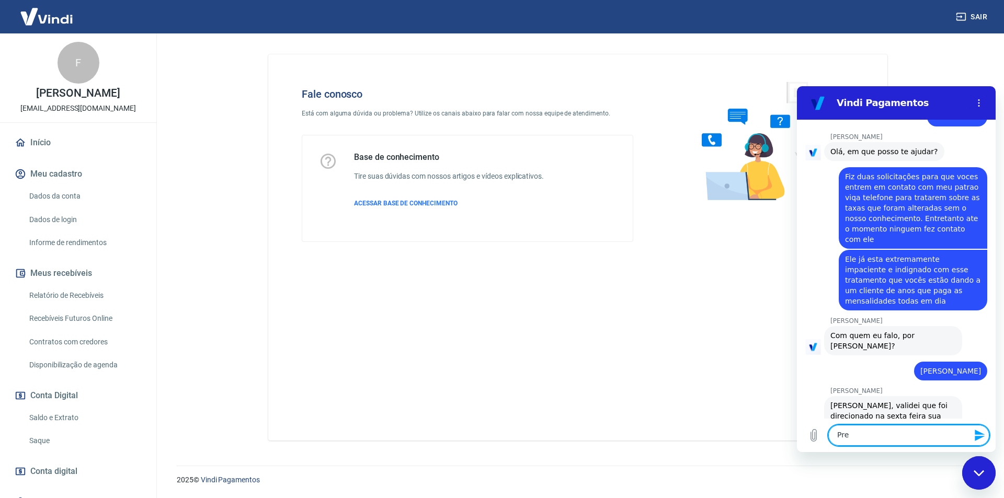
scroll to position [1170, 0]
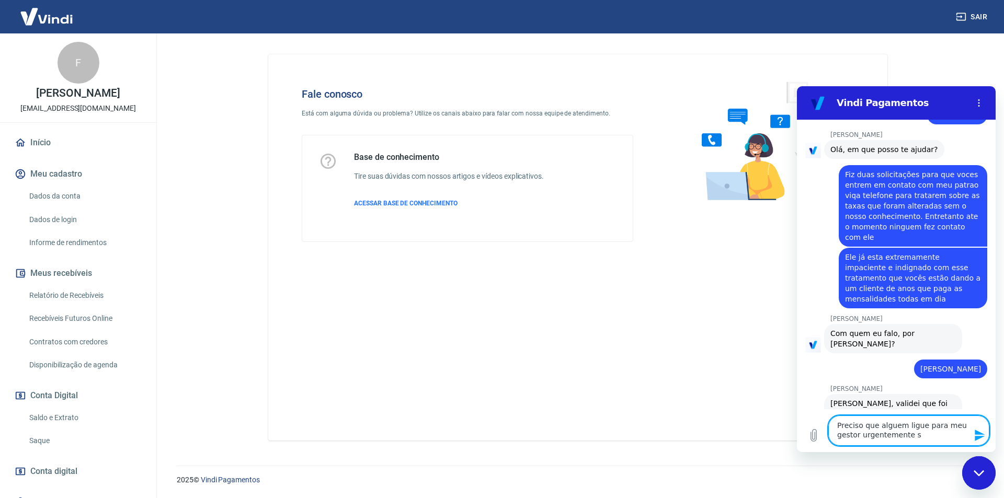
type textarea "Preciso que alguem ligue para meu gestor urgentemente"
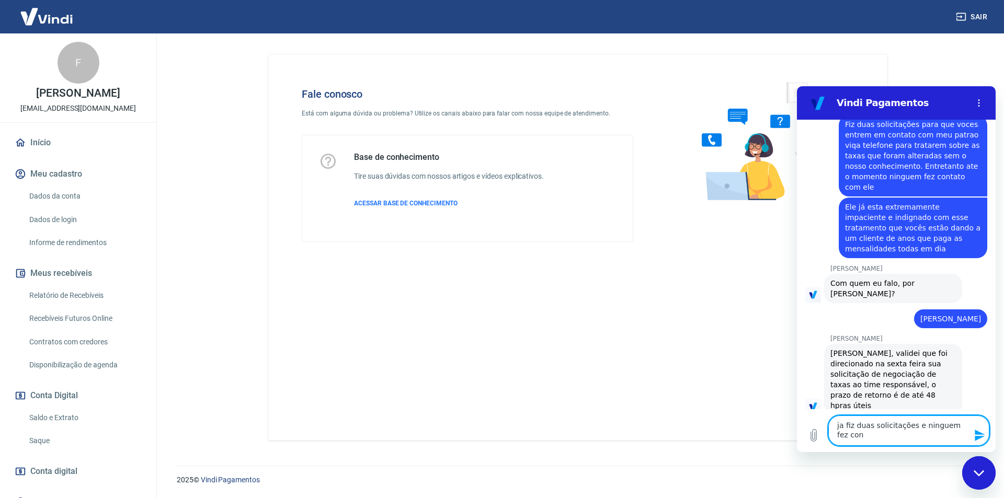
scroll to position [1222, 0]
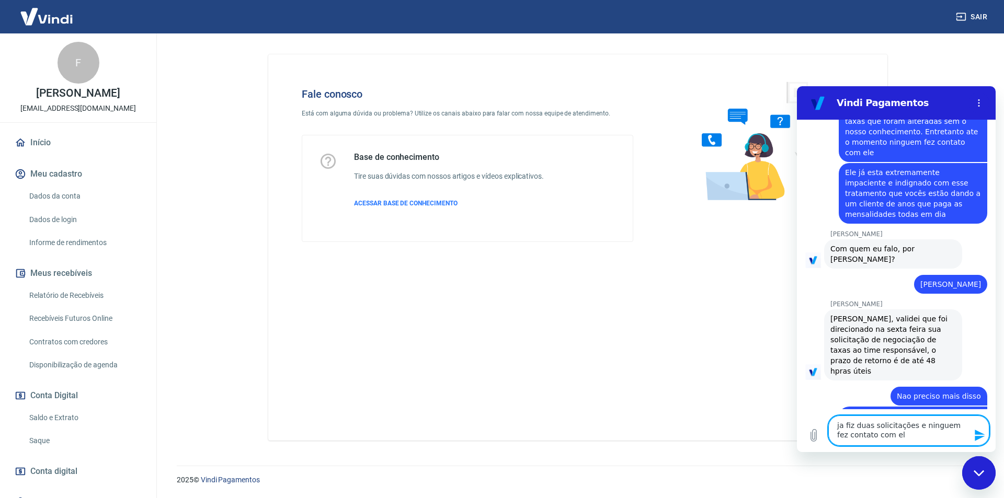
type textarea "ja fiz duas solicitações e ninguem fez contato com ele"
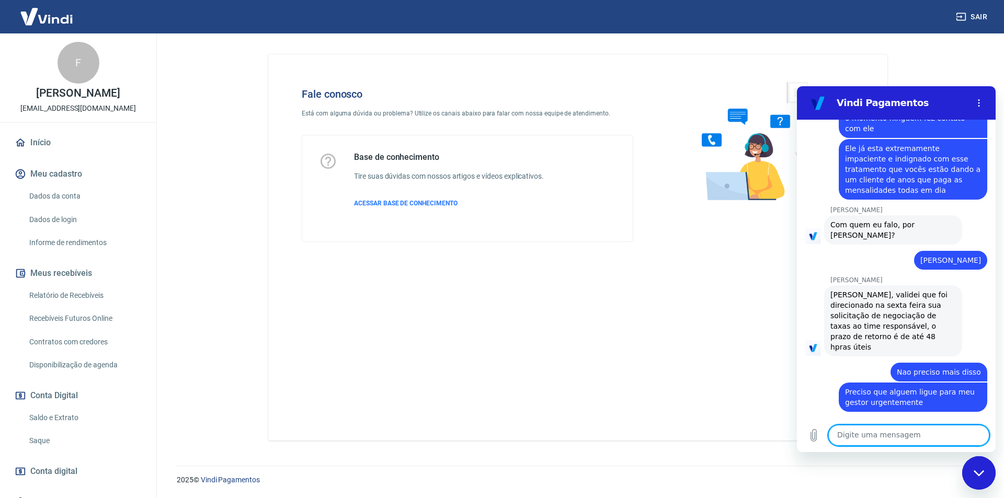
scroll to position [1281, 0]
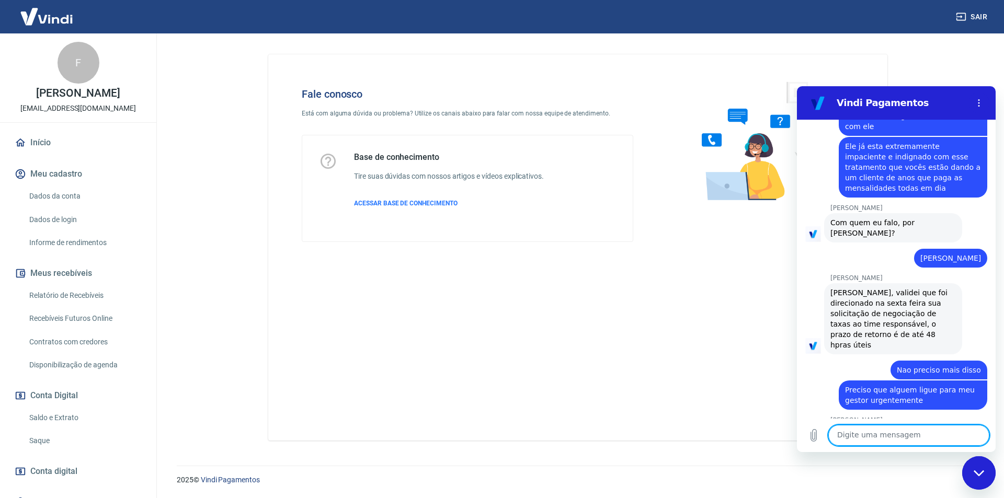
click at [902, 434] on textarea at bounding box center [908, 435] width 161 height 21
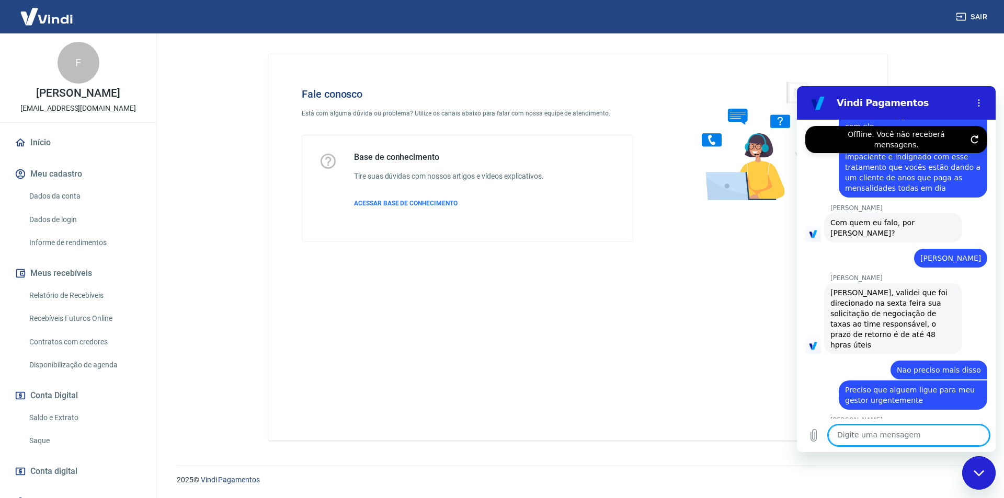
click at [871, 439] on textarea at bounding box center [908, 435] width 161 height 21
paste textarea "21 99984-1002"
type textarea "21 99984-1002"
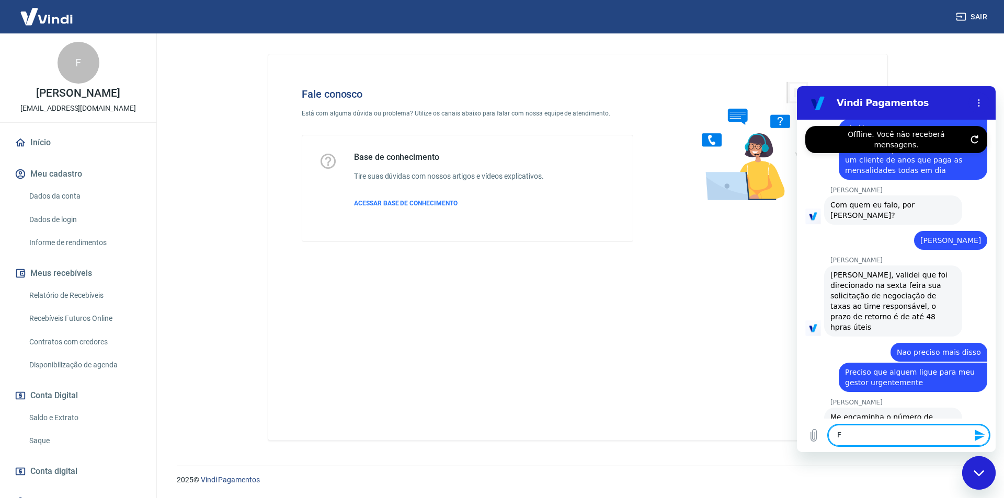
scroll to position [1301, 0]
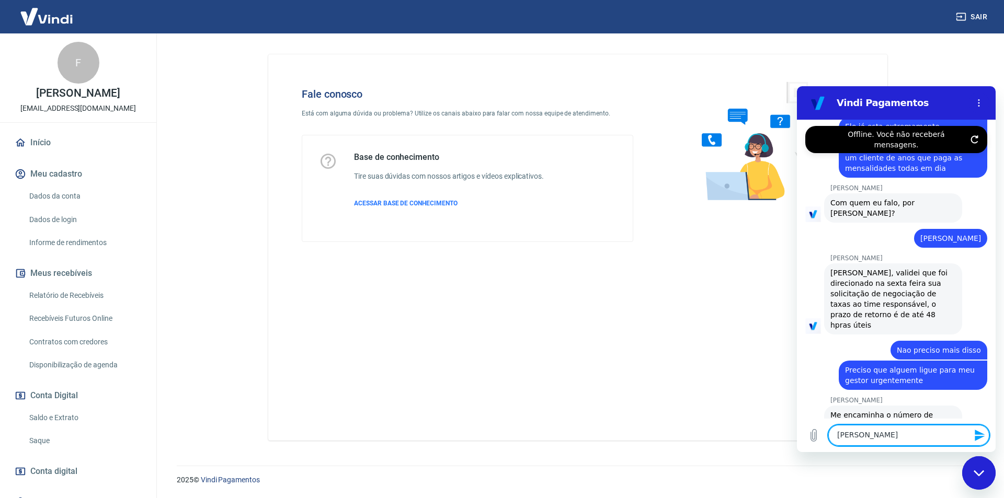
type textarea "[PERSON_NAME]"
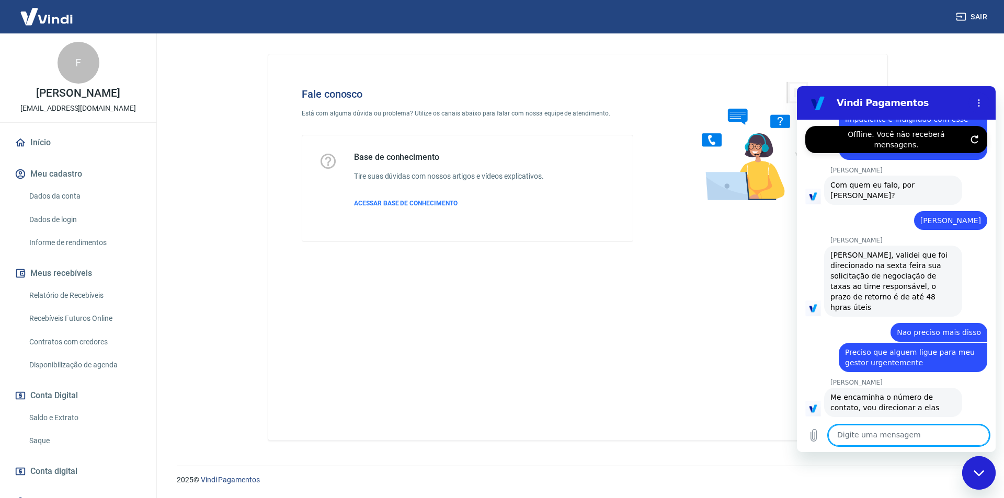
scroll to position [1321, 0]
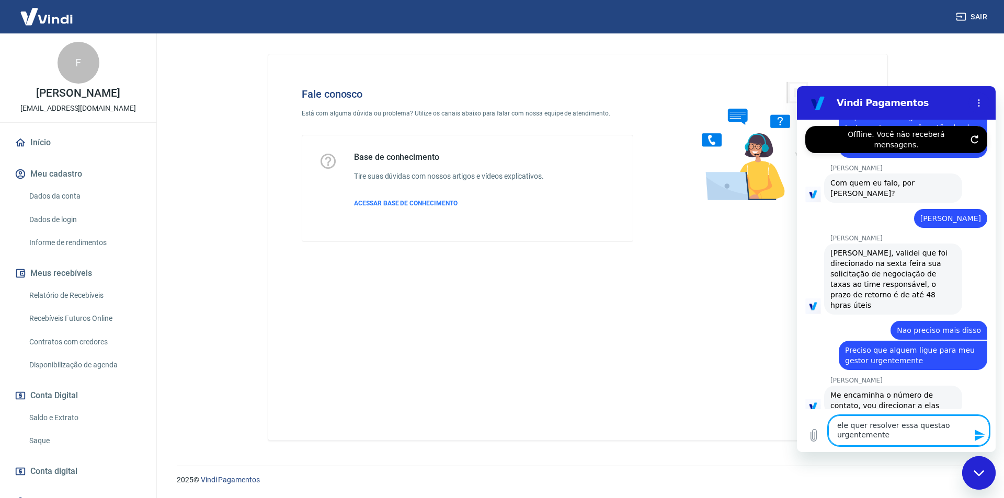
type textarea "ele quer resolver essa questao urgentemente"
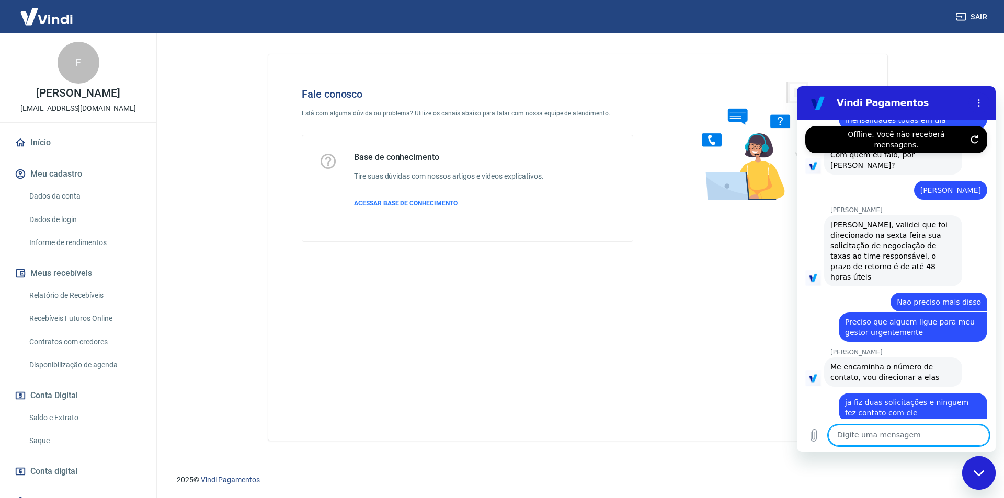
scroll to position [1351, 0]
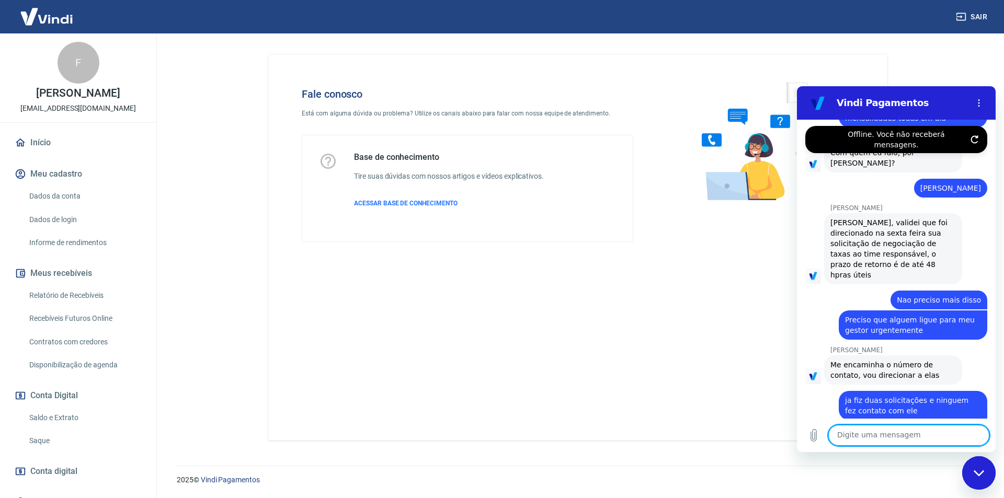
click at [871, 442] on textarea at bounding box center [908, 435] width 161 height 21
click at [870, 439] on textarea at bounding box center [908, 435] width 161 height 21
type textarea "p"
type textarea "Pois as taxas estao altissimas"
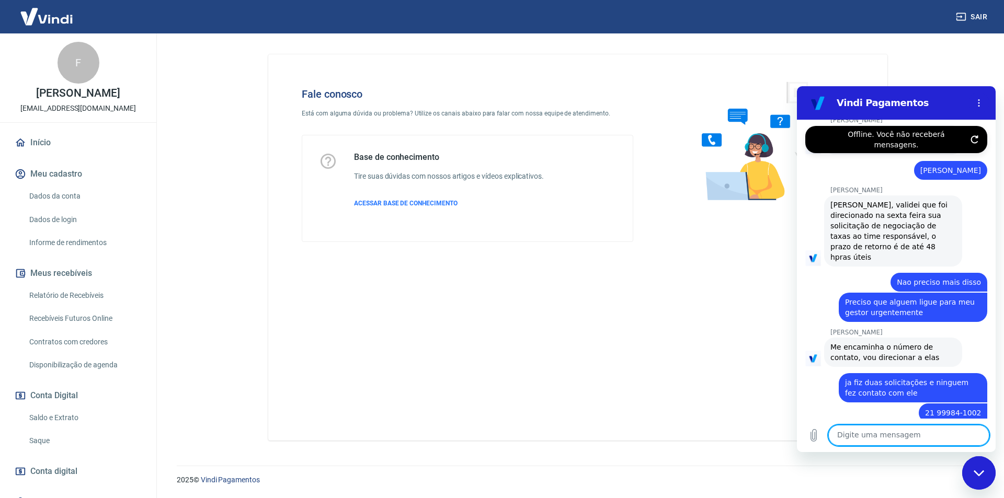
scroll to position [1371, 0]
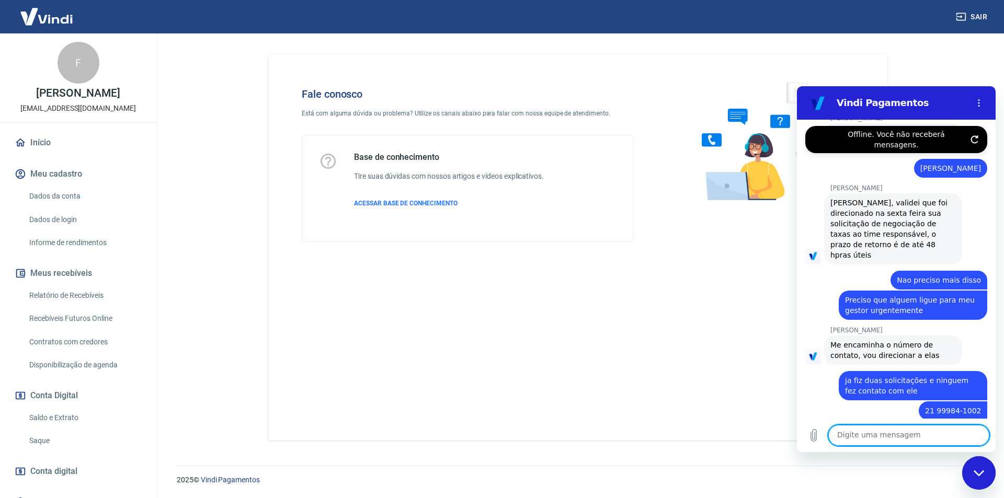
click at [870, 440] on textarea at bounding box center [908, 435] width 161 height 21
type textarea "diferente do que foi acordado"
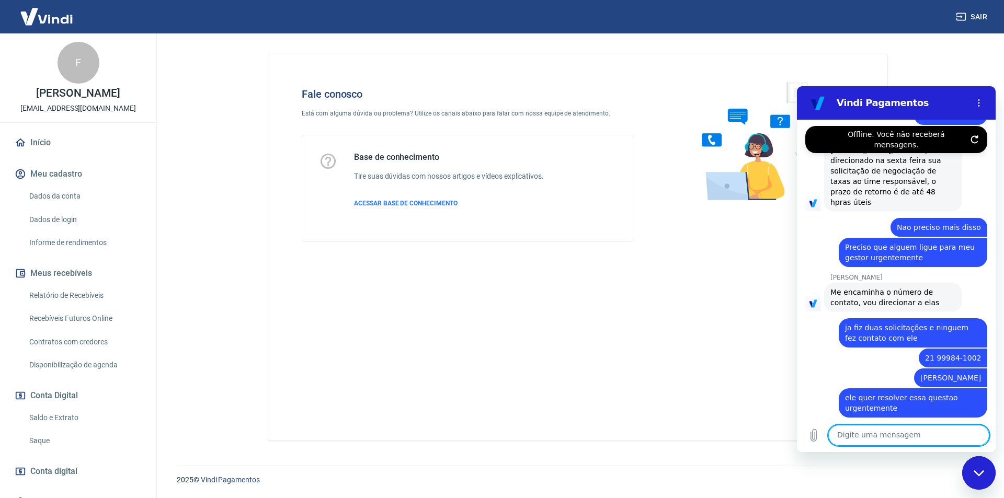
scroll to position [1506, 0]
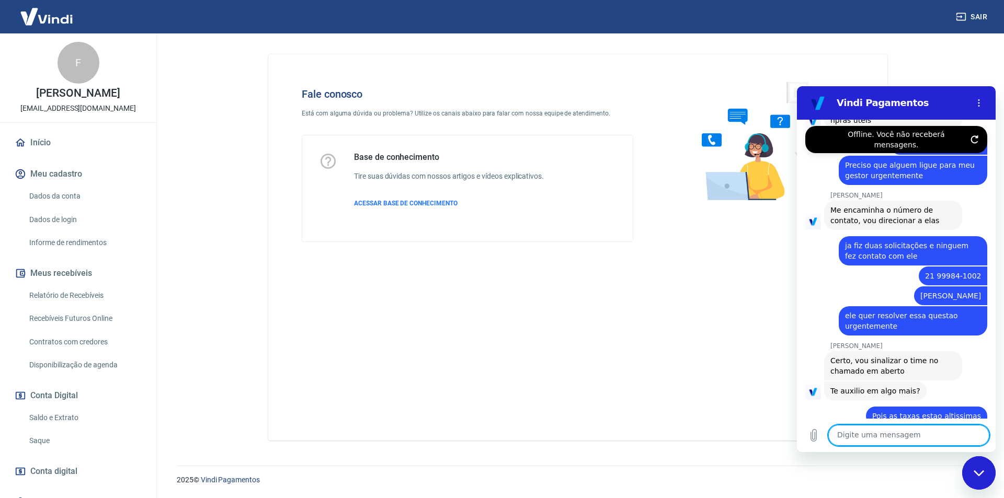
click at [897, 442] on textarea at bounding box center [908, 435] width 161 height 21
type textarea "E"
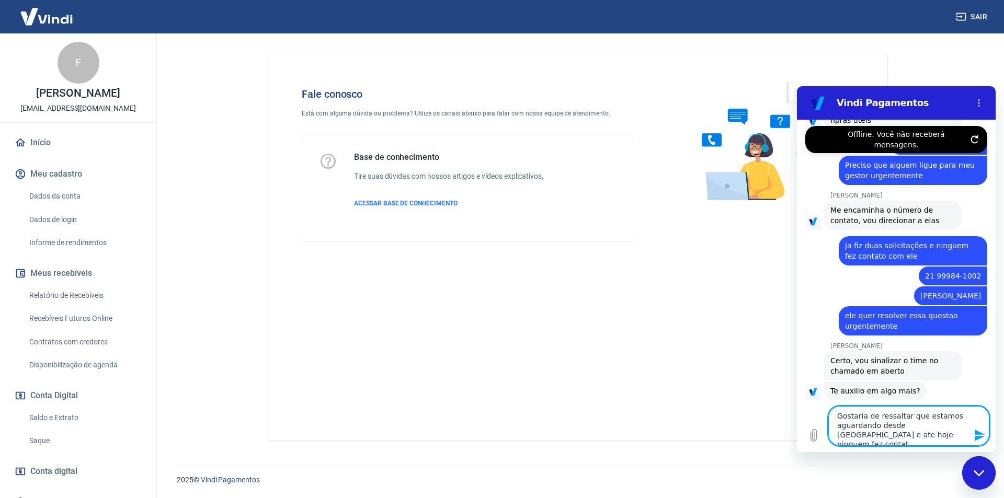
type textarea "Gostaria de ressaltar que estamos aguardando desde [GEOGRAPHIC_DATA] e ate hoje…"
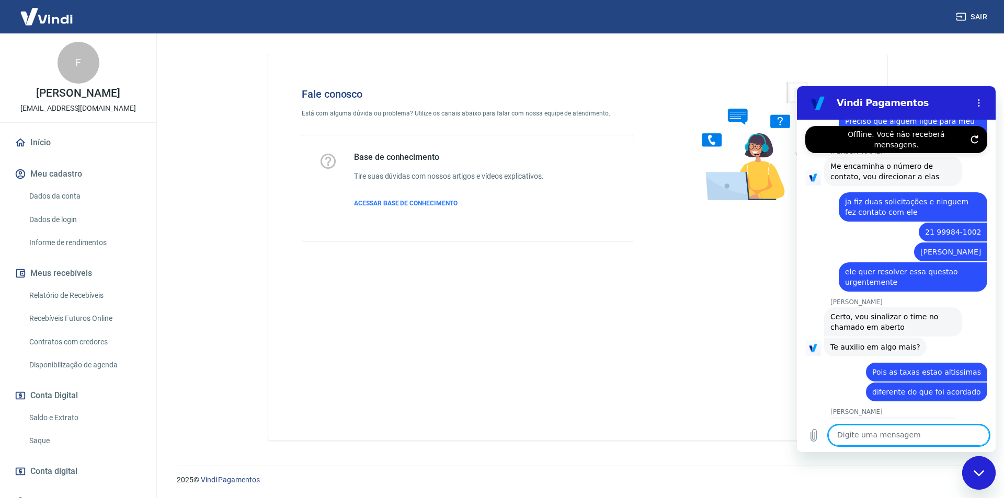
scroll to position [1552, 0]
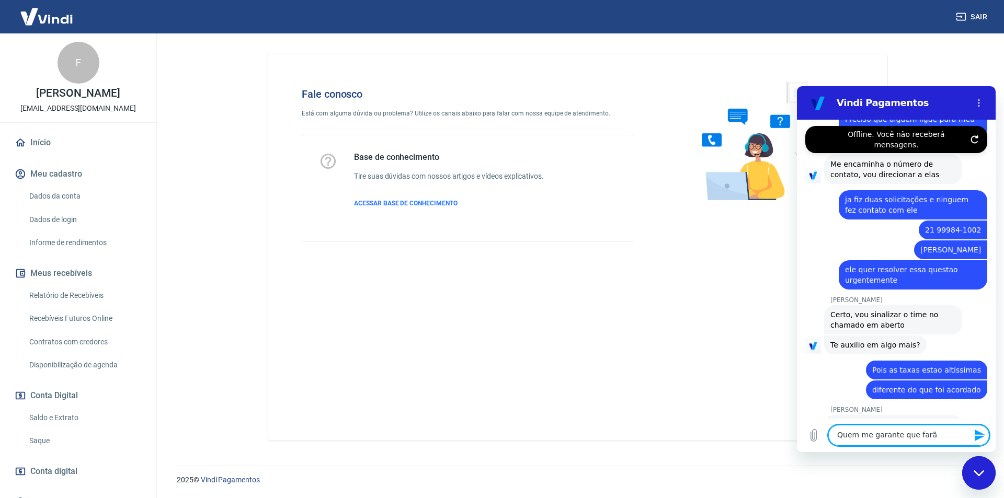
type textarea "Quem me garante que farão"
type textarea "O contato sera feito ainda hoje ?"
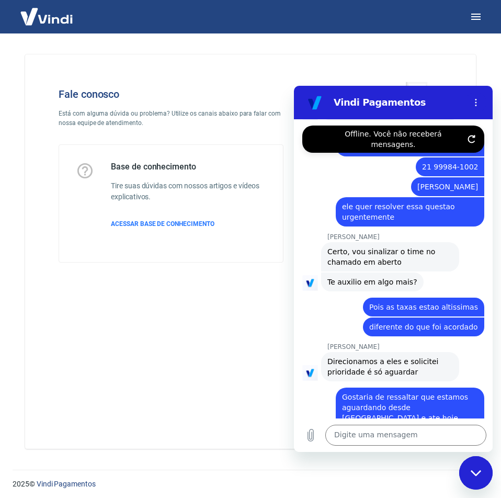
scroll to position [1617, 0]
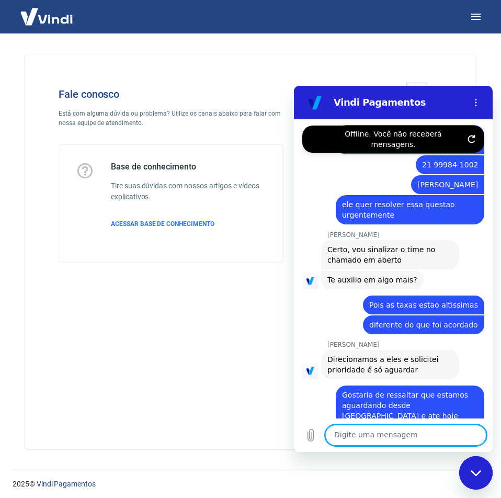
click at [393, 436] on textarea at bounding box center [405, 434] width 161 height 21
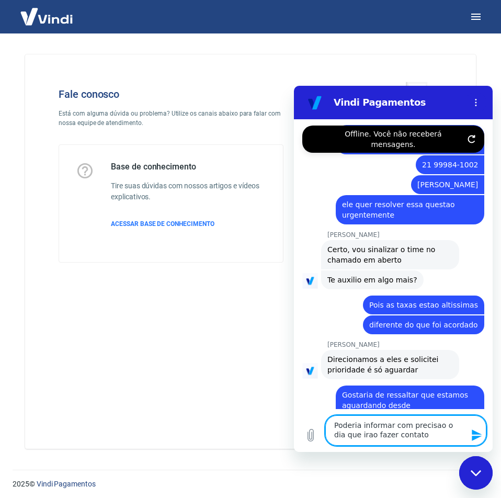
type textarea "Poderia informar com precisao o dia que irao fazer contato?"
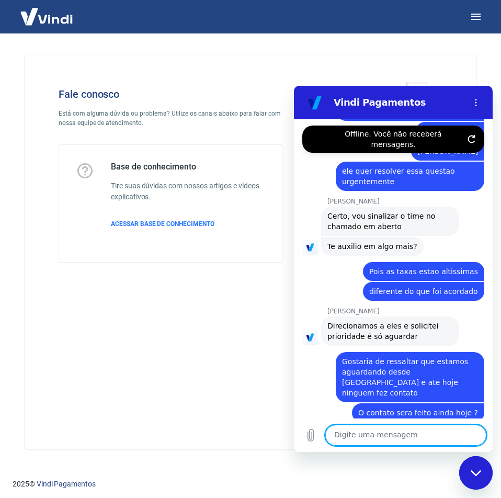
scroll to position [1652, 0]
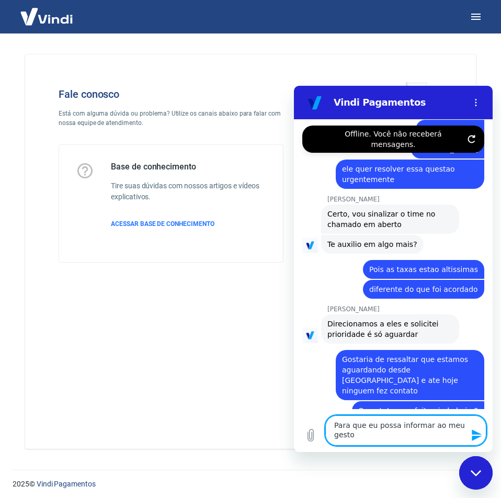
type textarea "Para que eu possa informar ao meu gestor"
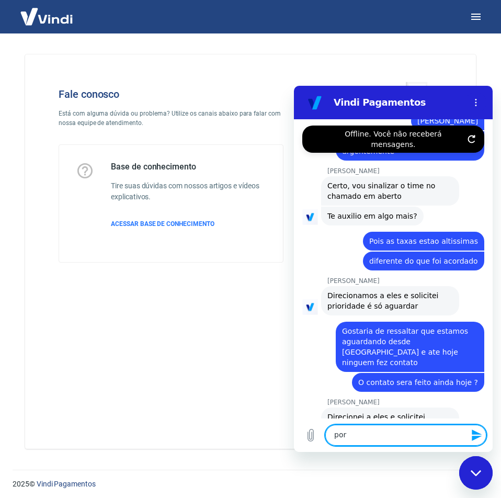
scroll to position [1683, 0]
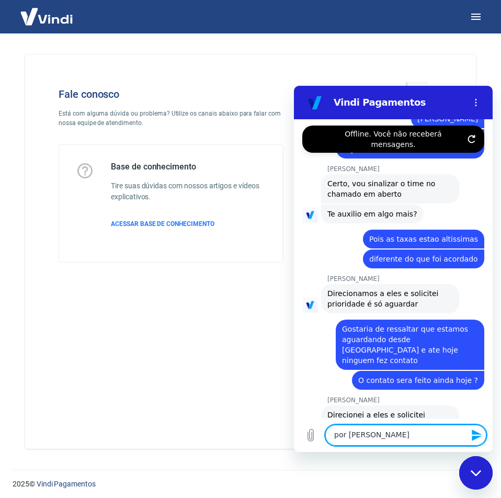
type textarea "por gentileza"
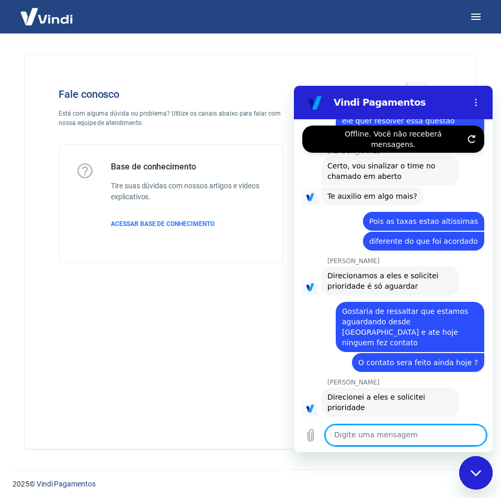
scroll to position [1702, 0]
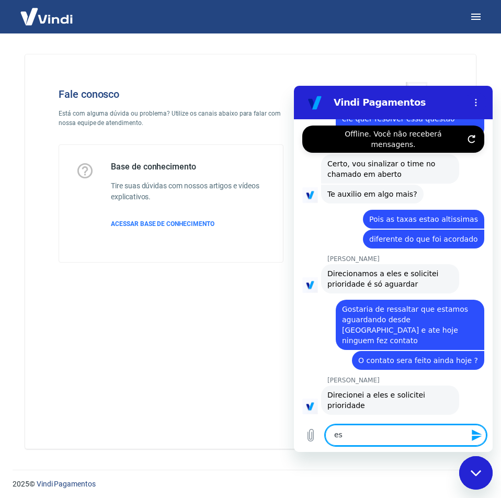
type textarea "e"
type textarea "t"
type textarea "J"
type textarea "p"
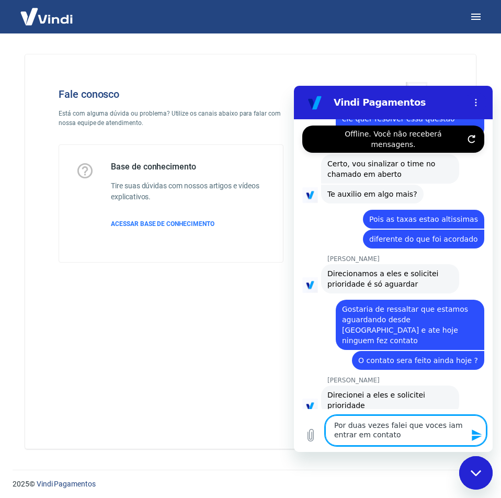
click at [417, 443] on textarea "Por duas vezes falei que voces iam entrar em contato" at bounding box center [405, 430] width 161 height 30
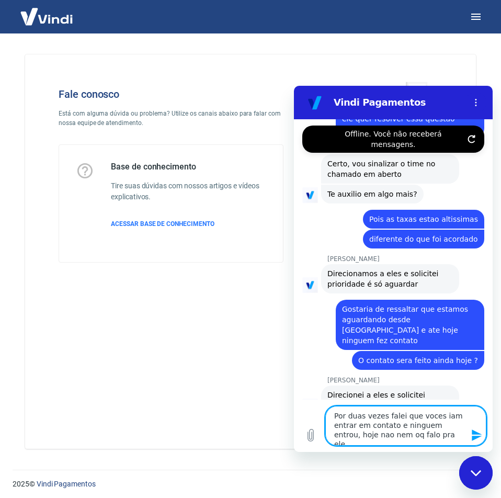
type textarea "Por duas vezes falei que voces iam entrar em contato e ninguem entrou, hoje nao…"
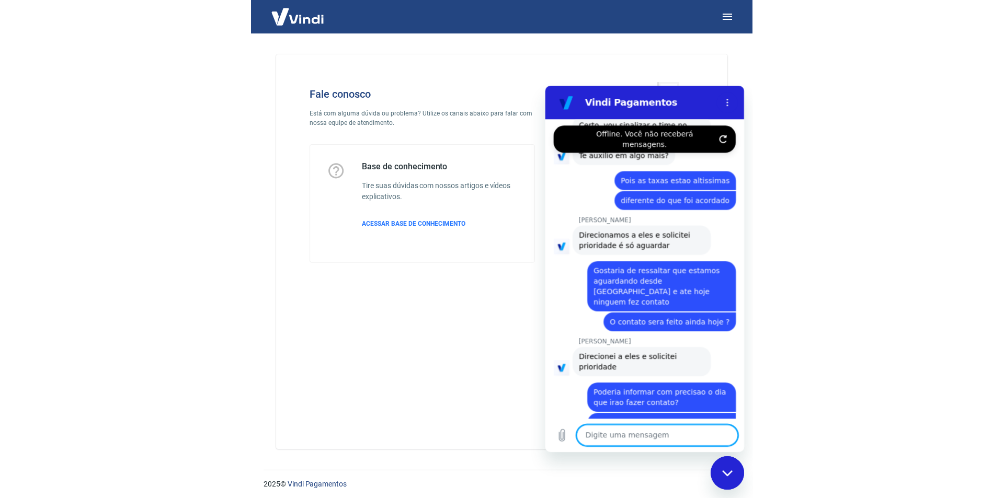
scroll to position [1743, 0]
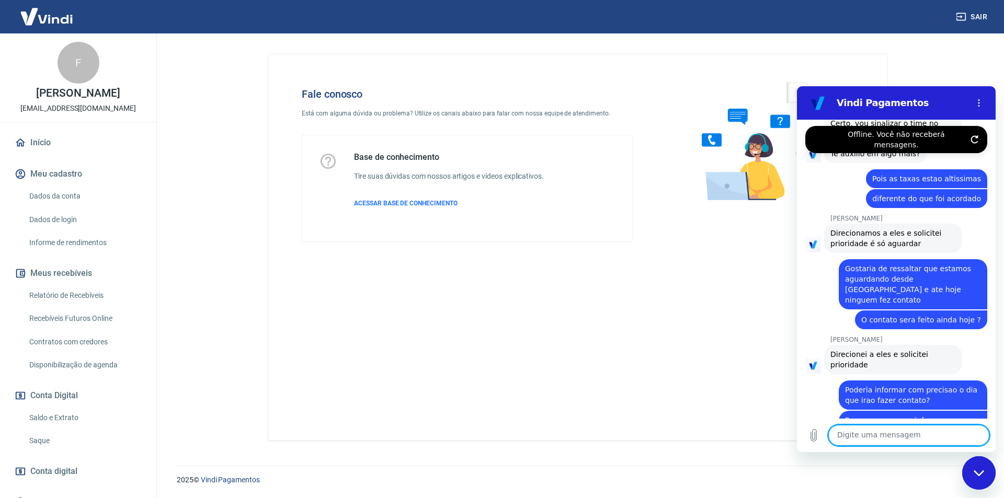
click at [906, 441] on textarea at bounding box center [908, 435] width 161 height 21
click at [910, 435] on textarea at bounding box center [908, 435] width 161 height 21
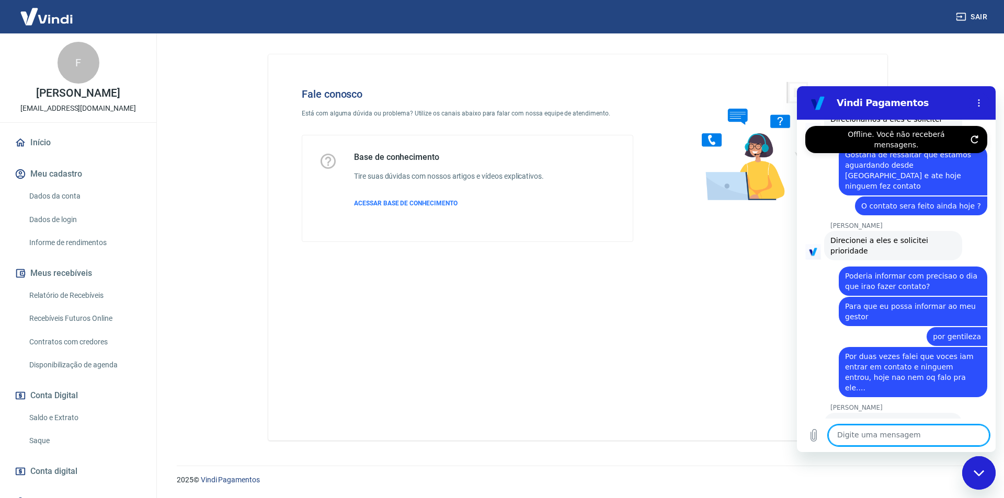
scroll to position [1859, 0]
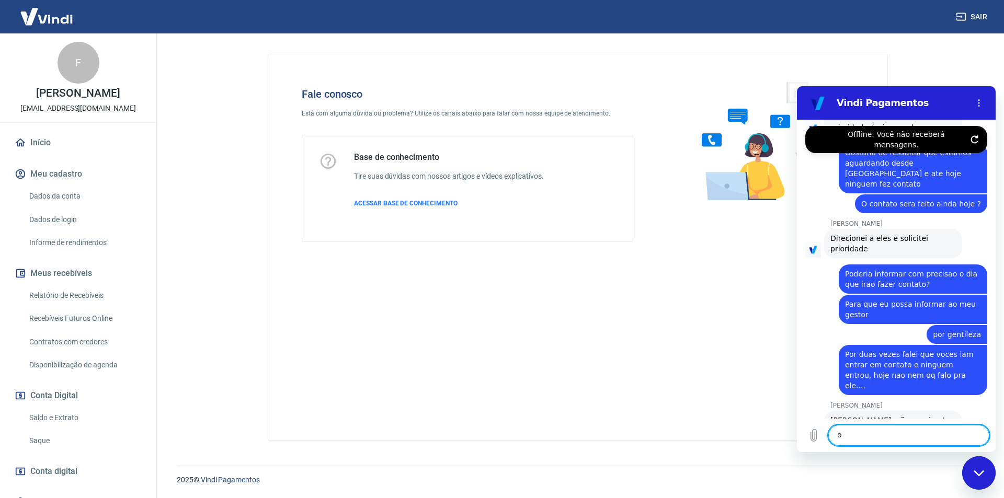
type textarea "oi"
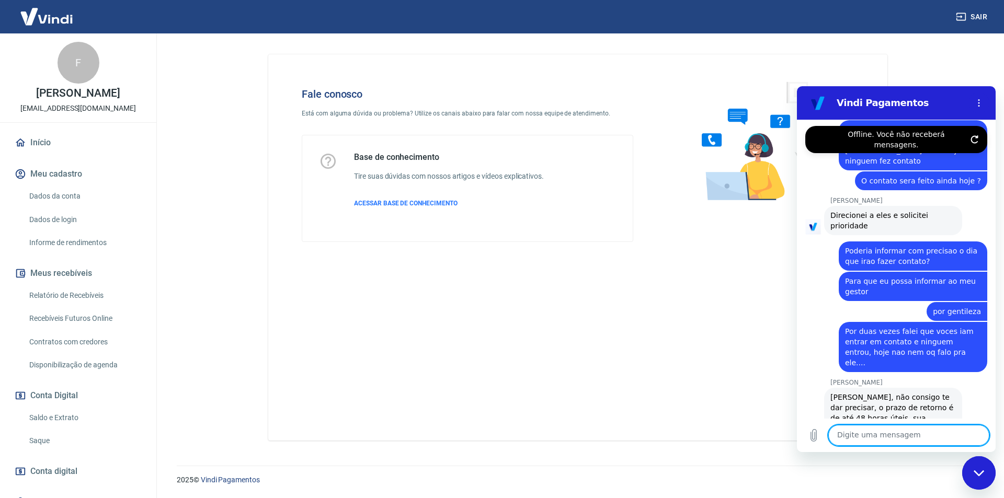
scroll to position [1884, 0]
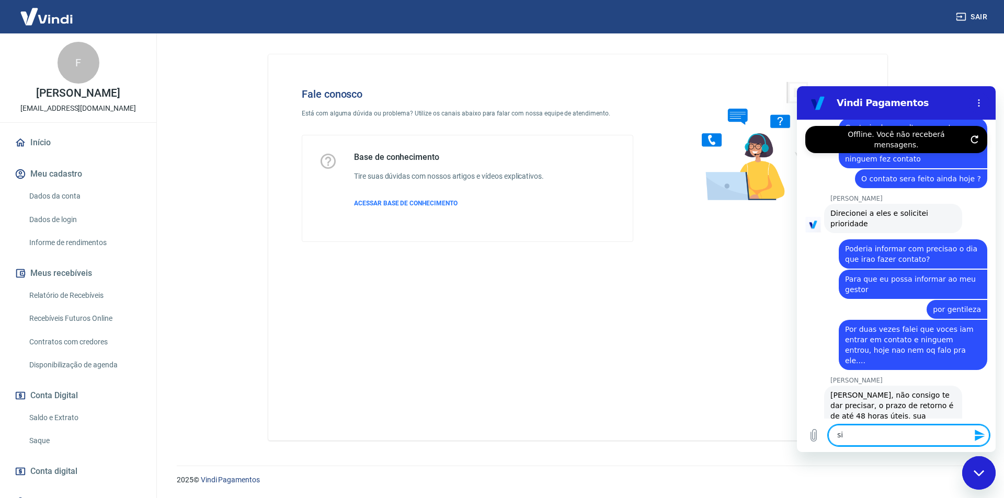
type textarea "sim"
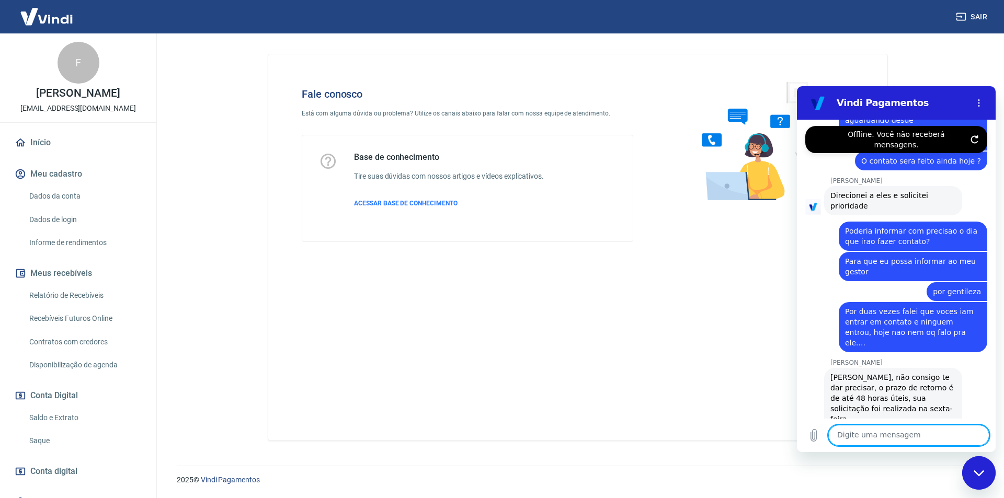
scroll to position [1904, 0]
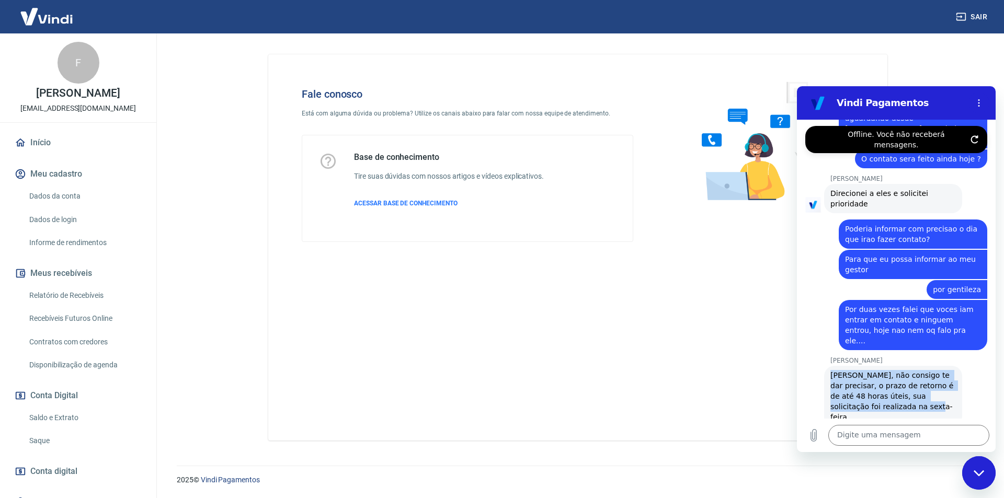
drag, startPoint x: 909, startPoint y: 302, endPoint x: 832, endPoint y: 270, distance: 83.0
click at [832, 370] on span "[PERSON_NAME], não consigo te dar precisar, o prazo de retorno é de até 48 hora…" at bounding box center [892, 396] width 125 height 52
copy span "[PERSON_NAME], não consigo te dar precisar, o prazo de retorno é de até 48 hora…"
click at [889, 370] on span "[PERSON_NAME], não consigo te dar precisar, o prazo de retorno é de até 48 hora…" at bounding box center [892, 396] width 125 height 52
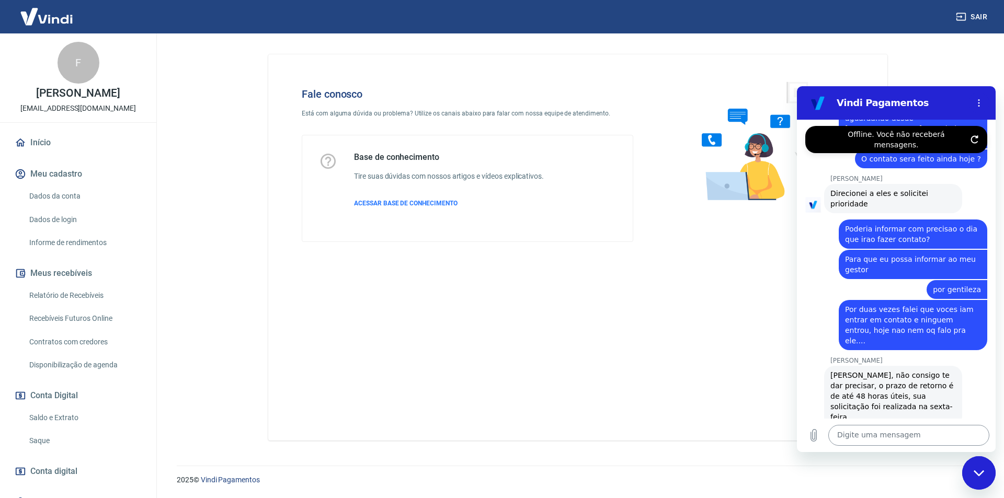
click at [896, 430] on textarea at bounding box center [908, 435] width 161 height 21
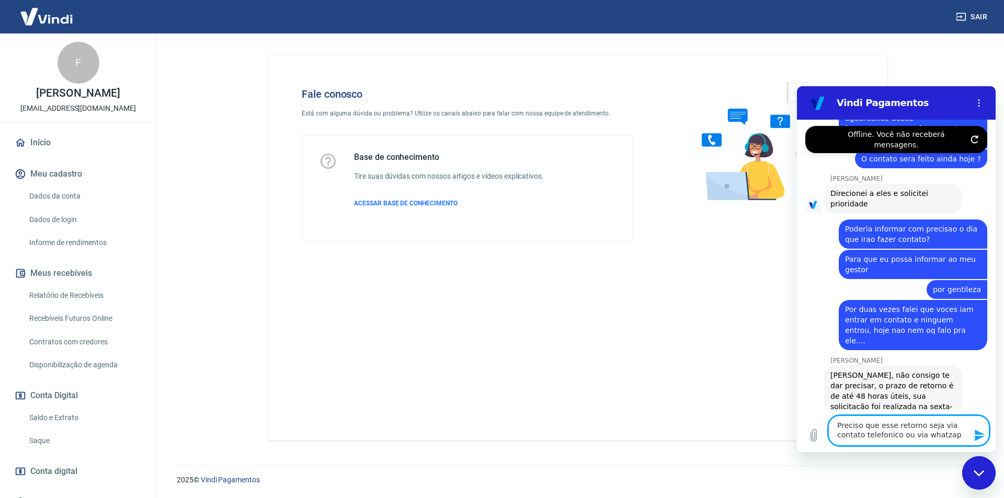
type textarea "Preciso que esse retorno seja via contato telefonico ou via whatzapp"
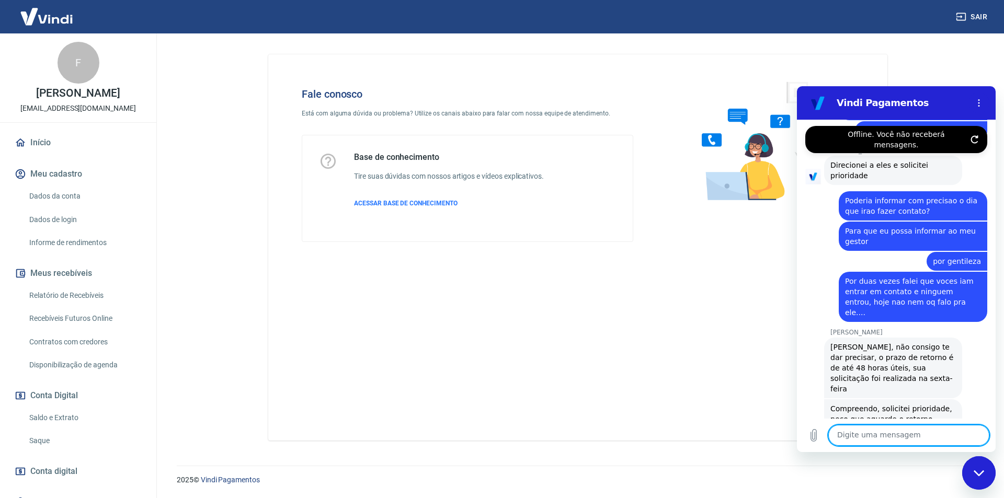
scroll to position [1935, 0]
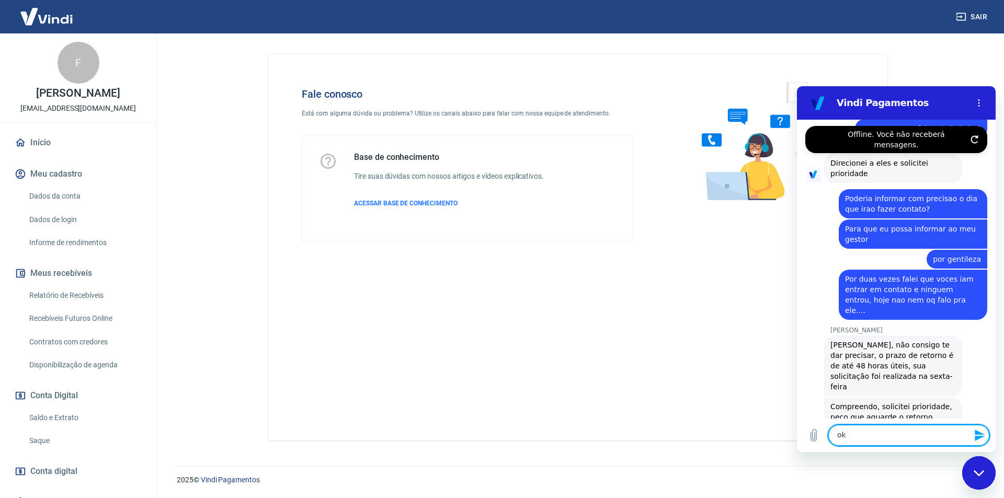
type textarea "ok?"
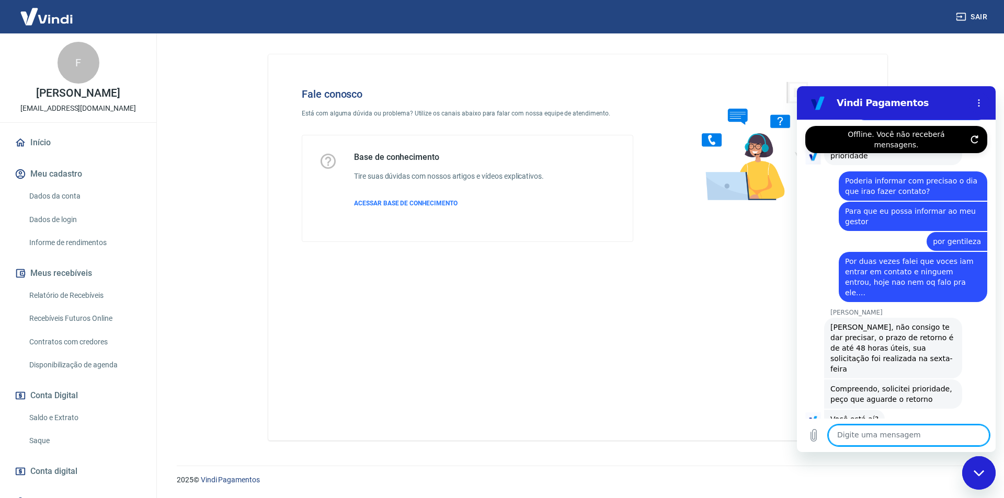
scroll to position [1954, 0]
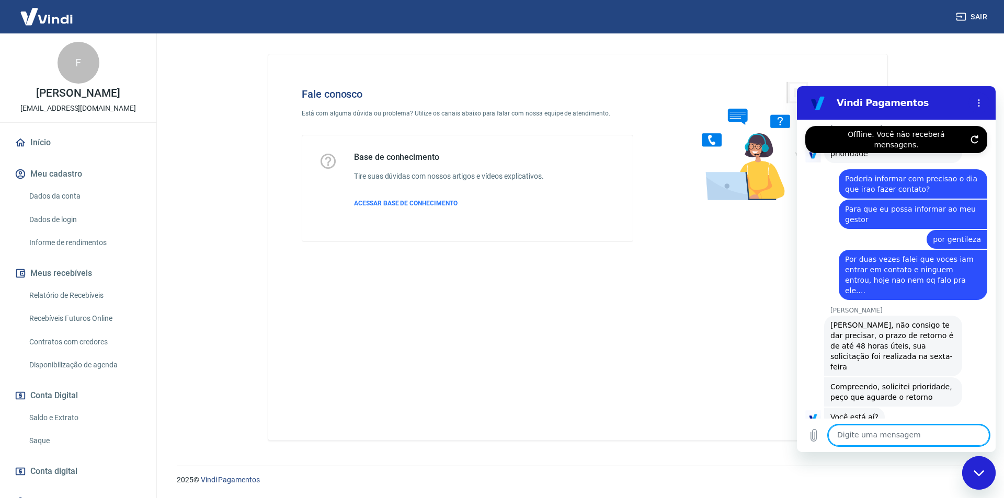
click at [933, 135] on label "Offline. Você não receberá mensagens." at bounding box center [896, 139] width 140 height 21
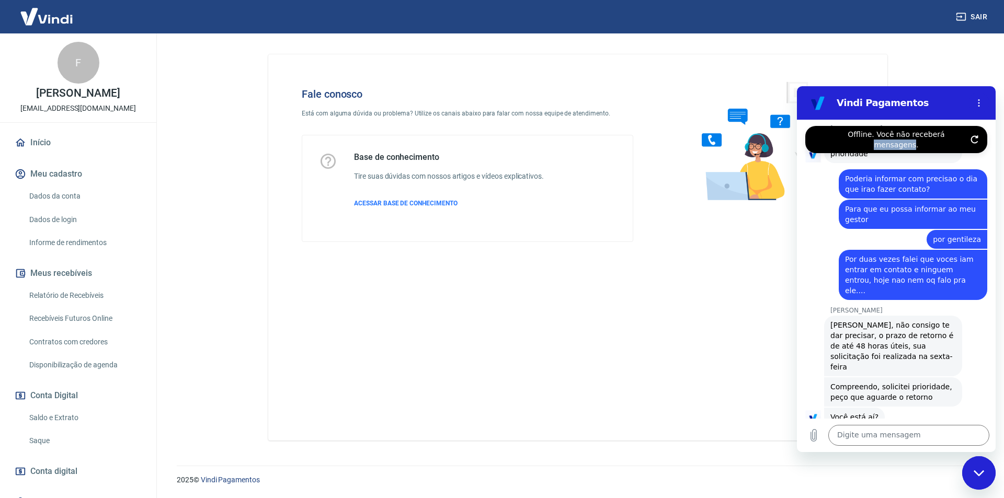
click at [973, 136] on icon "Atualizar conexão" at bounding box center [974, 139] width 8 height 8
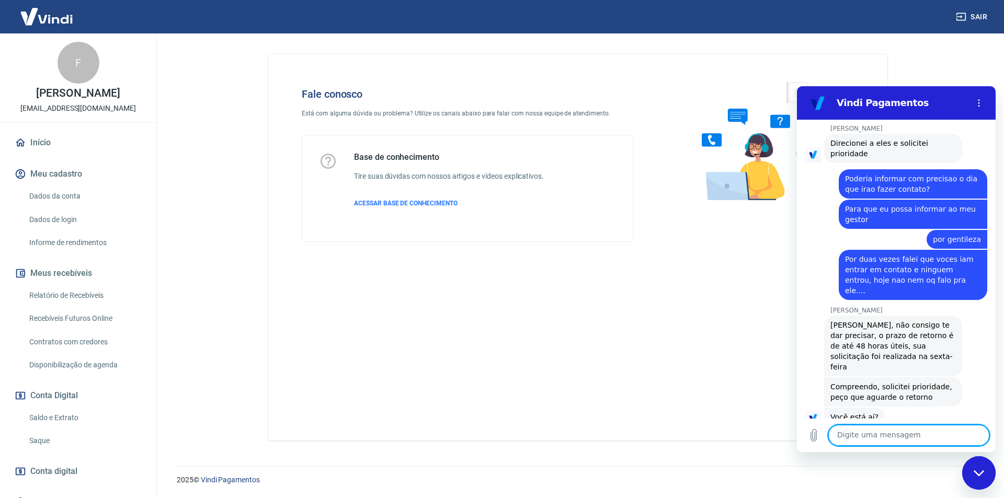
click at [911, 434] on textarea at bounding box center [908, 435] width 161 height 21
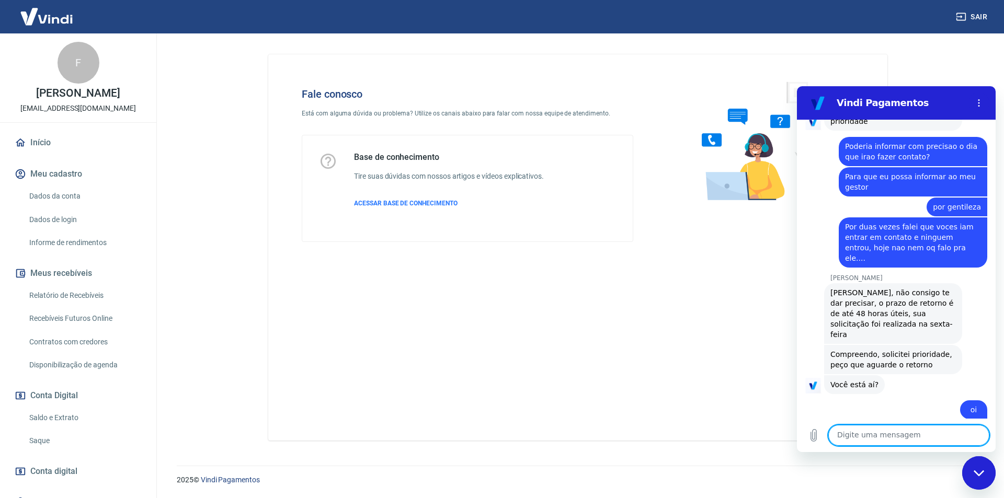
scroll to position [1989, 0]
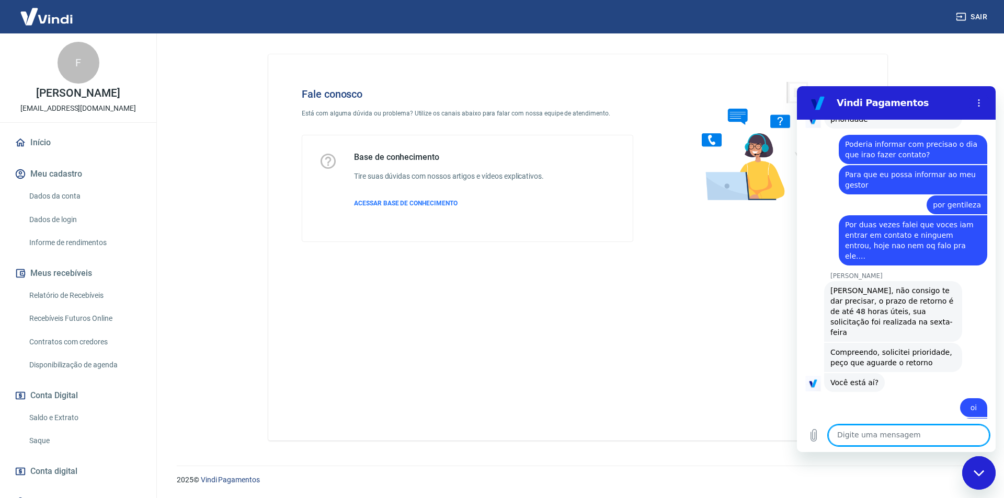
click at [911, 434] on textarea at bounding box center [908, 435] width 161 height 21
drag, startPoint x: 959, startPoint y: 341, endPoint x: 835, endPoint y: 323, distance: 125.8
click at [835, 437] on div "diz: Preciso que esse retorno seja via contato telefonico ou via whatzapp" at bounding box center [892, 452] width 190 height 30
copy span "Preciso que esse retorno seja via contato telefonico ou via whatzapp"
click at [903, 439] on textarea at bounding box center [908, 435] width 161 height 21
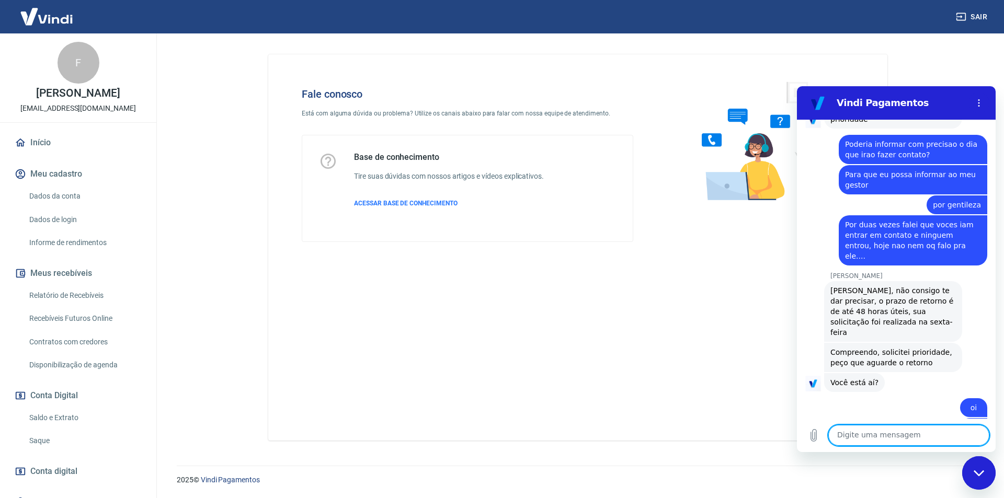
paste textarea "Preciso que esse retorno seja via contato telefonico ou via whatzapp"
type textarea "Preciso que esse retorno seja via contato telefonico ou via whatzapp"
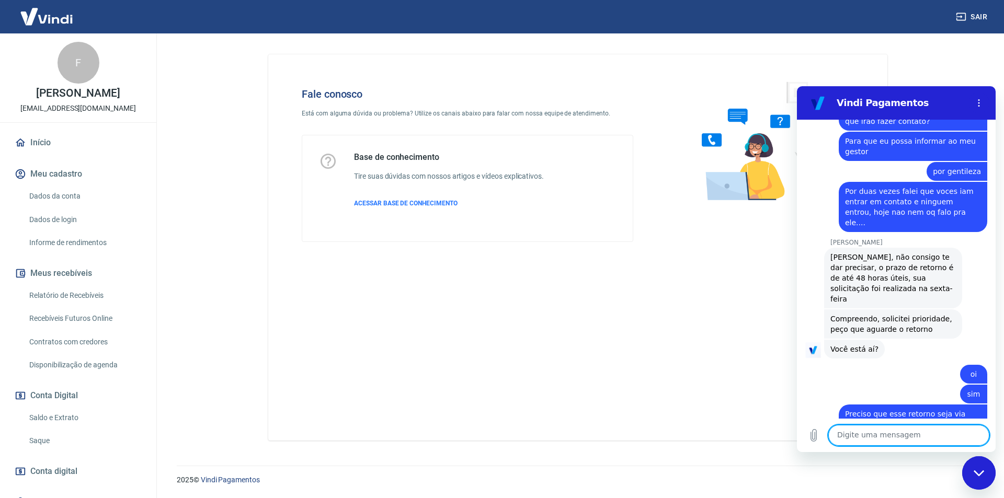
scroll to position [2024, 0]
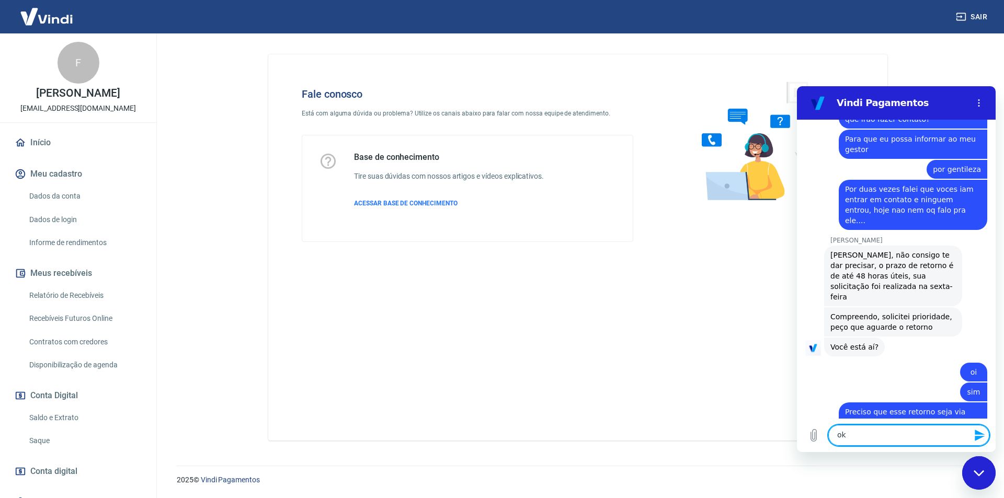
type textarea "ok?"
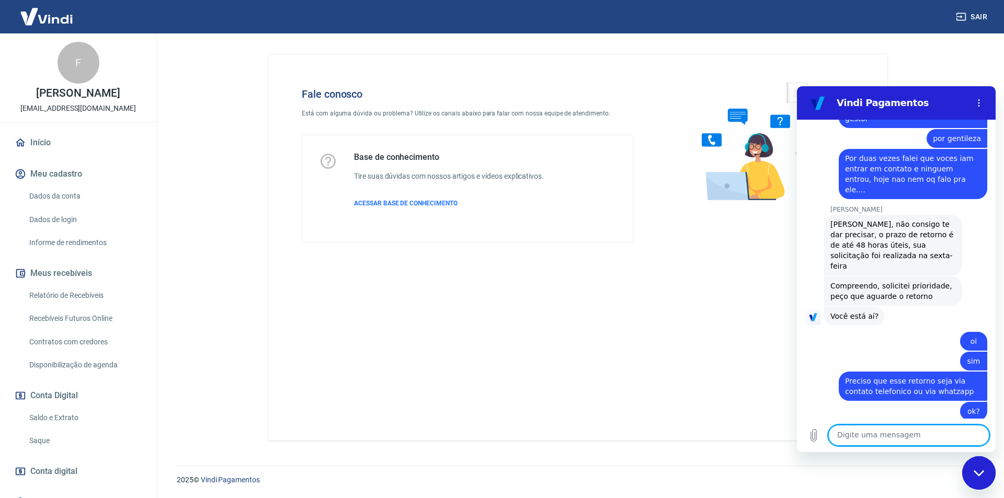
scroll to position [1994, 0]
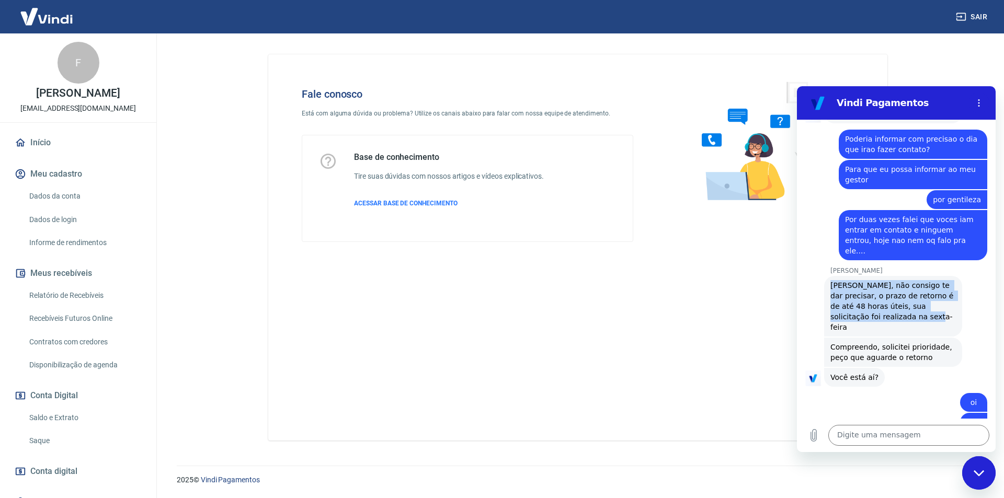
drag, startPoint x: 831, startPoint y: 180, endPoint x: 906, endPoint y: 213, distance: 82.4
click at [906, 280] on span "[PERSON_NAME], não consigo te dar precisar, o prazo de retorno é de até 48 hora…" at bounding box center [892, 306] width 125 height 52
copy span "[PERSON_NAME], não consigo te dar precisar, o prazo de retorno é de até 48 hora…"
click at [906, 280] on span "[PERSON_NAME], não consigo te dar precisar, o prazo de retorno é de até 48 hora…" at bounding box center [892, 306] width 125 height 52
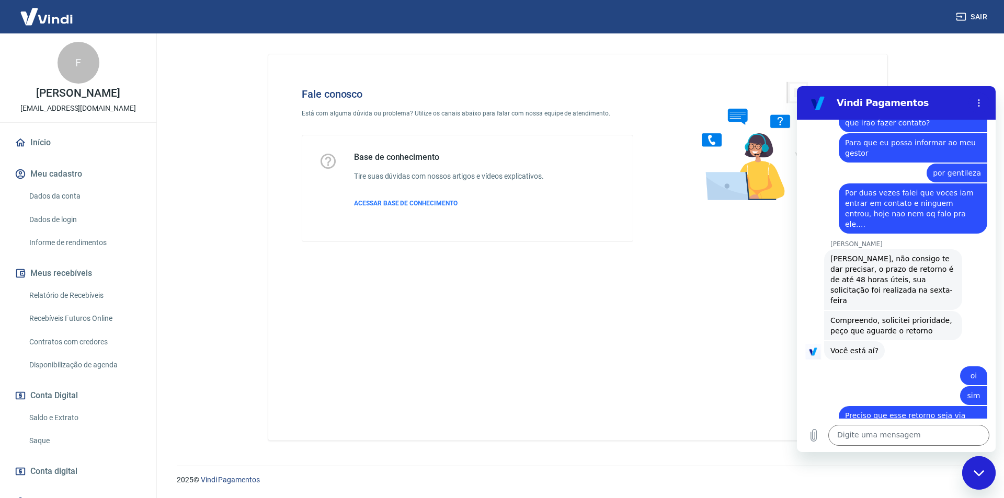
scroll to position [2030, 0]
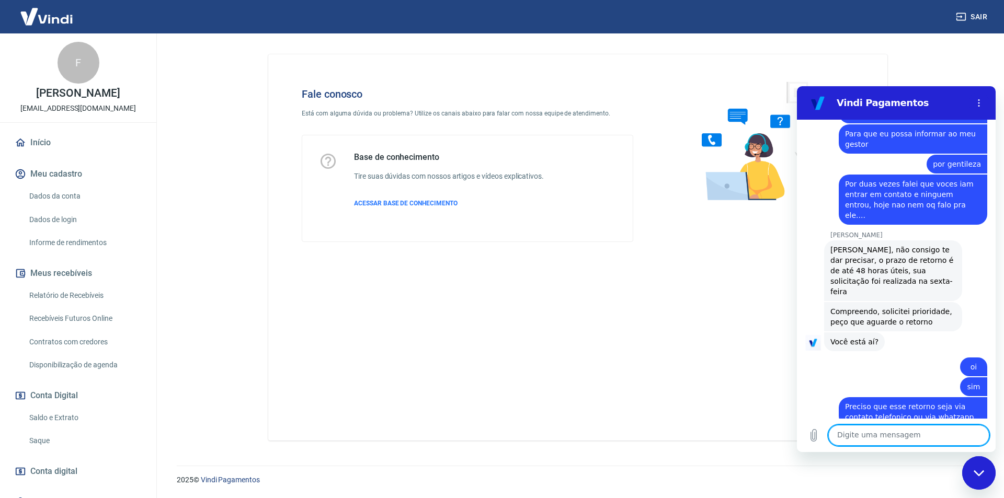
click at [869, 432] on textarea at bounding box center [908, 435] width 161 height 21
click at [913, 442] on textarea "tem algum telefone" at bounding box center [908, 435] width 161 height 21
type textarea "tem algum telefone p meu gestor fazer contato com vcs?"
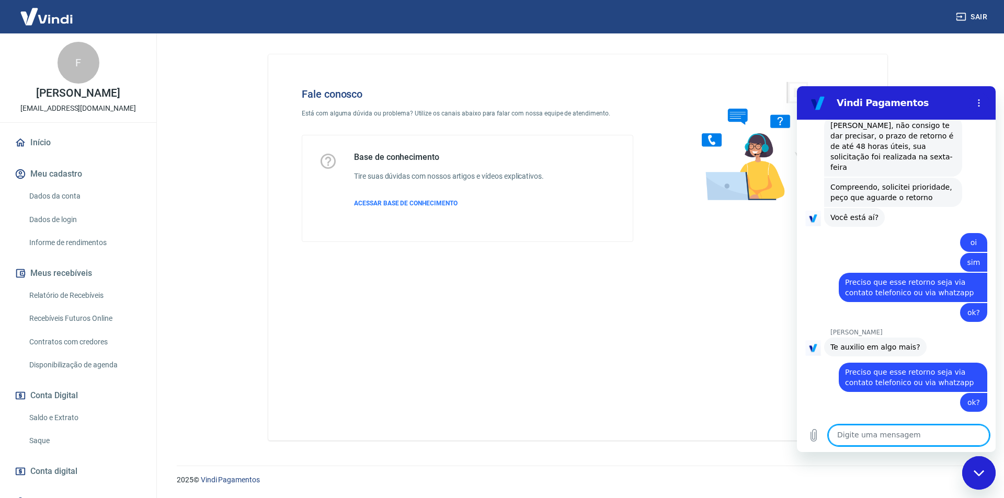
scroll to position [2154, 0]
click at [888, 427] on textarea at bounding box center [908, 435] width 161 height 21
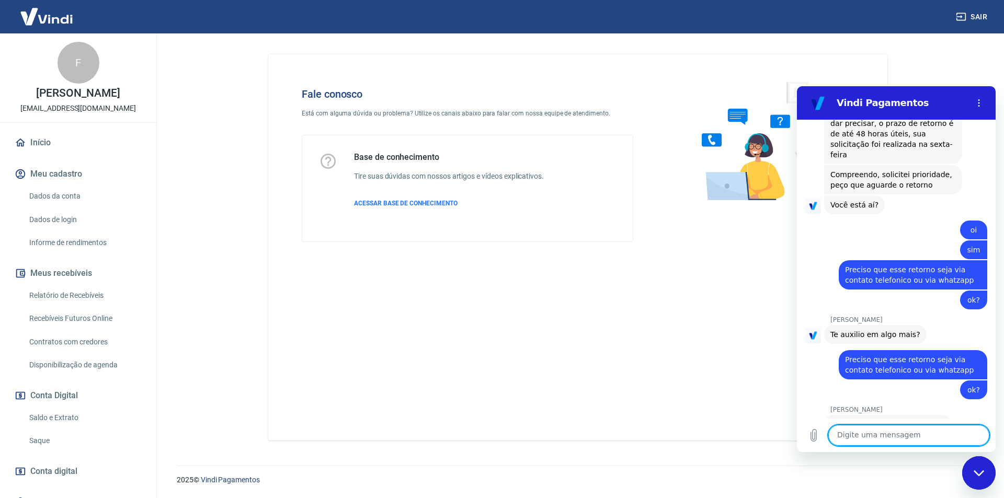
scroll to position [2169, 0]
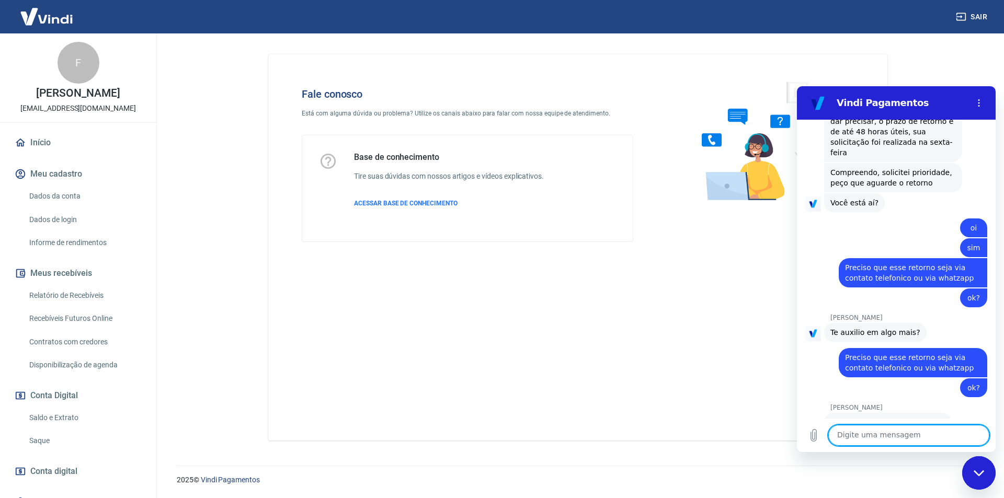
click at [870, 434] on textarea at bounding box center [908, 435] width 161 height 21
click at [883, 445] on textarea at bounding box center [908, 435] width 161 height 21
type textarea "entendi"
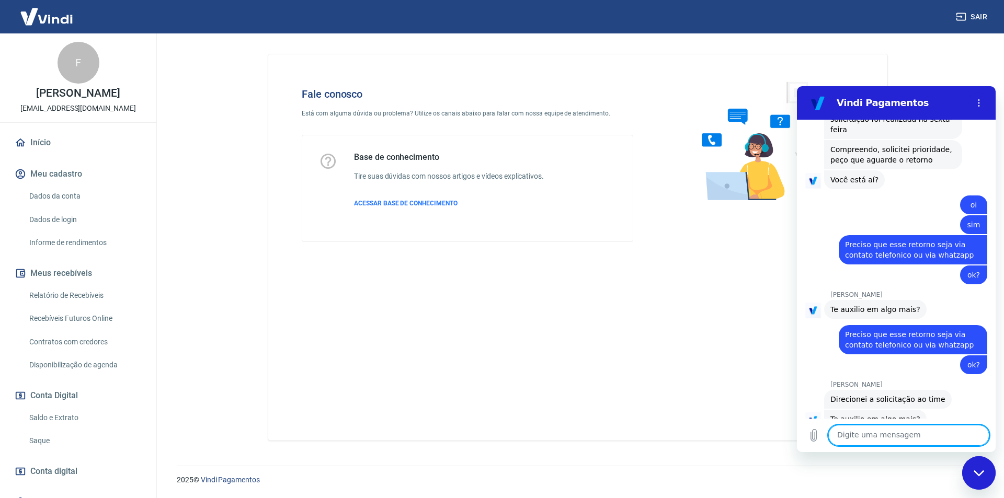
scroll to position [2194, 0]
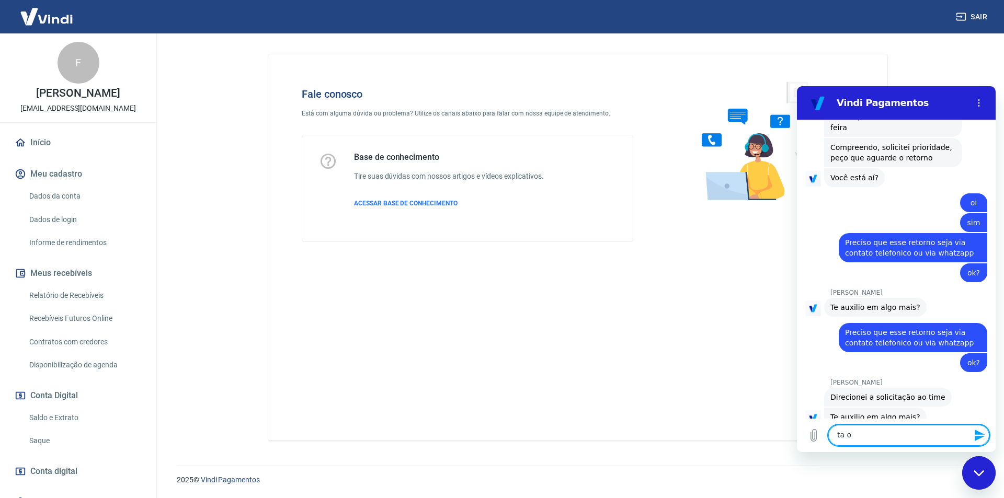
type textarea "ta ok"
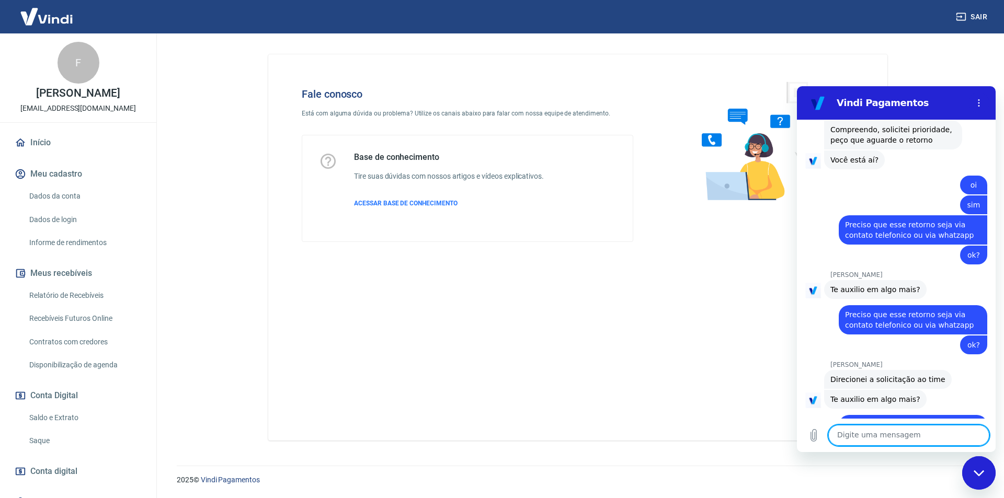
scroll to position [2214, 0]
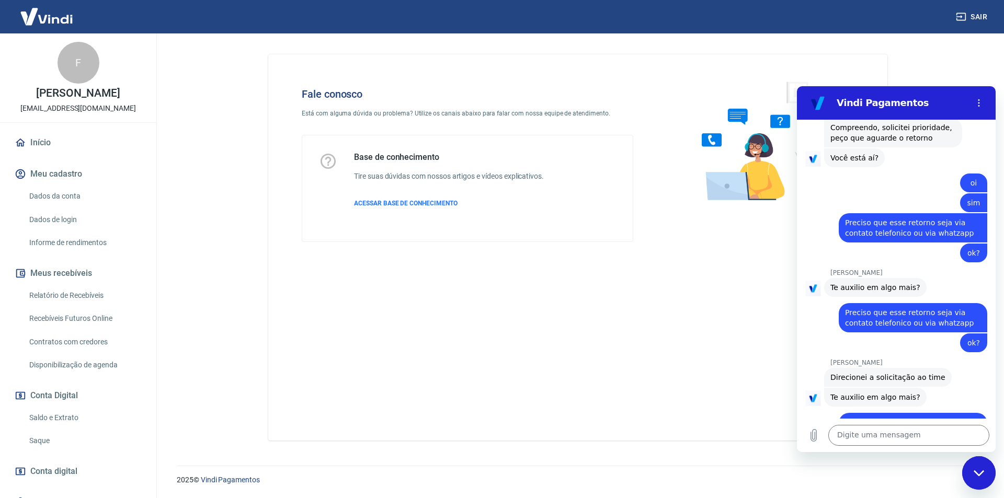
drag, startPoint x: 838, startPoint y: 273, endPoint x: 848, endPoint y: 268, distance: 11.0
click at [838, 388] on div "[PERSON_NAME] diz: Te auxilio em algo mais?" at bounding box center [875, 397] width 102 height 19
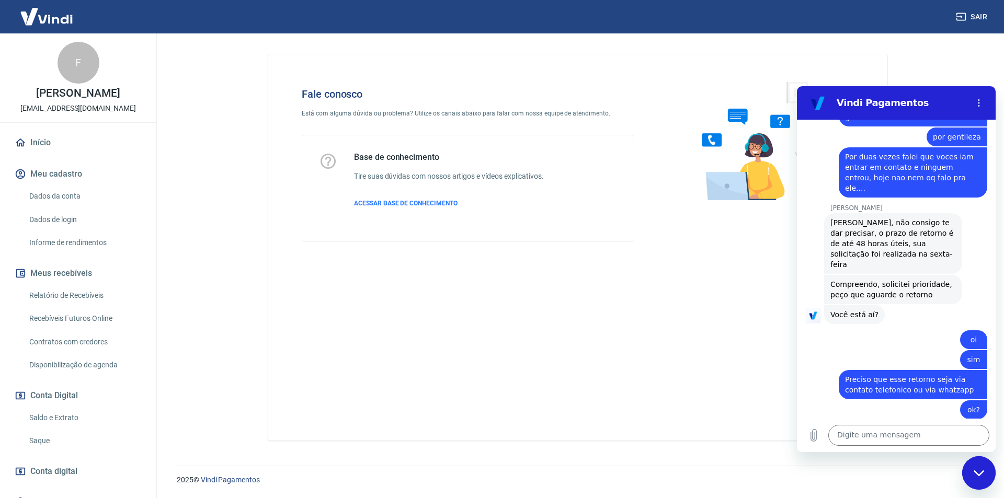
scroll to position [1952, 0]
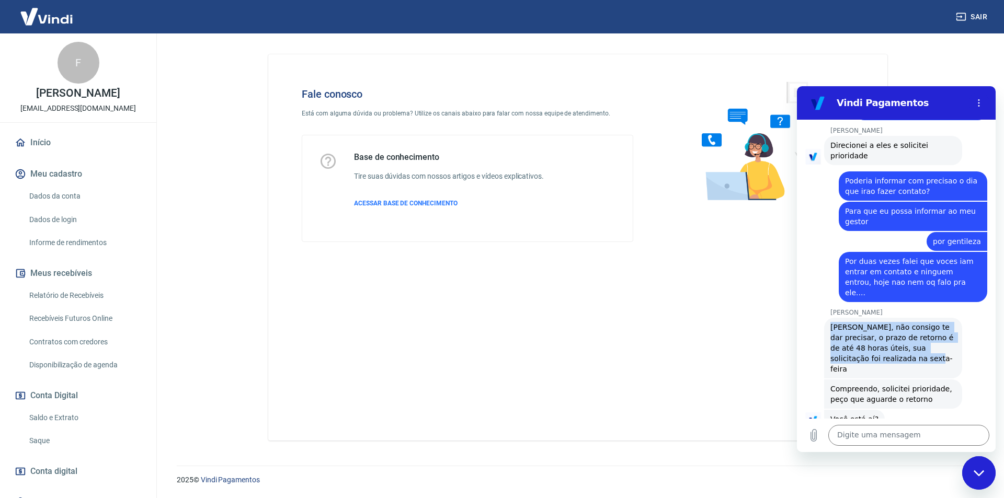
drag, startPoint x: 828, startPoint y: 223, endPoint x: 915, endPoint y: 254, distance: 91.9
click at [915, 318] on div "[PERSON_NAME] diz: [PERSON_NAME], não consigo te dar precisar, o prazo de retor…" at bounding box center [893, 348] width 138 height 61
copy span "[PERSON_NAME], não consigo te dar precisar, o prazo de retorno é de até 48 hora…"
click at [910, 322] on span "[PERSON_NAME], não consigo te dar precisar, o prazo de retorno é de até 48 hora…" at bounding box center [892, 348] width 125 height 52
drag, startPoint x: 828, startPoint y: 223, endPoint x: 912, endPoint y: 253, distance: 88.5
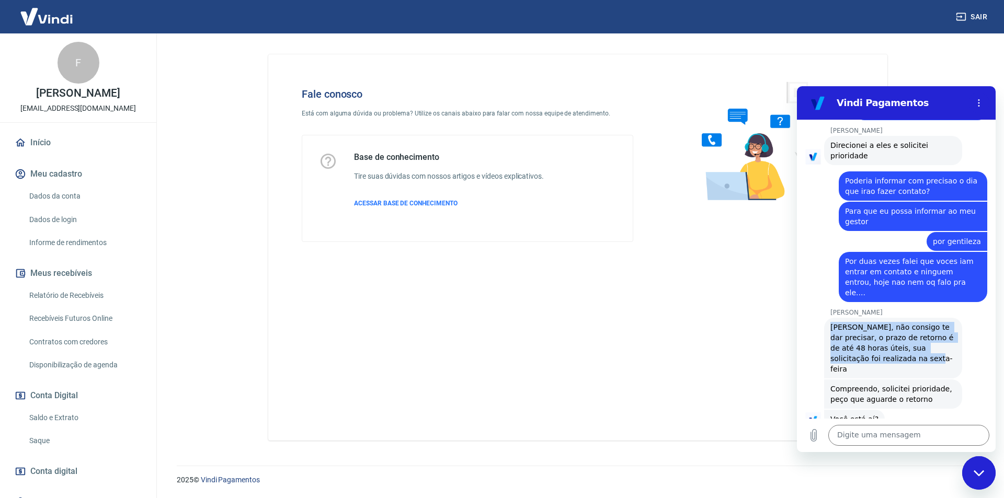
click at [912, 318] on div "[PERSON_NAME] diz: [PERSON_NAME], não consigo te dar precisar, o prazo de retor…" at bounding box center [893, 348] width 138 height 61
copy span "[PERSON_NAME], não consigo te dar precisar, o prazo de retorno é de até 48 hora…"
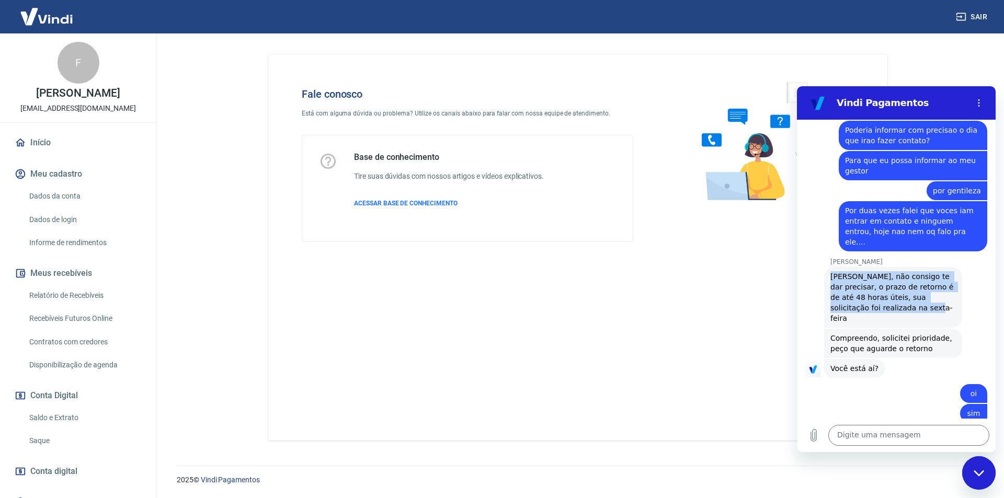
scroll to position [2214, 0]
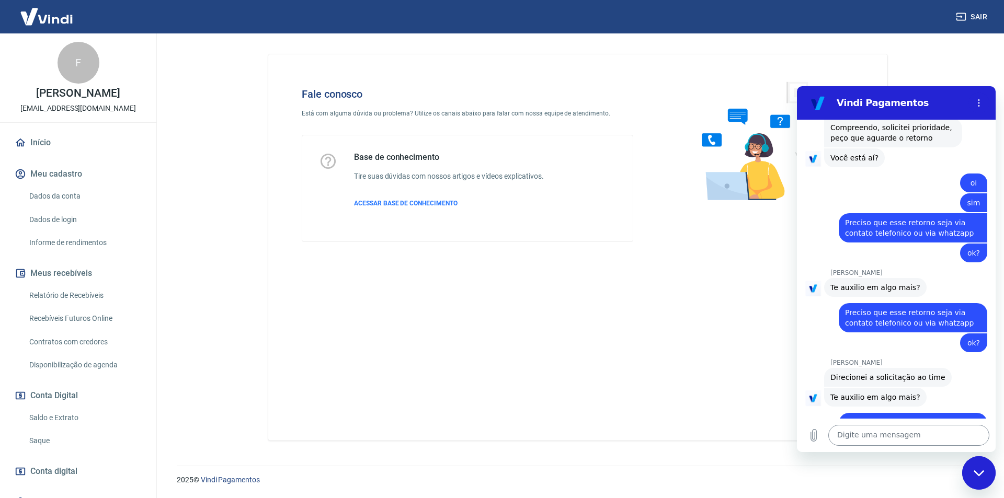
click at [872, 436] on textarea at bounding box center [908, 435] width 161 height 21
click at [852, 440] on textarea at bounding box center [908, 435] width 161 height 21
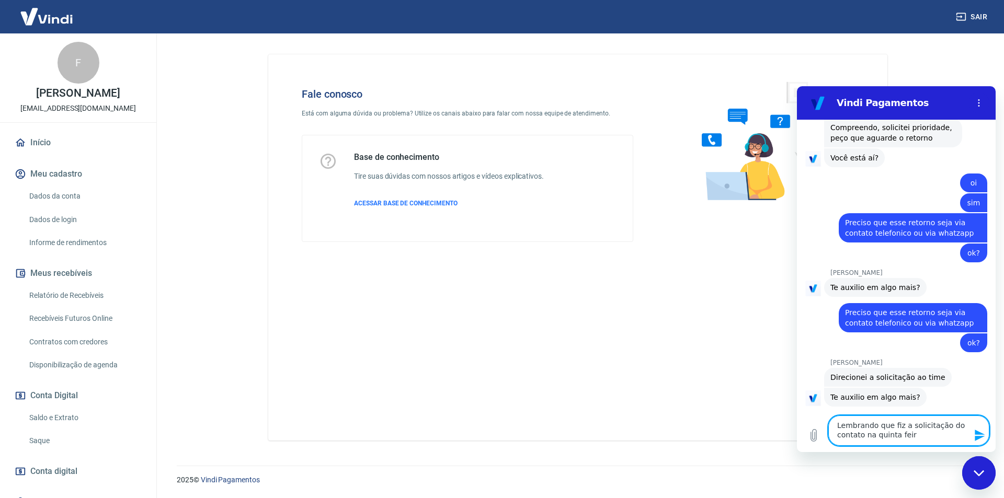
type textarea "Lembrando que fiz a solicitação do contato na quinta feira"
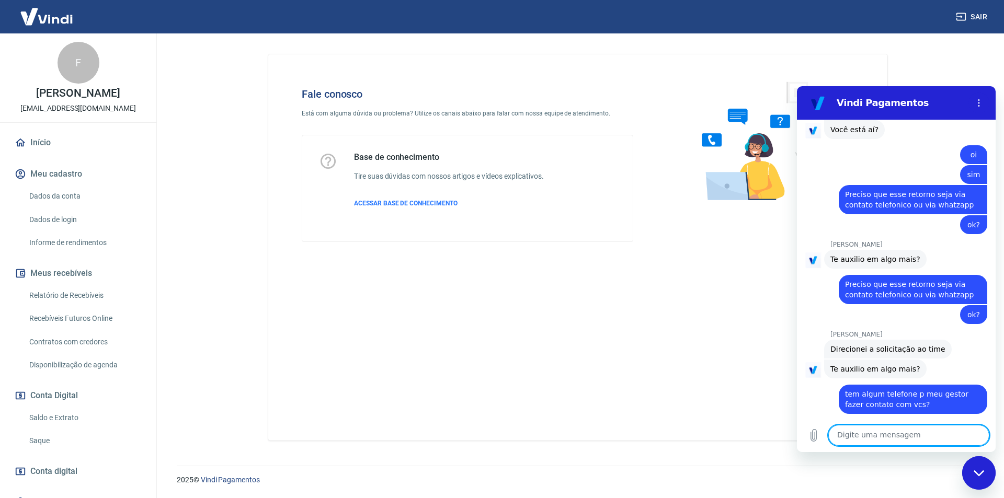
scroll to position [2244, 0]
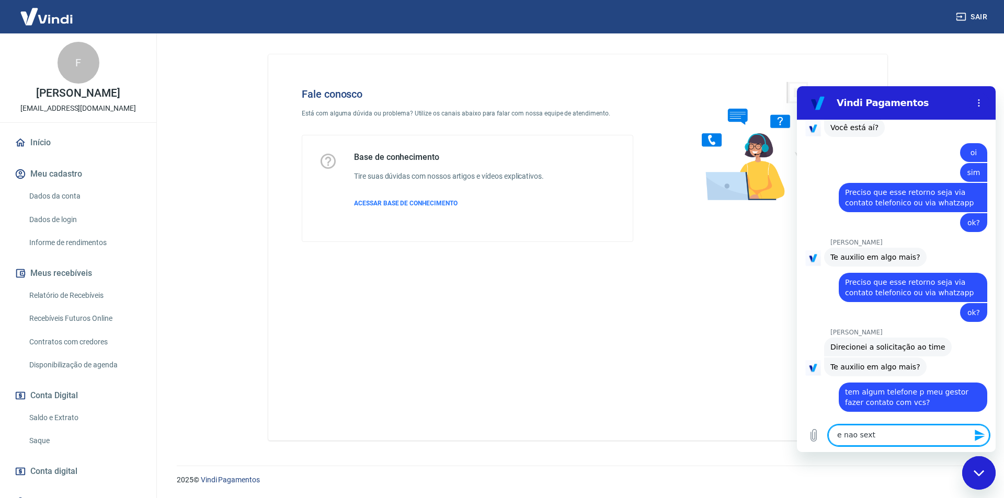
type textarea "e nao sexta"
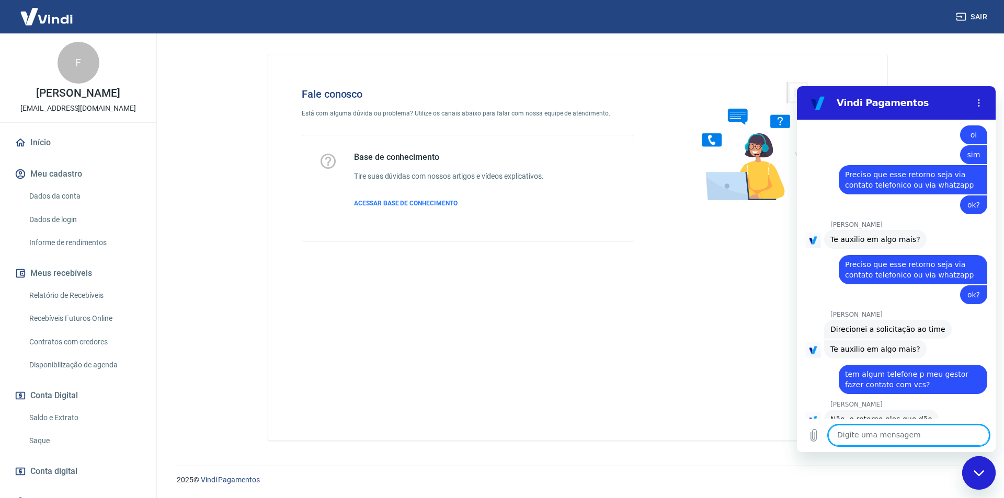
scroll to position [2264, 0]
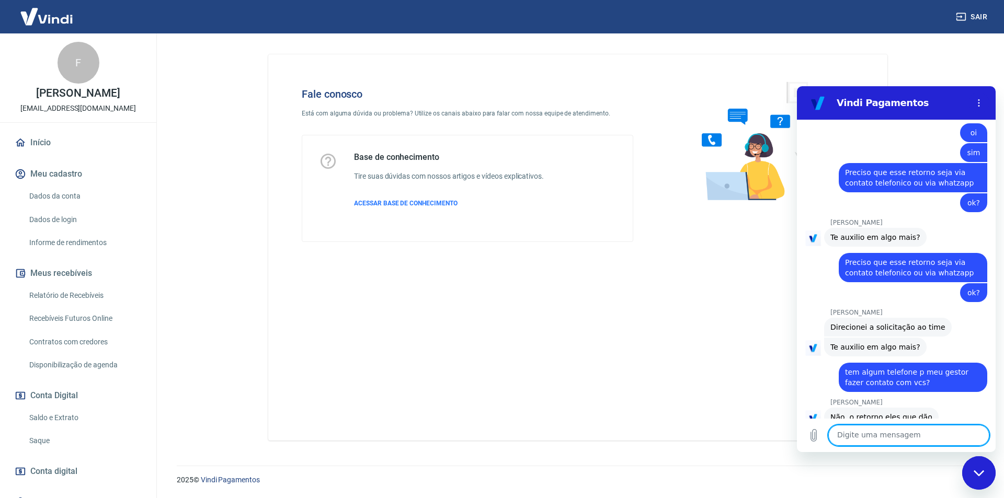
type textarea "r"
click at [939, 437] on textarea "sexta eu entrei em contato rele" at bounding box center [908, 435] width 161 height 21
type textarea "sexta eu entrei em contato solicitando urgencia"
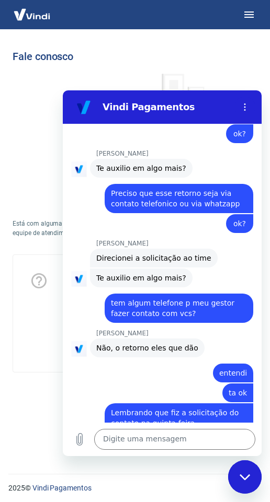
scroll to position [2339, 0]
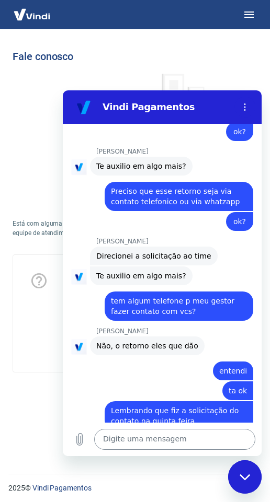
click at [154, 434] on textarea at bounding box center [174, 439] width 161 height 21
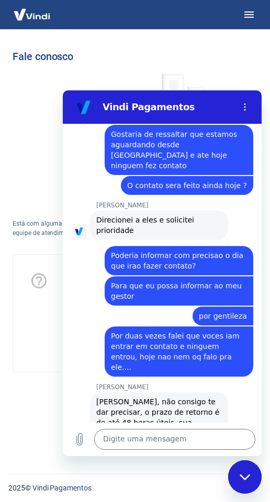
scroll to position [1973, 0]
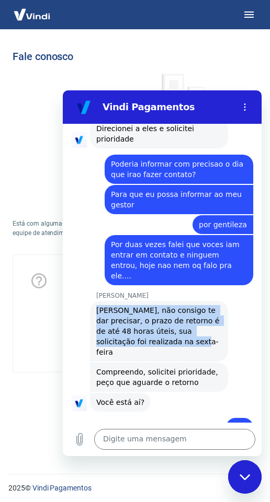
drag, startPoint x: 97, startPoint y: 206, endPoint x: 171, endPoint y: 240, distance: 81.4
click at [171, 301] on div "[PERSON_NAME] diz: [PERSON_NAME], não consigo te dar precisar, o prazo de retor…" at bounding box center [159, 331] width 138 height 61
copy span "[PERSON_NAME], não consigo te dar precisar, o prazo de retorno é de até 48 hora…"
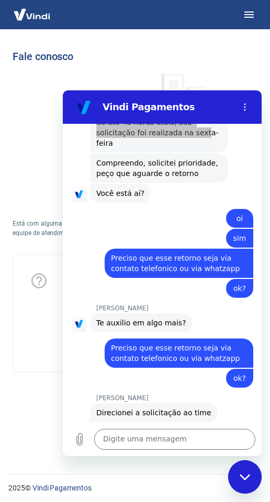
scroll to position [2339, 0]
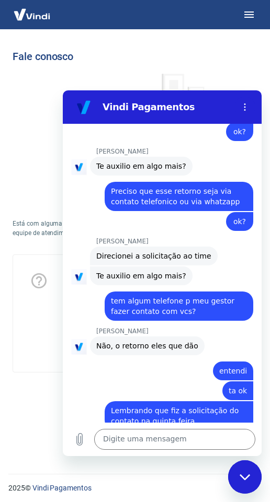
drag, startPoint x: 118, startPoint y: 403, endPoint x: 94, endPoint y: 389, distance: 27.9
click at [94, 497] on div "[PERSON_NAME] diz: É necessário aguardar o time, tudo bem?" at bounding box center [159, 511] width 138 height 29
copy span "É necessário aguardar o time, tudo bem?"
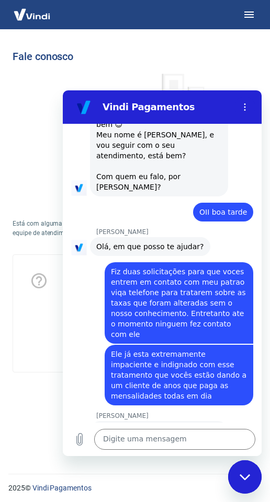
scroll to position [1085, 0]
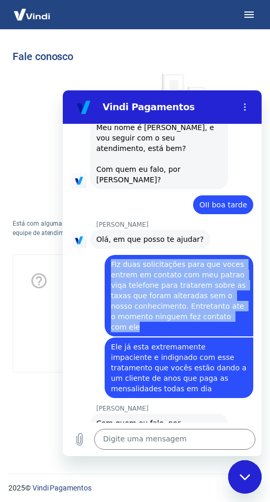
drag, startPoint x: 110, startPoint y: 214, endPoint x: 239, endPoint y: 270, distance: 140.4
click at [239, 270] on div "[PERSON_NAME] diz: Fiz duas solicitações para que voces entrem em contato com m…" at bounding box center [179, 296] width 148 height 82
copy span "Fiz duas solicitações para que voces entrem em contato com meu patrao viqa tele…"
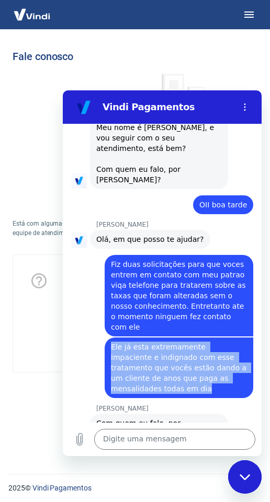
drag, startPoint x: 110, startPoint y: 285, endPoint x: 145, endPoint y: 328, distance: 55.4
click at [145, 338] on div "[PERSON_NAME] diz: Ele já esta extremamente impaciente e indignado com esse tra…" at bounding box center [179, 368] width 148 height 61
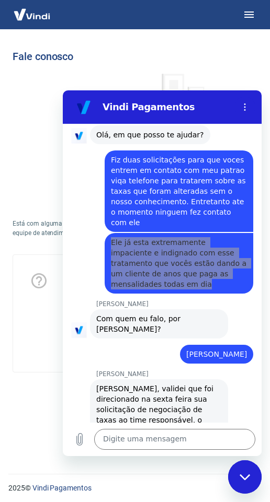
scroll to position [1241, 0]
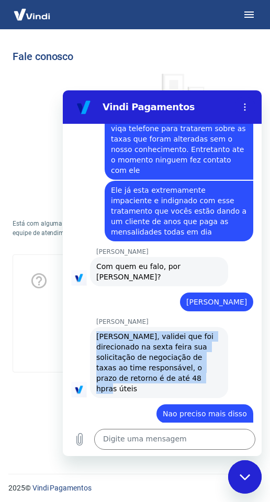
drag, startPoint x: 97, startPoint y: 267, endPoint x: 169, endPoint y: 303, distance: 80.4
click at [169, 331] on span "[PERSON_NAME], validei que foi direcionado na sexta feira sua solicitação de ne…" at bounding box center [158, 362] width 125 height 63
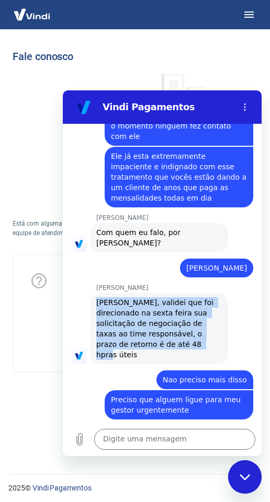
scroll to position [1294, 0]
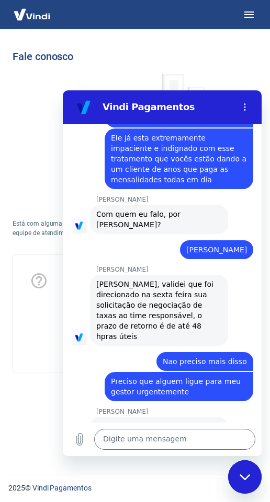
click at [170, 376] on span "Preciso que alguem ligue para meu gestor urgentemente" at bounding box center [179, 386] width 136 height 21
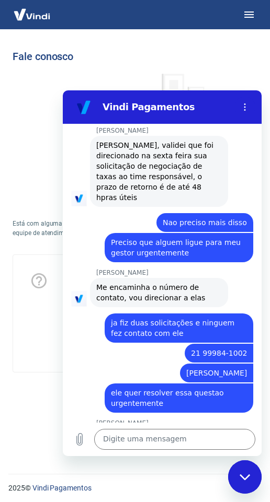
scroll to position [1451, 0]
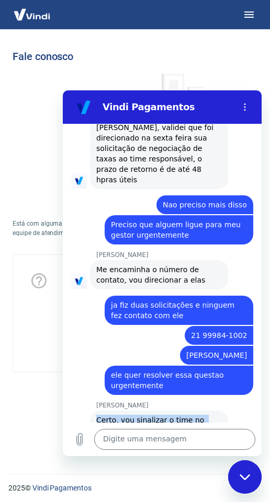
drag, startPoint x: 95, startPoint y: 336, endPoint x: 178, endPoint y: 347, distance: 83.8
click at [178, 411] on div "[PERSON_NAME] diz: Certo, vou sinalizar o time no chamado em aberto" at bounding box center [159, 425] width 138 height 29
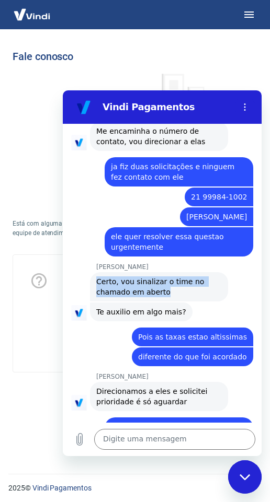
scroll to position [1607, 0]
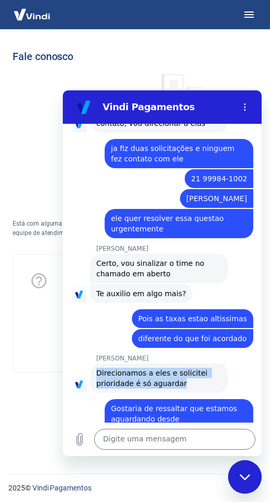
drag, startPoint x: 93, startPoint y: 289, endPoint x: 186, endPoint y: 302, distance: 94.5
click at [186, 364] on div "[PERSON_NAME] diz: Direcionamos a eles e solicitei prioridade é só aguardar" at bounding box center [159, 378] width 138 height 29
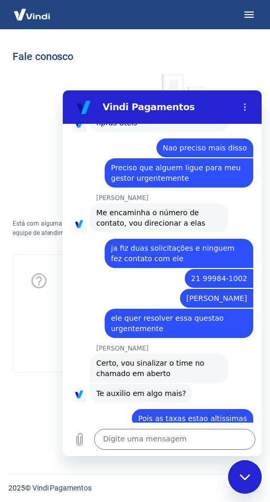
scroll to position [1503, 0]
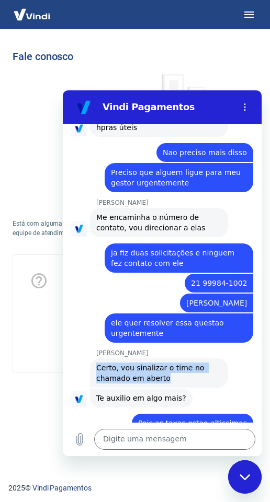
drag, startPoint x: 97, startPoint y: 283, endPoint x: 180, endPoint y: 298, distance: 84.9
click at [180, 363] on span "Certo, vou sinalizar o time no chamado em aberto" at bounding box center [158, 373] width 125 height 21
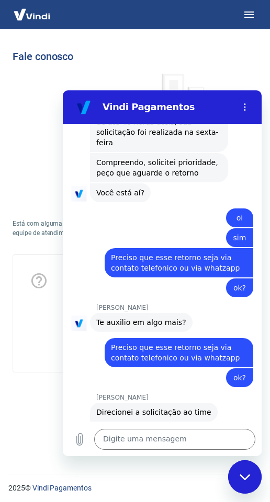
scroll to position [2339, 0]
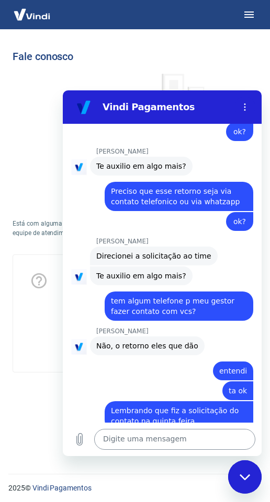
click at [129, 438] on textarea at bounding box center [174, 439] width 161 height 21
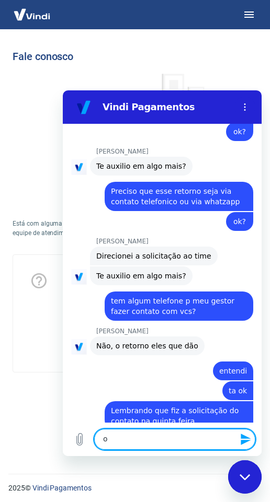
type textarea "ok"
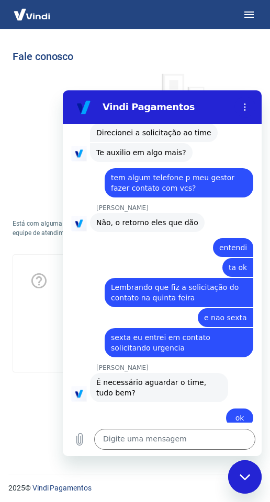
scroll to position [2489, 0]
